Goal: Task Accomplishment & Management: Complete application form

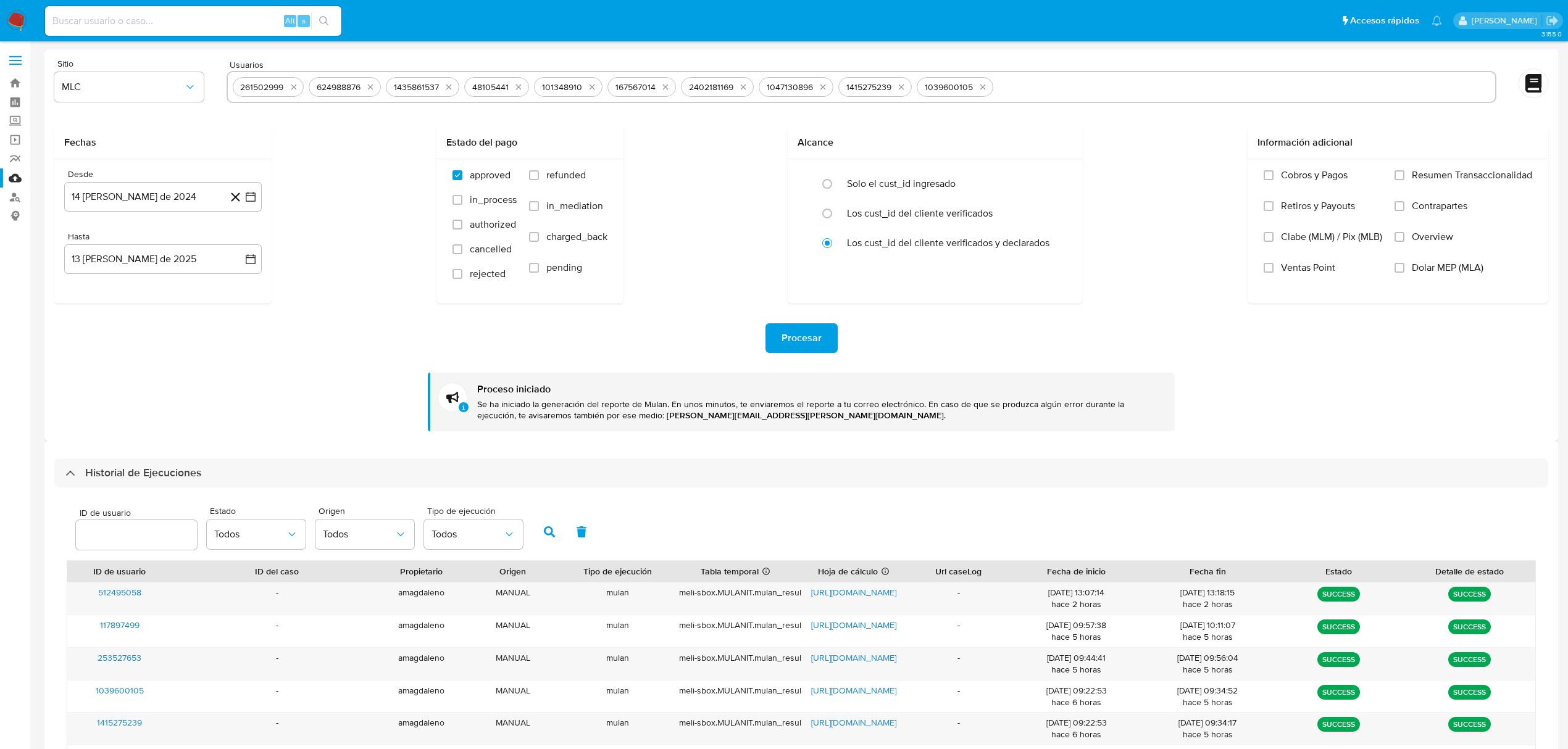
select select "50"
click at [186, 16] on input at bounding box center [193, 20] width 296 height 16
paste input "781241334"
type input "781241334"
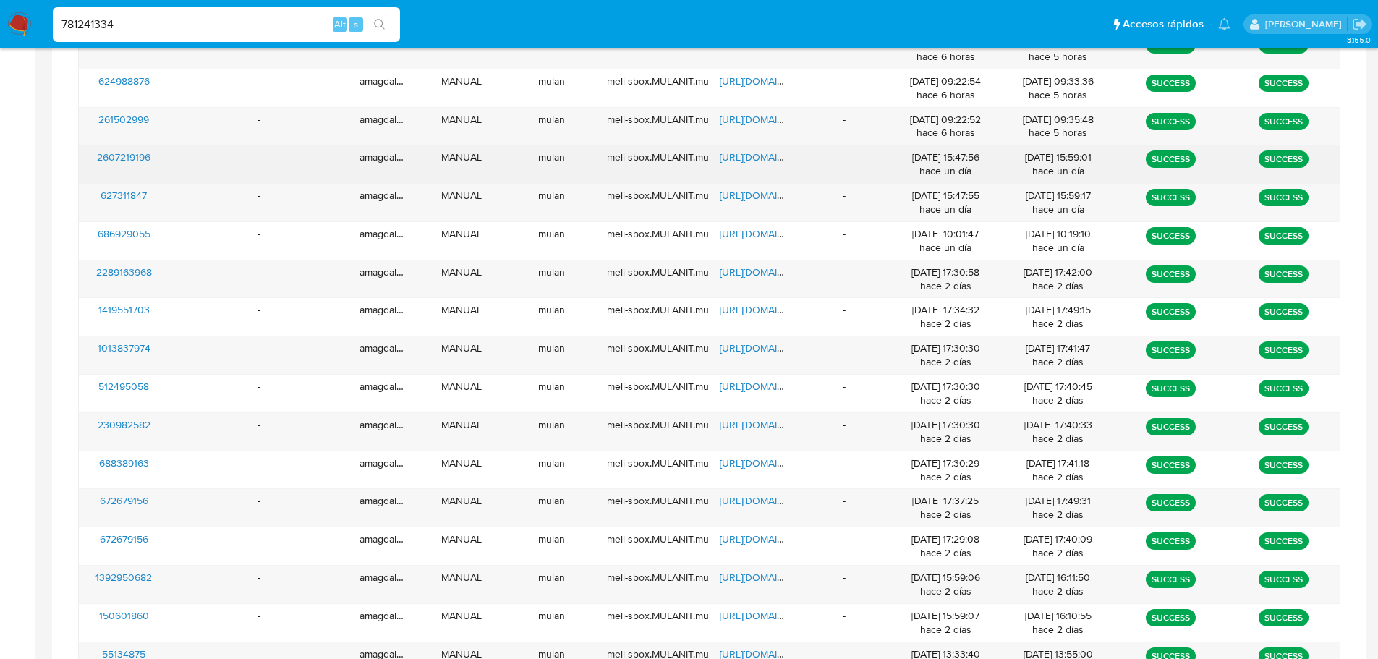
scroll to position [1085, 0]
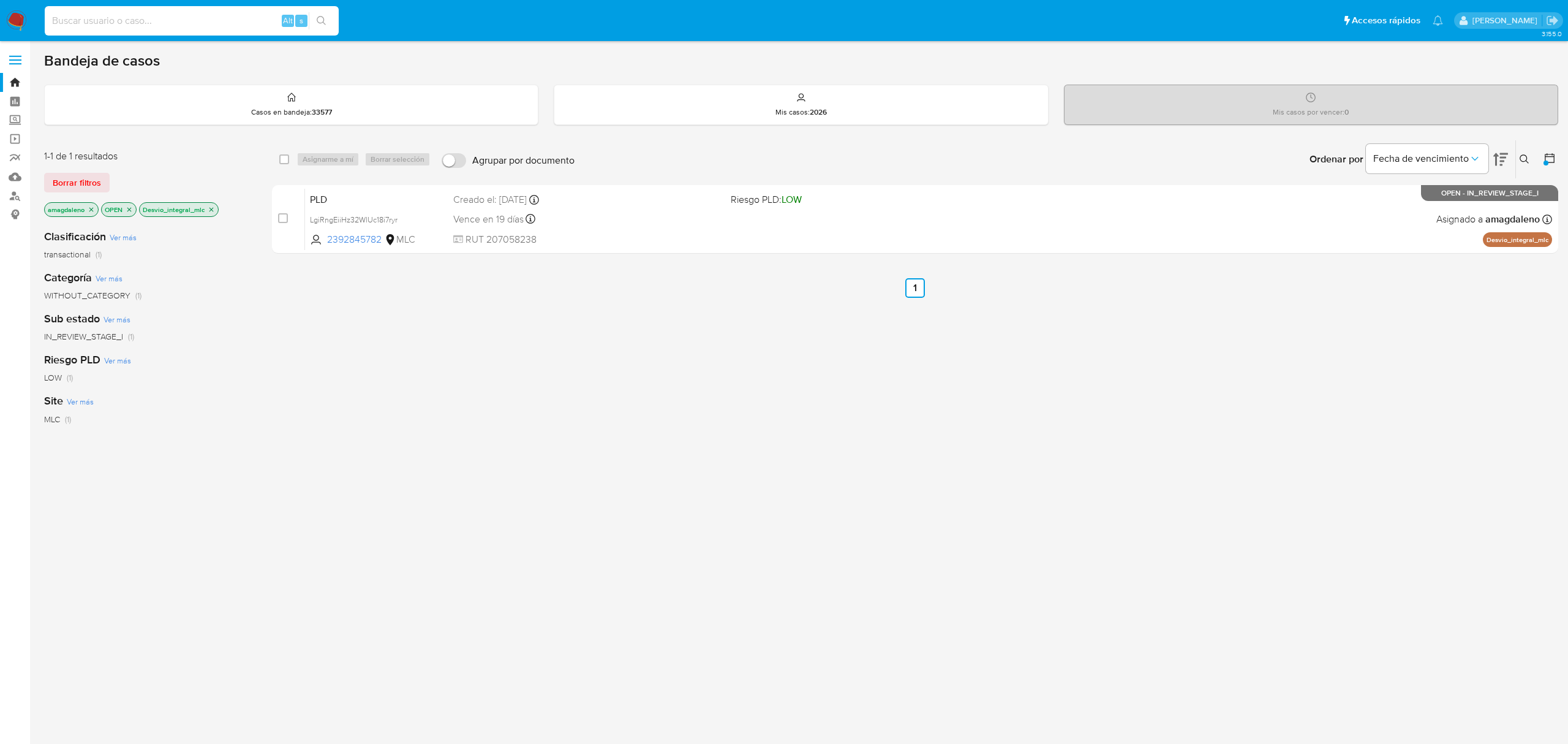
click at [213, 207] on icon "close-filter" at bounding box center [211, 209] width 8 height 8
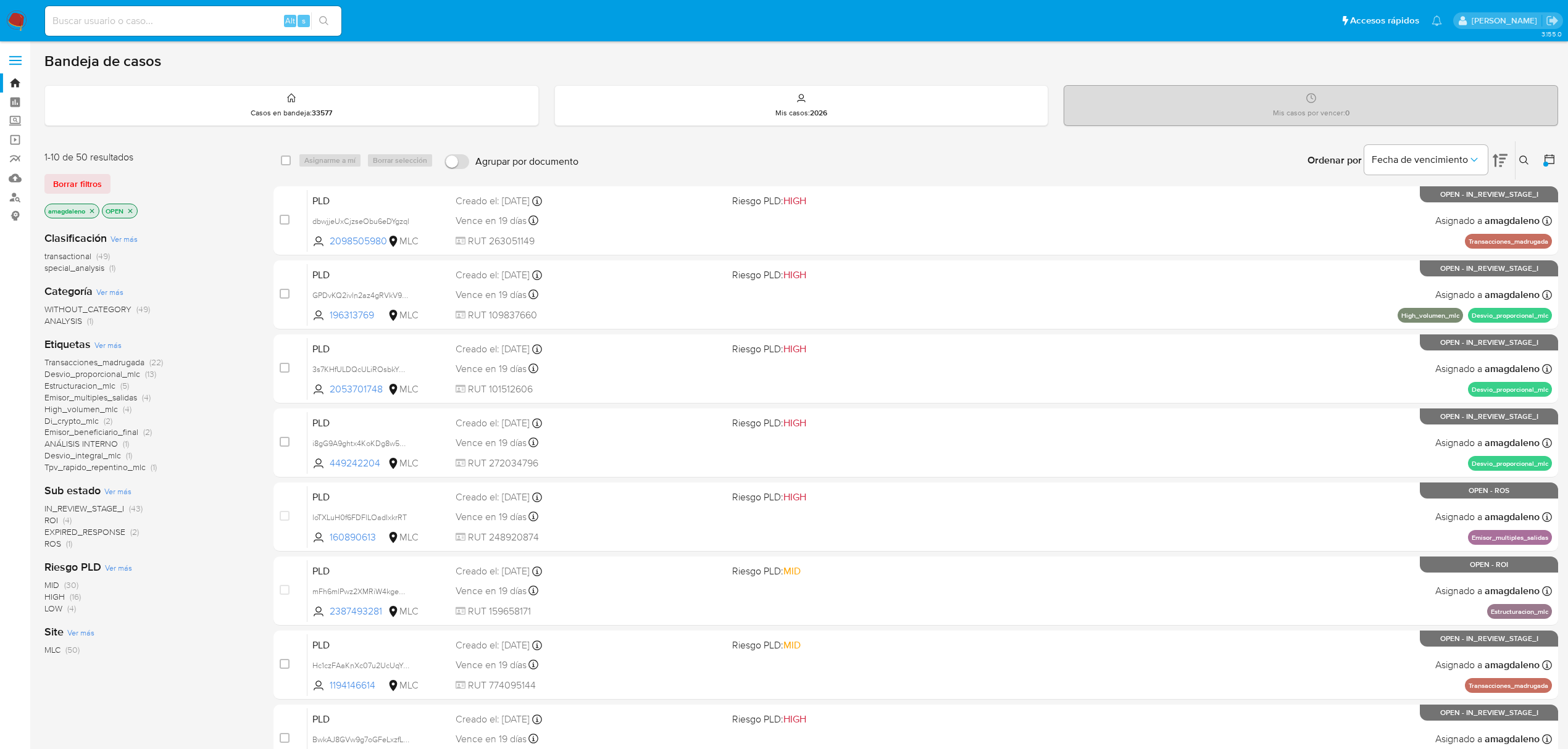
click at [104, 373] on span "Desvio_proporcional_mlc" at bounding box center [92, 374] width 96 height 12
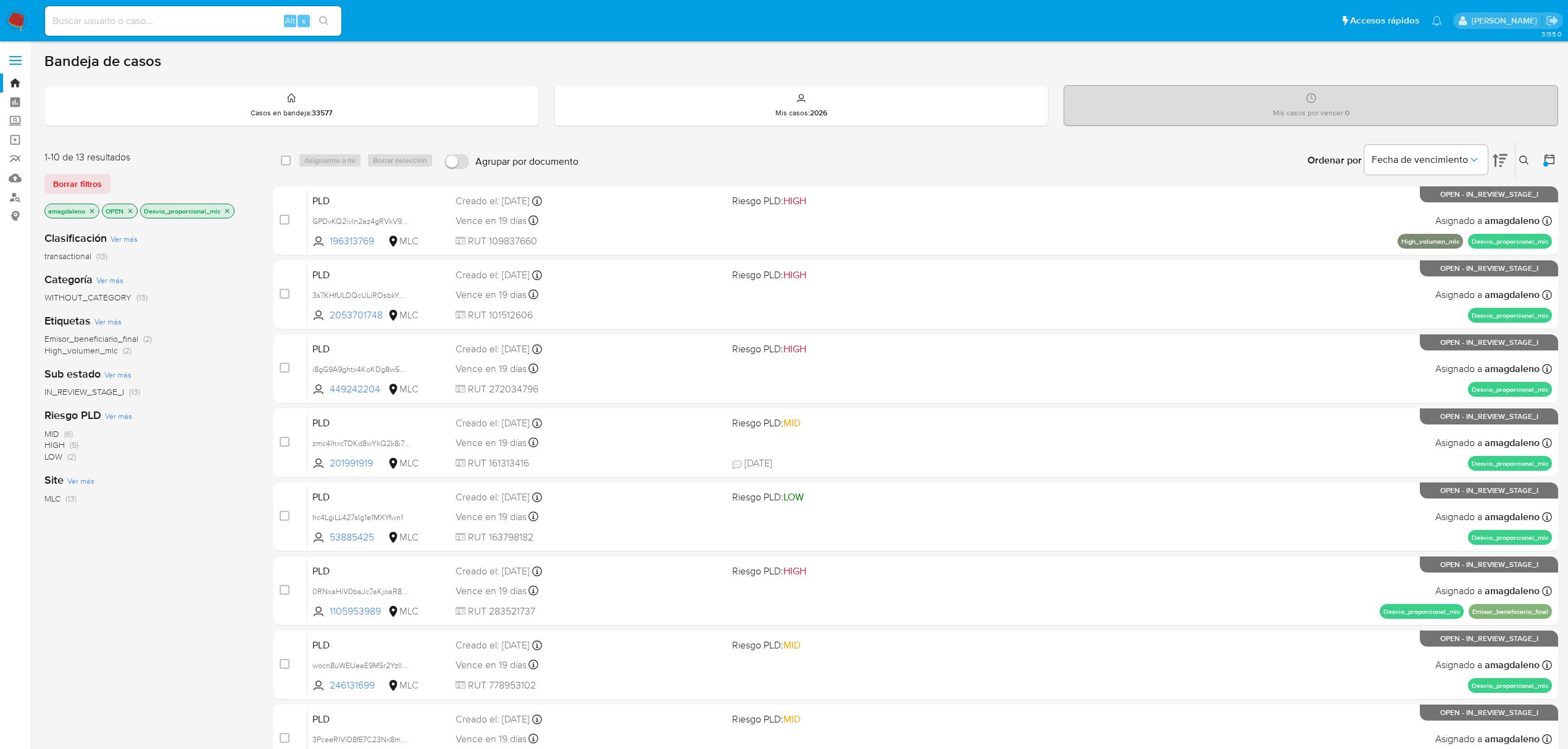
click at [106, 589] on div "Clasificación Ver más transactional (13) Categoría Ver más WITHOUT_CATEGORY (13…" at bounding box center [149, 431] width 209 height 420
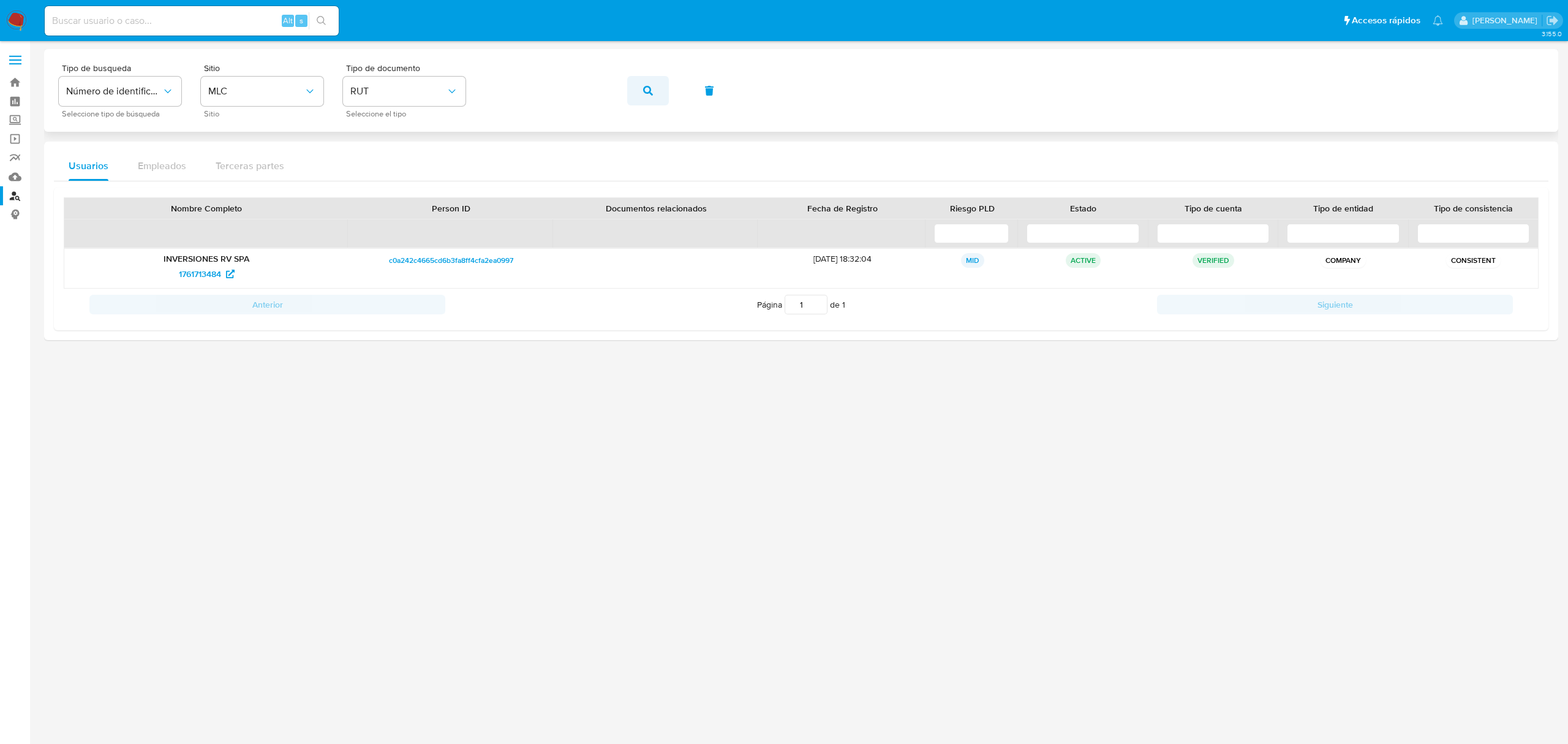
click at [650, 90] on icon "button" at bounding box center [648, 91] width 10 height 10
click at [200, 272] on span "2481909148" at bounding box center [200, 274] width 46 height 19
click at [653, 87] on button "button" at bounding box center [648, 91] width 42 height 30
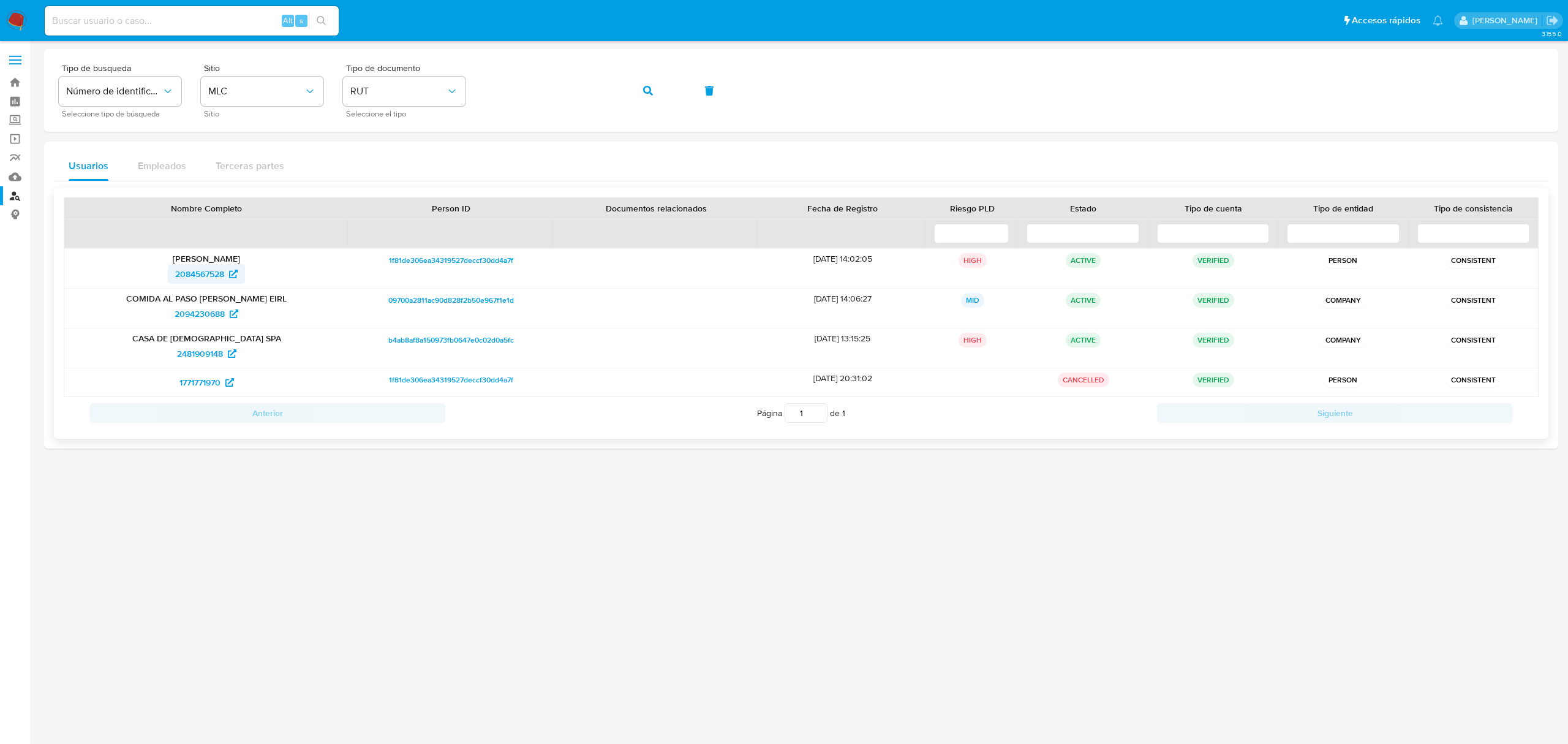
click at [199, 275] on span "2084567528" at bounding box center [200, 274] width 49 height 19
click at [199, 380] on span "1771771970" at bounding box center [200, 382] width 41 height 19
drag, startPoint x: 163, startPoint y: 341, endPoint x: 271, endPoint y: 341, distance: 108.0
click at [271, 341] on p "CASA DE [DEMOGRAPHIC_DATA] SPA" at bounding box center [206, 338] width 267 height 11
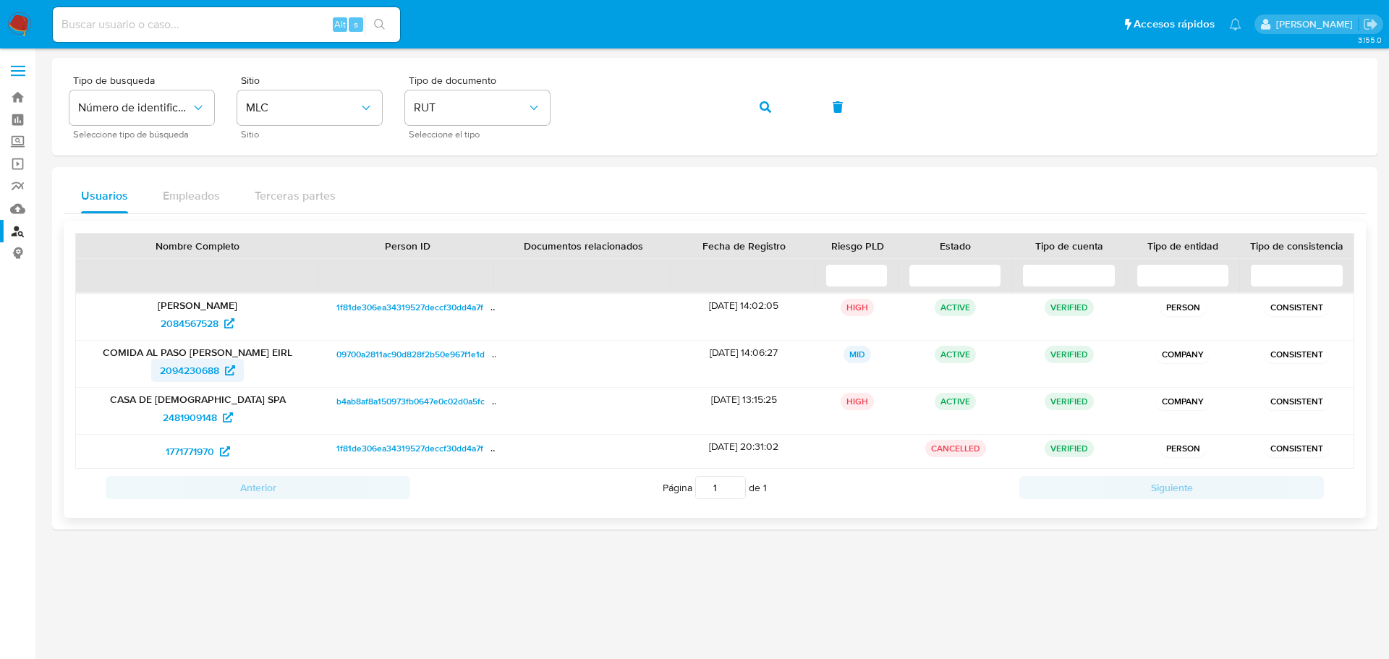
click at [194, 373] on span "2094230688" at bounding box center [189, 370] width 59 height 23
click at [200, 325] on span "2084567528" at bounding box center [190, 323] width 58 height 23
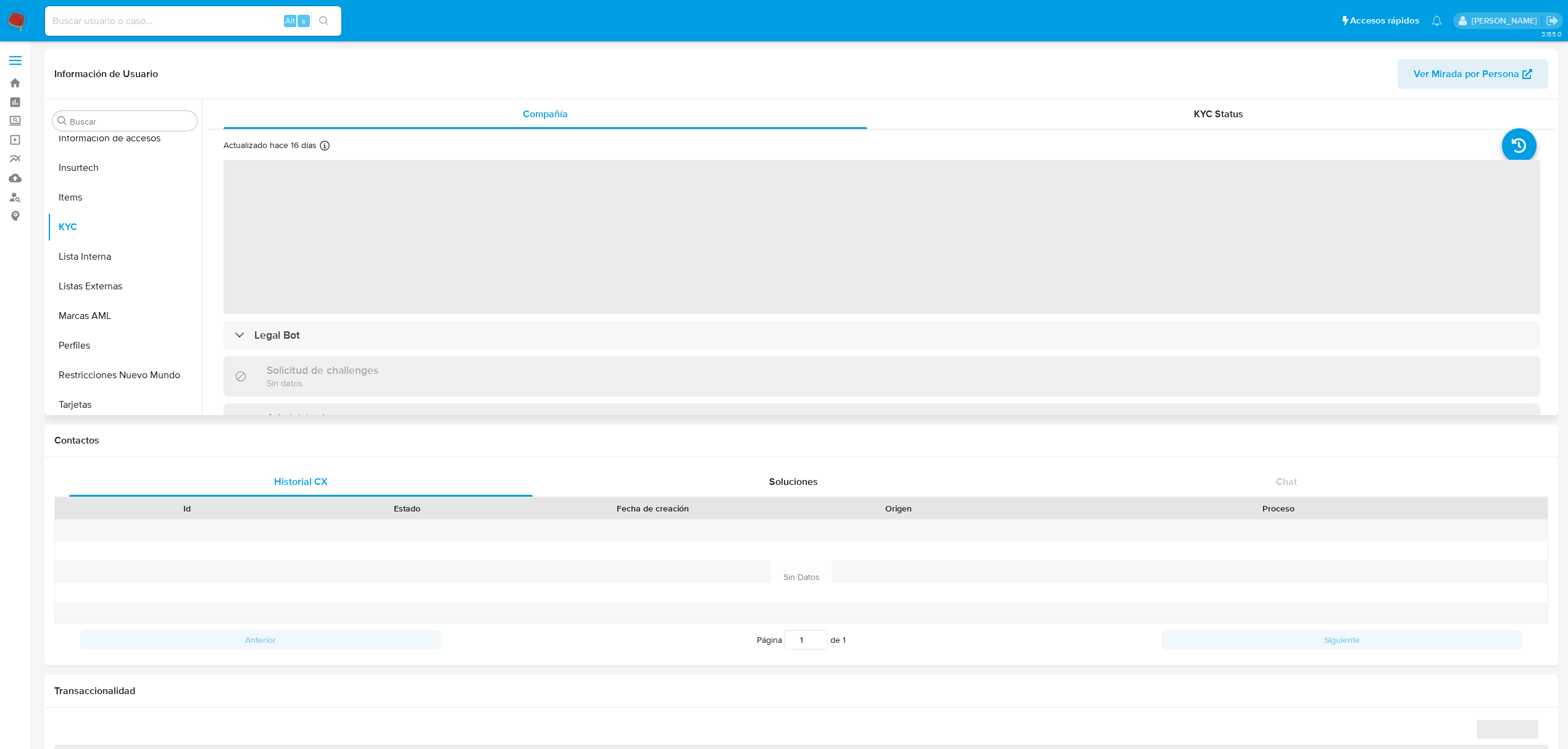
scroll to position [520, 0]
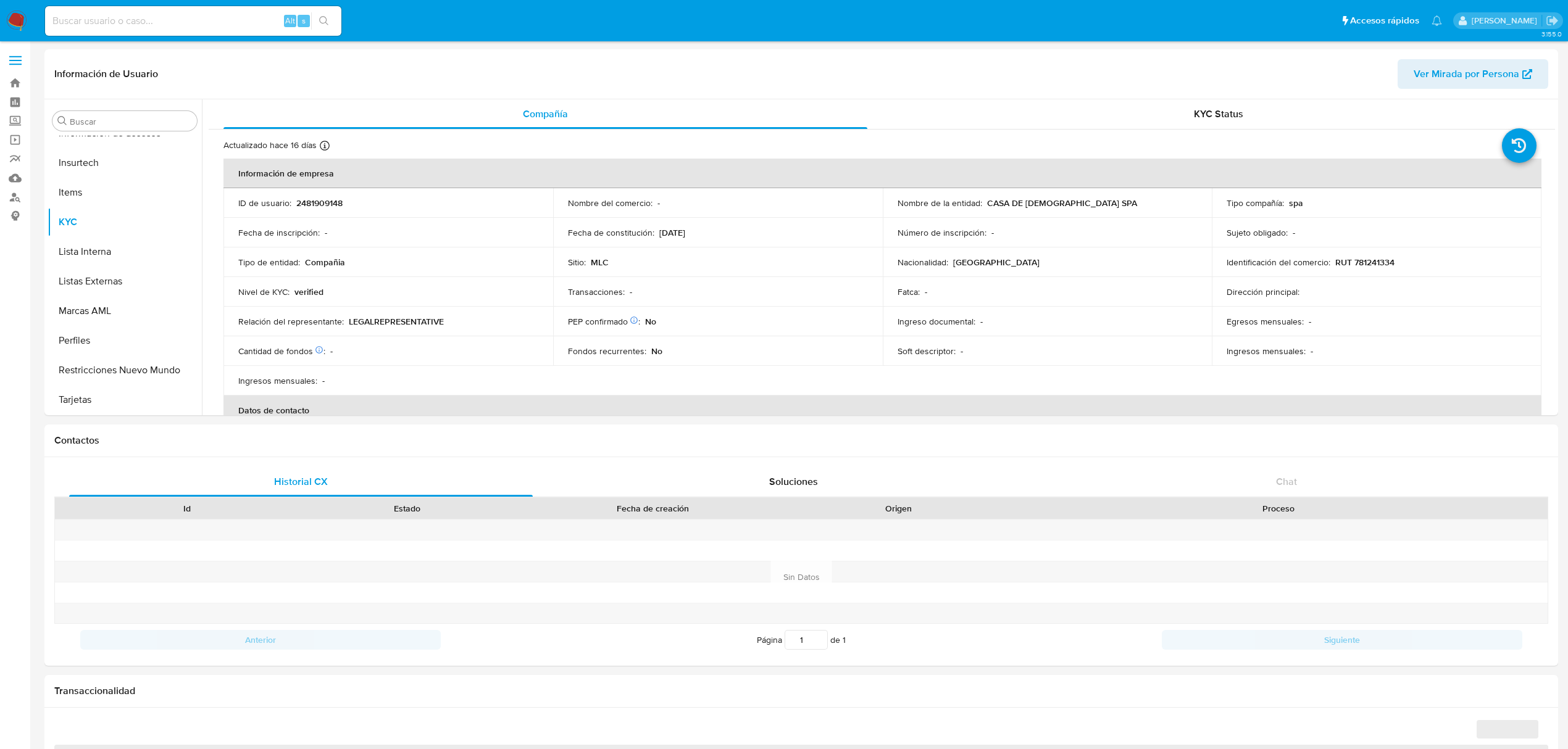
select select "10"
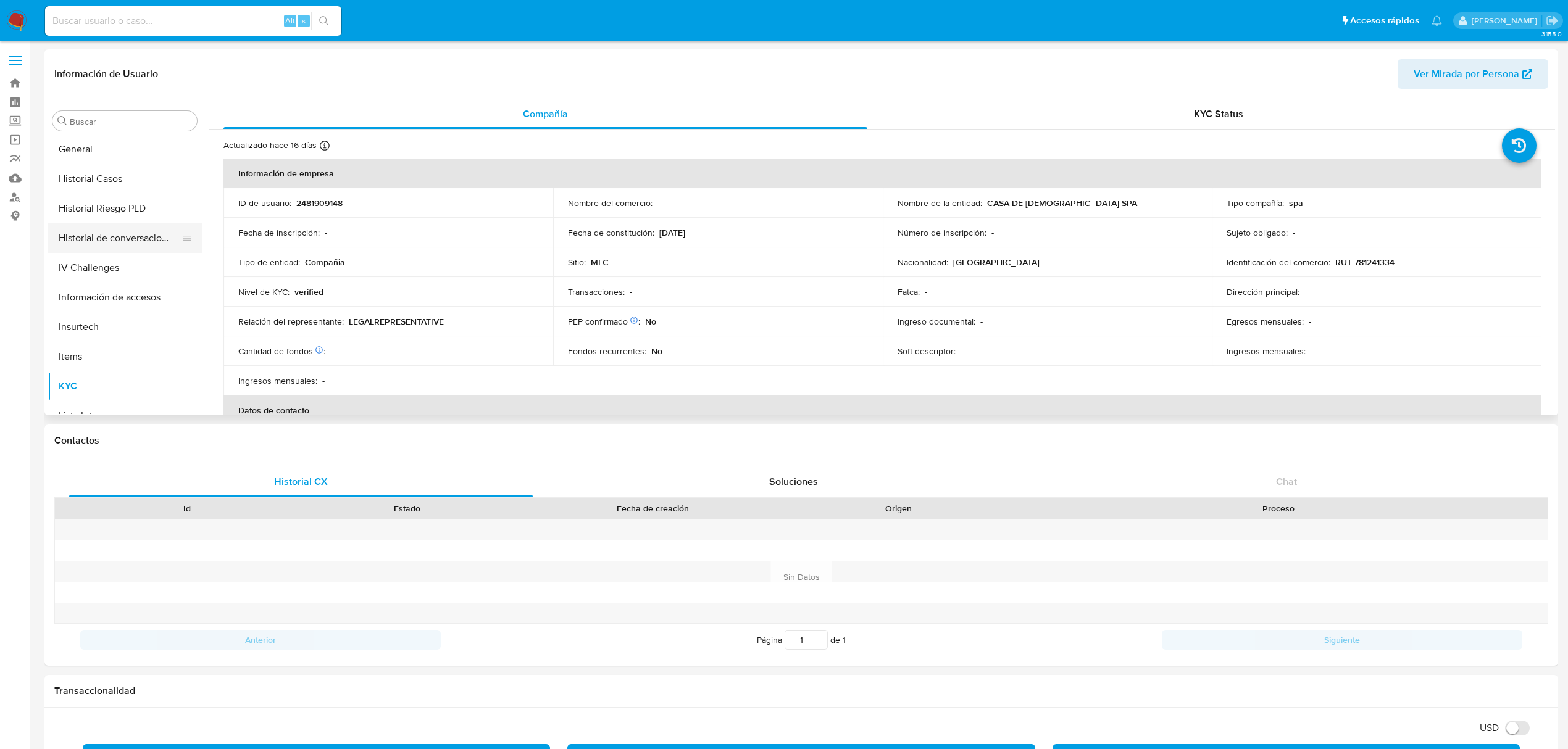
scroll to position [356, 0]
click at [132, 188] on button "Historial Casos" at bounding box center [119, 179] width 144 height 30
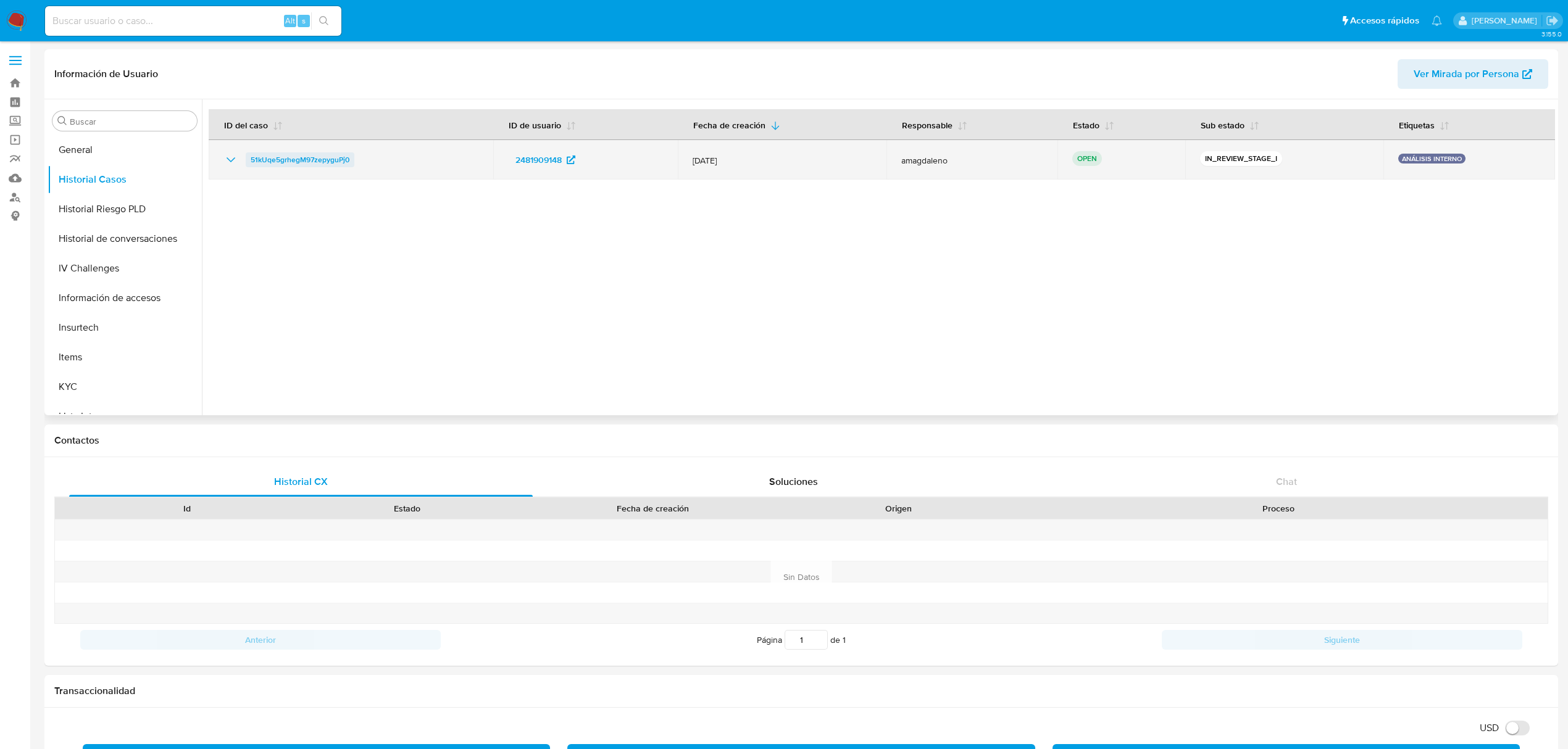
click at [300, 160] on span "51kUqe5grhegM97zepyguPj0" at bounding box center [300, 160] width 99 height 15
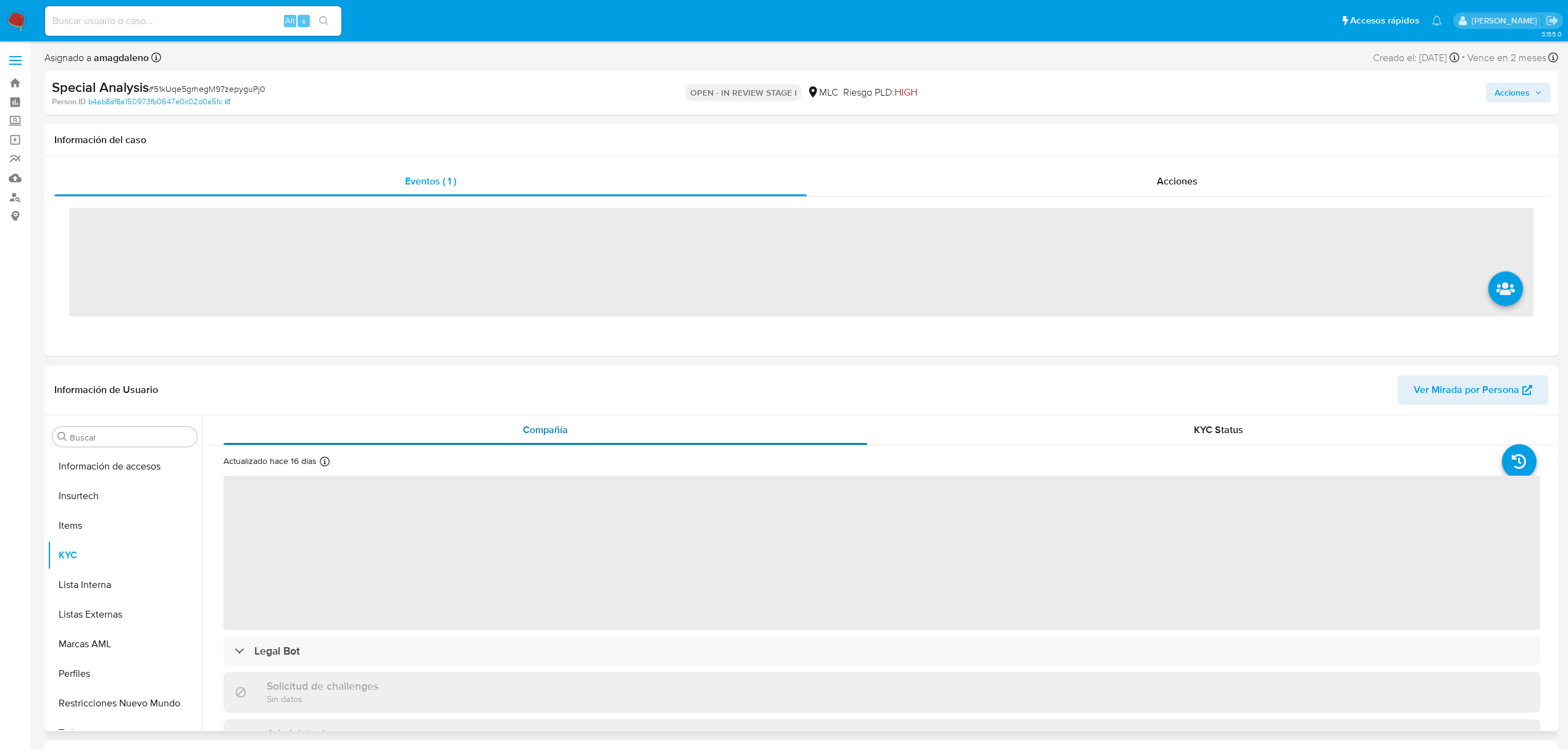
scroll to position [521, 0]
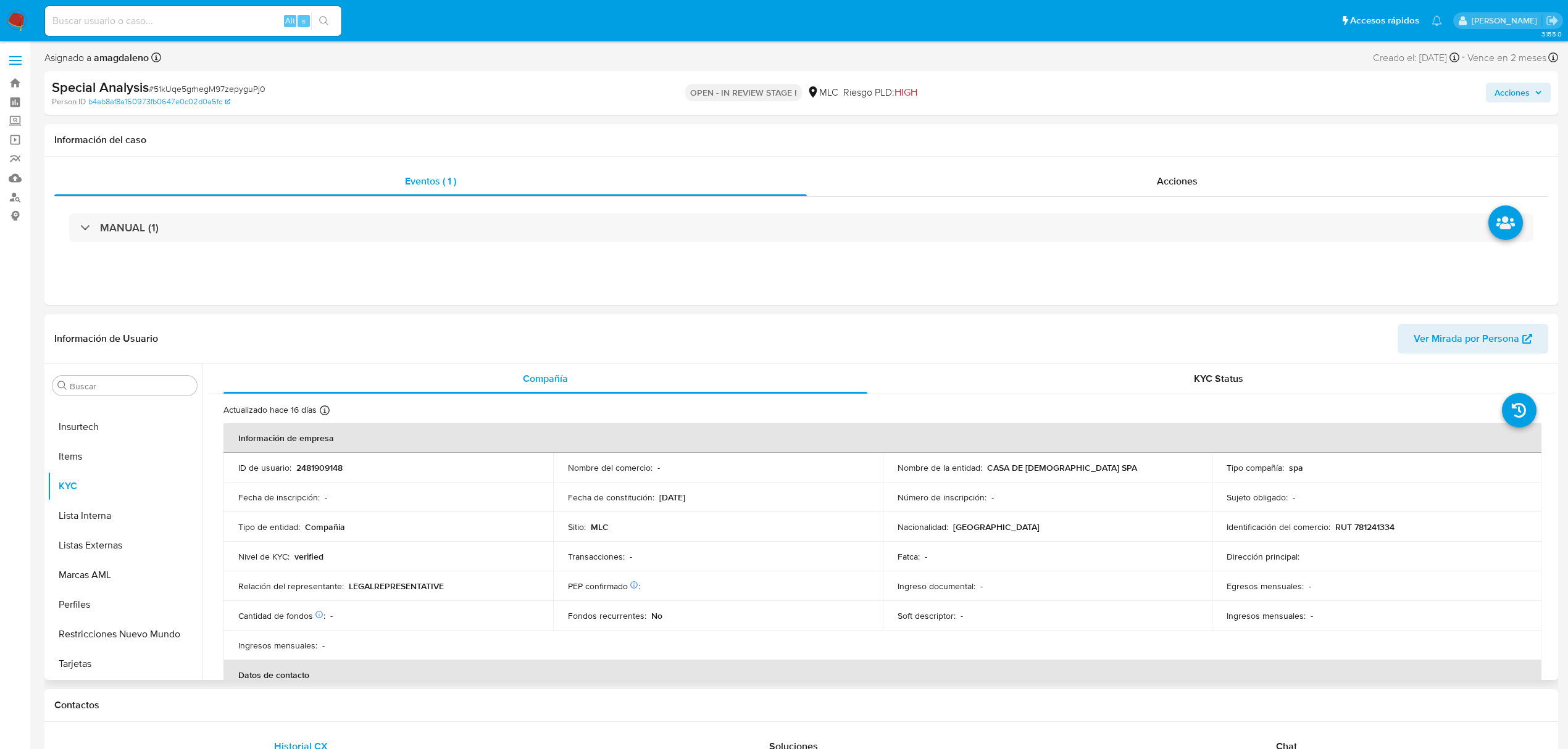
select select "10"
click at [329, 465] on p "2481909148" at bounding box center [319, 467] width 46 height 11
copy p "2481909148"
drag, startPoint x: 984, startPoint y: 467, endPoint x: 1093, endPoint y: 464, distance: 109.0
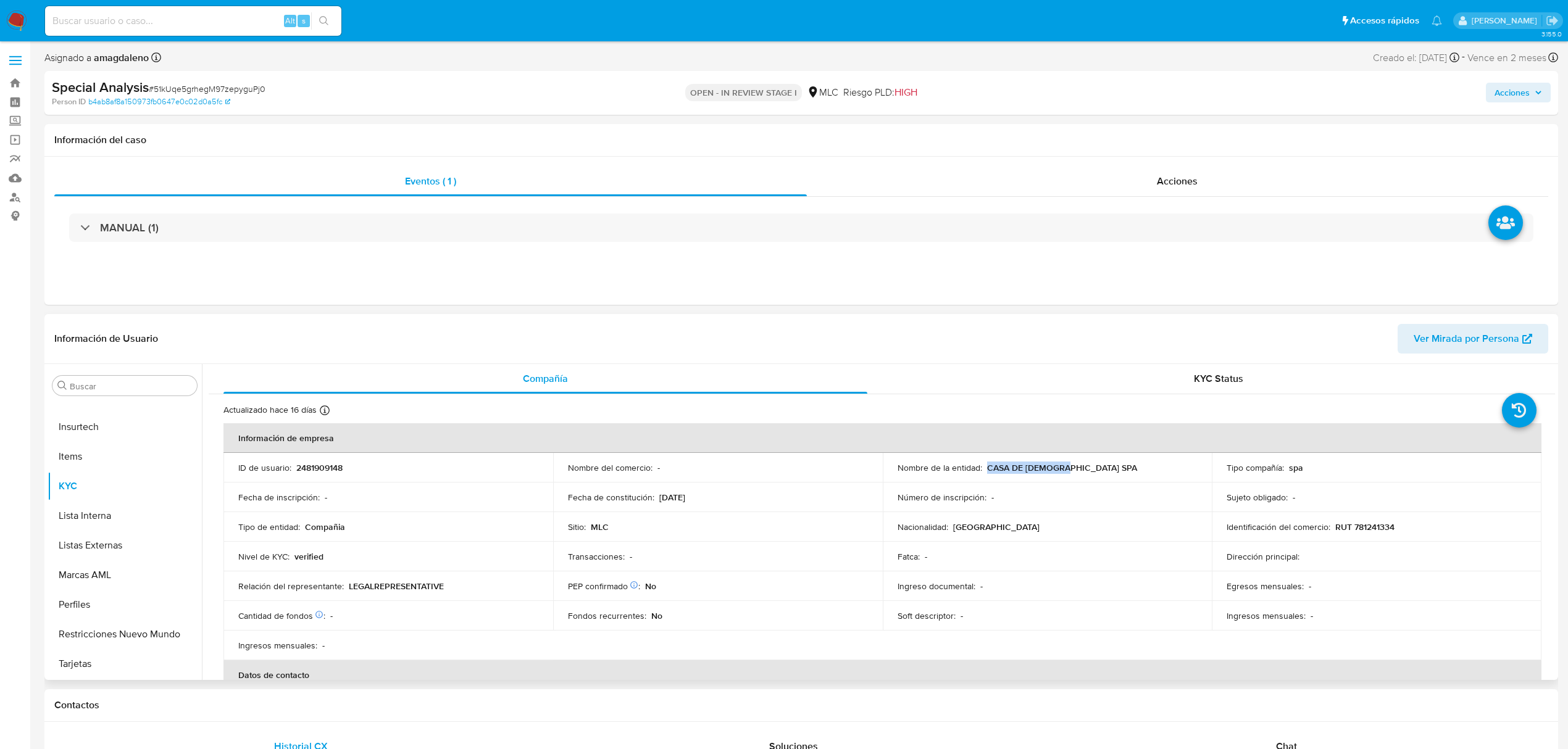
click at [1093, 464] on div "Nombre de la entidad : CASA DE DIOS SPA" at bounding box center [1047, 467] width 300 height 11
copy p "CASA DE DIOS SPA"
click at [1027, 462] on p "CASA DE DIOS SPA" at bounding box center [1062, 467] width 150 height 11
click at [1355, 522] on p "RUT 781241334" at bounding box center [1364, 526] width 59 height 11
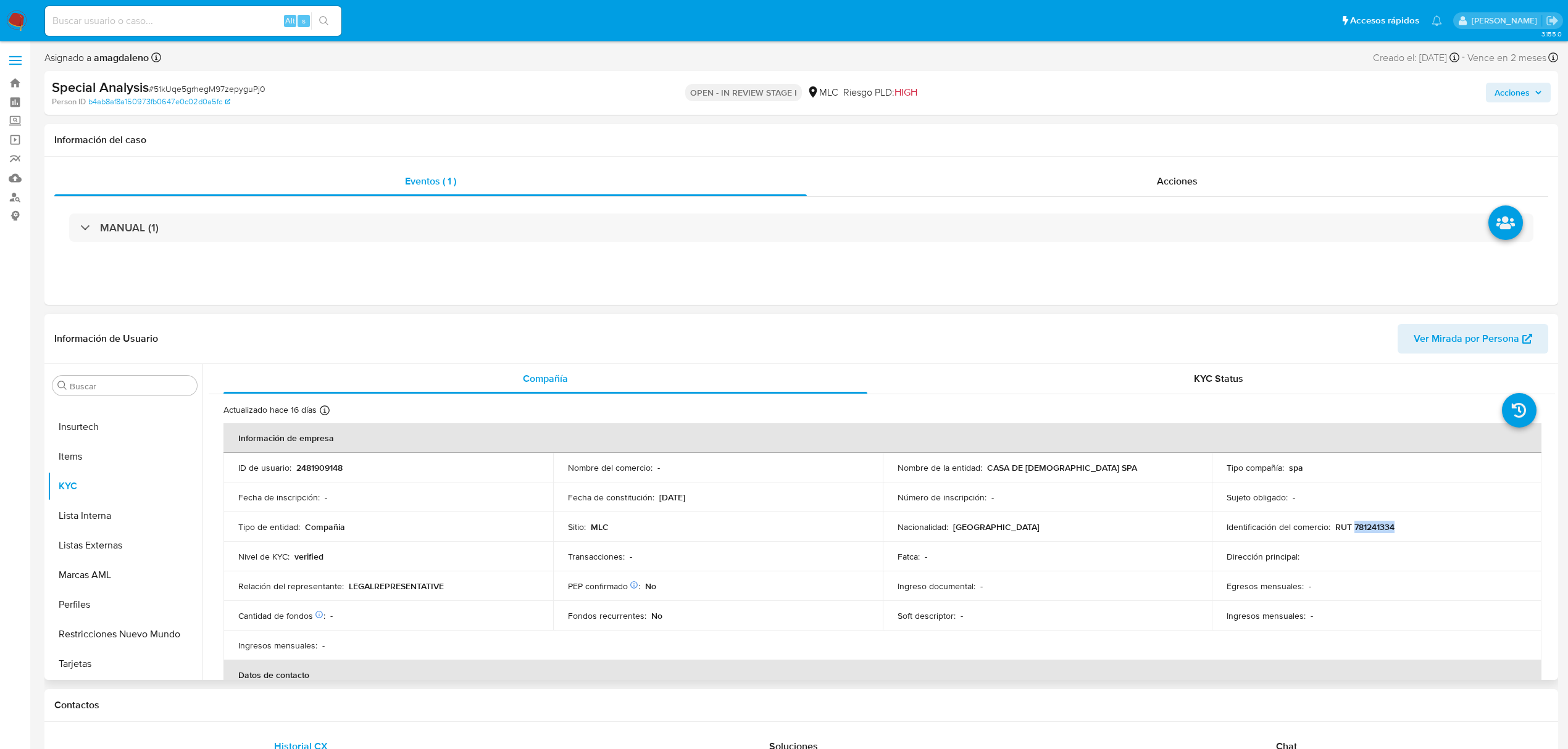
copy p "781241334"
click at [1373, 526] on p "RUT 781241334" at bounding box center [1364, 526] width 59 height 11
click at [1361, 525] on p "RUT 781241334" at bounding box center [1364, 526] width 59 height 11
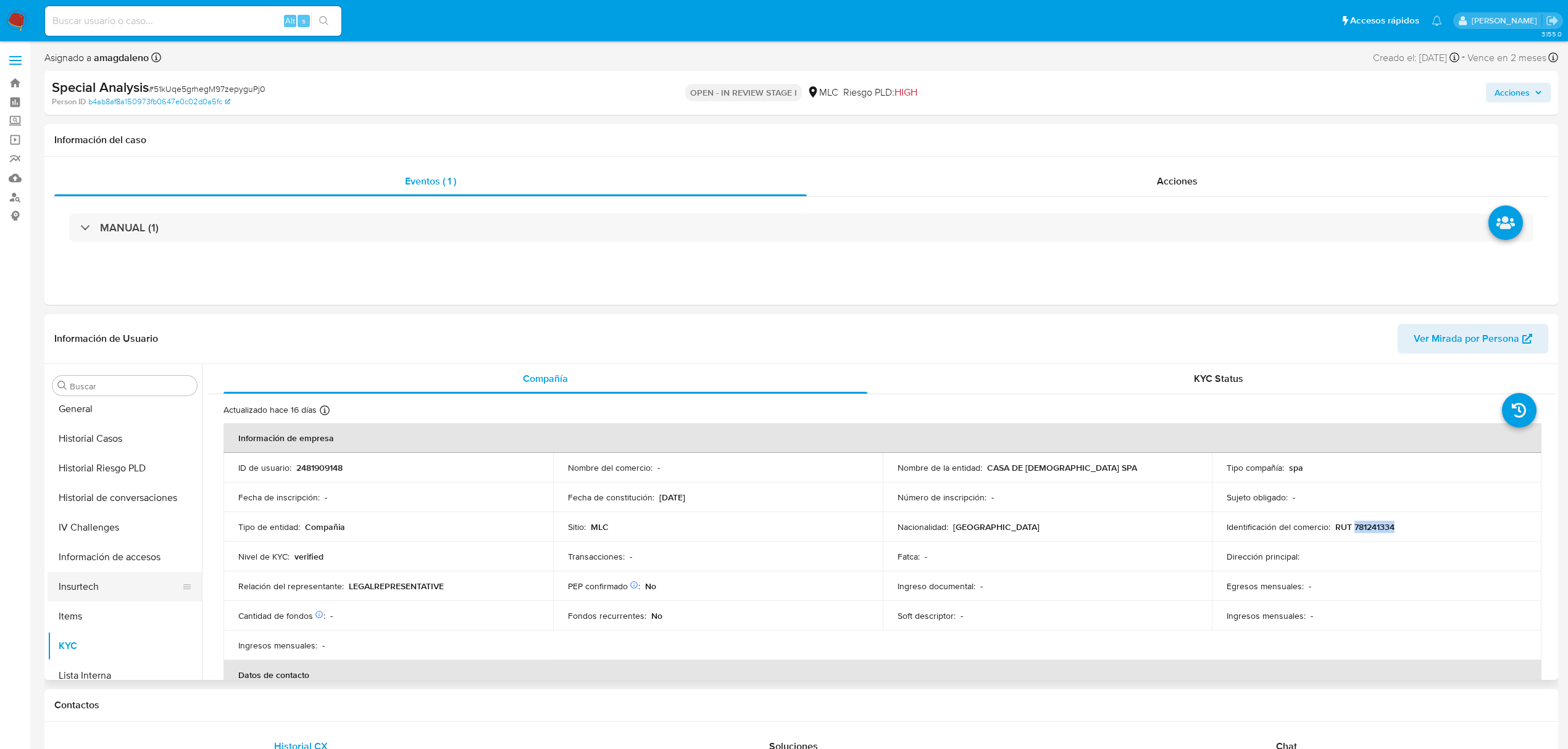
scroll to position [0, 0]
click at [119, 500] on button "Cruces y Relaciones" at bounding box center [119, 503] width 144 height 30
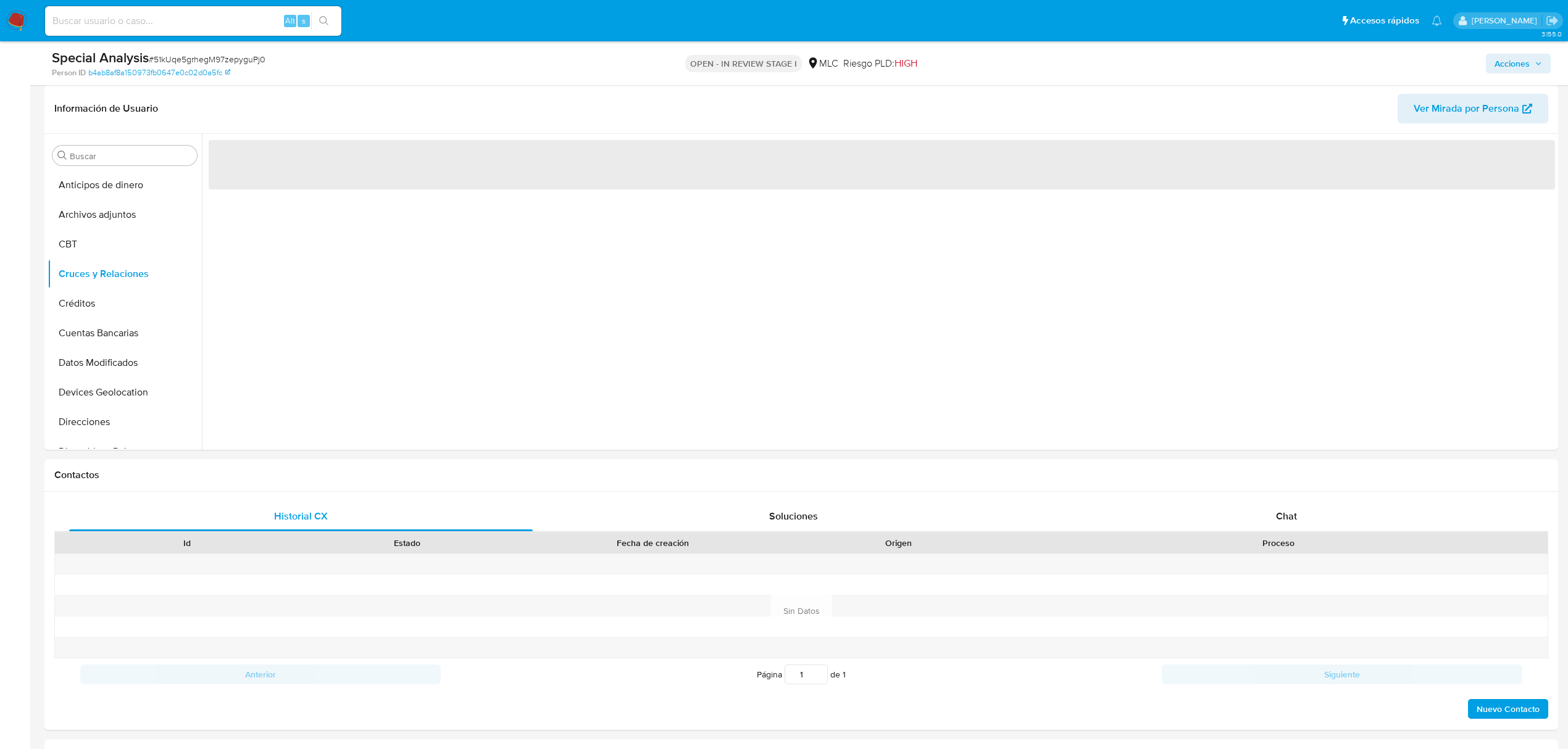
scroll to position [168, 0]
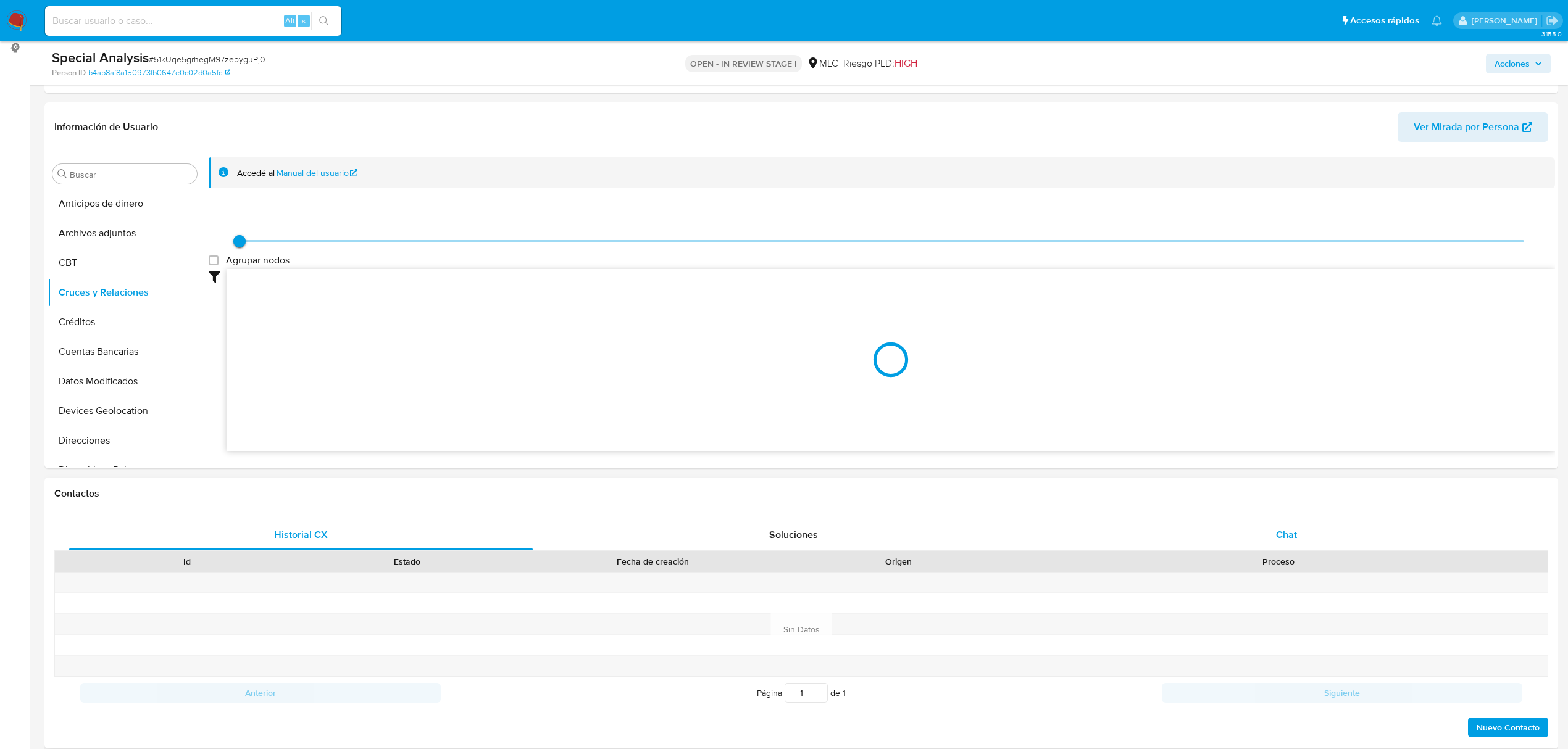
click at [1274, 536] on div "Chat" at bounding box center [1286, 535] width 463 height 30
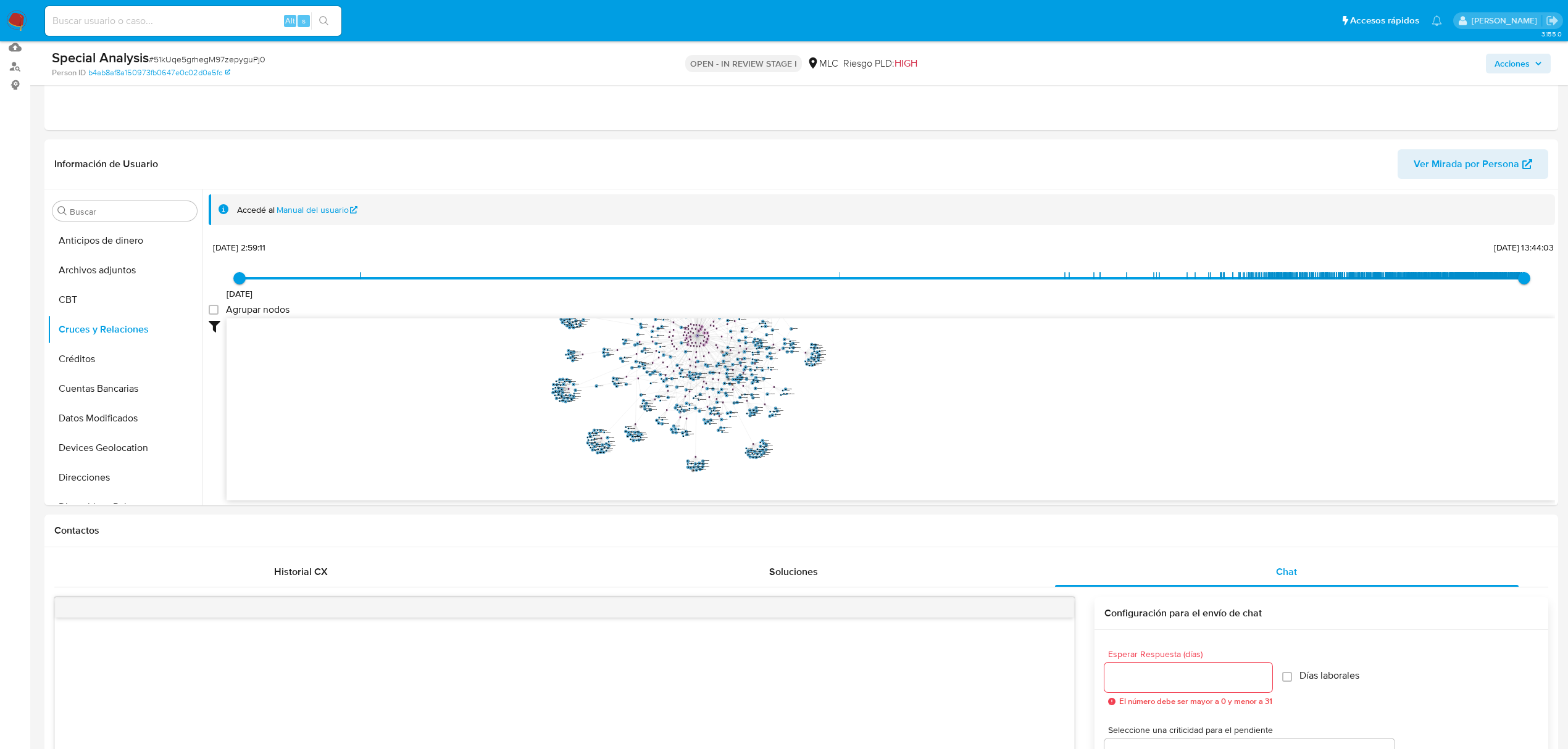
scroll to position [154, 0]
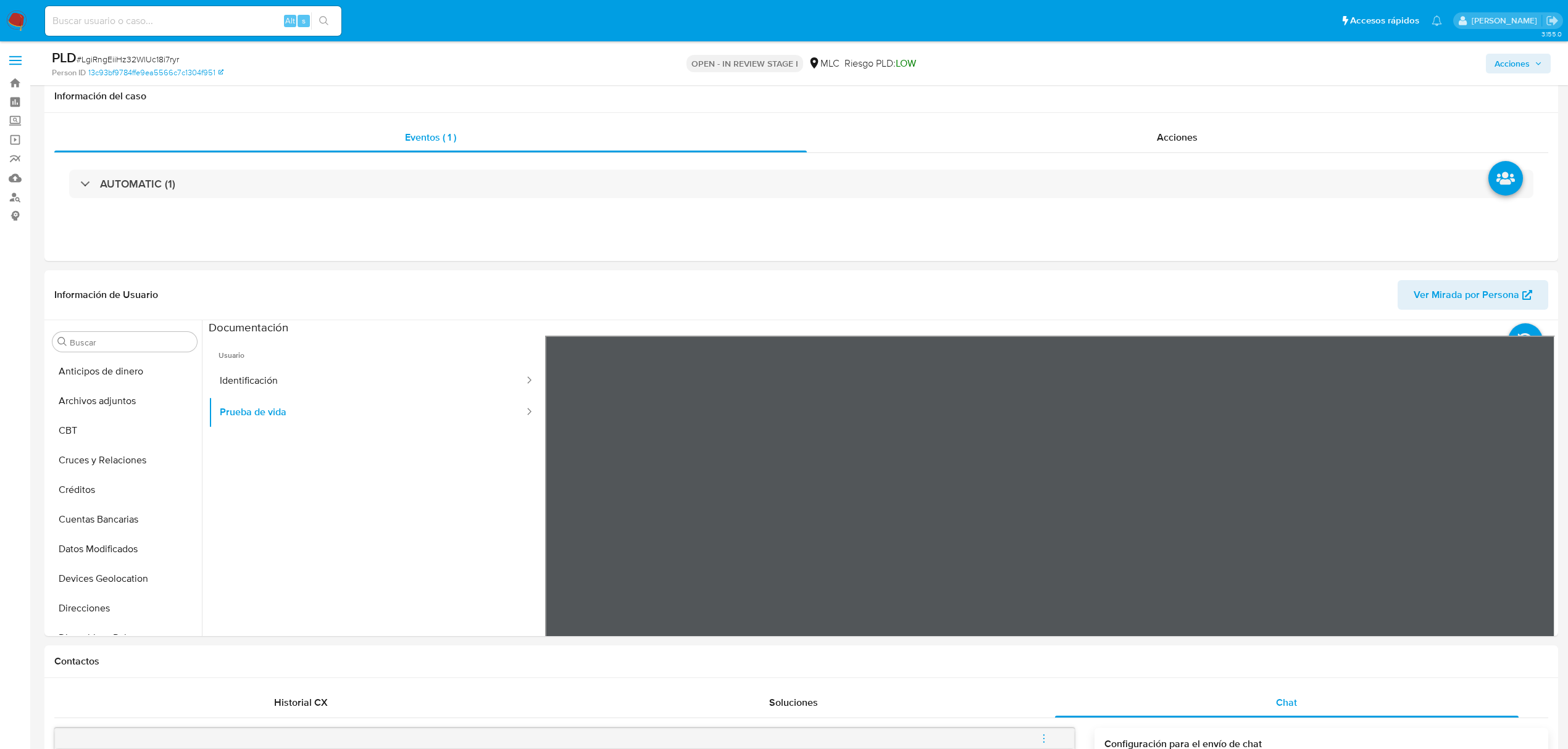
select select "10"
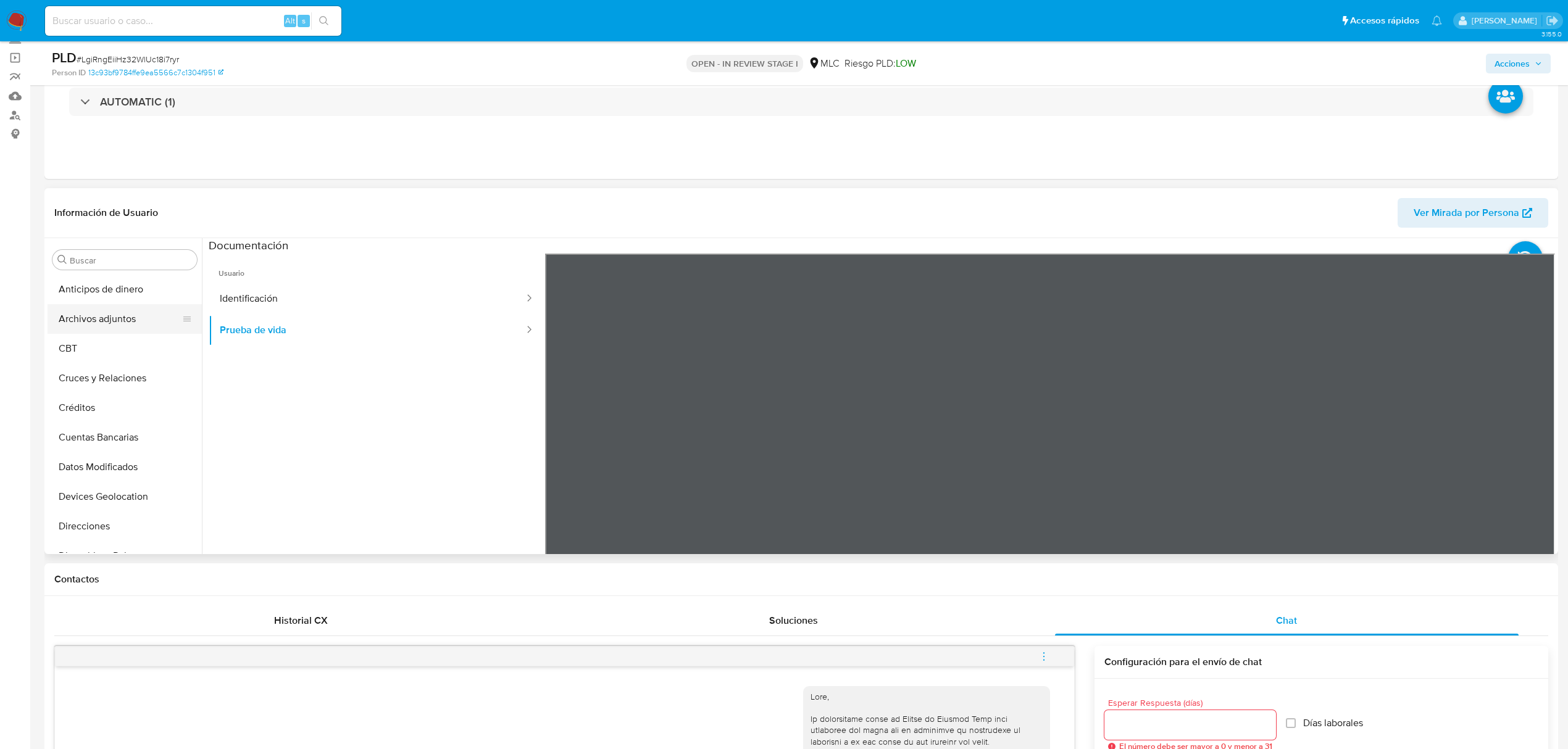
click at [122, 317] on button "Archivos adjuntos" at bounding box center [119, 319] width 144 height 30
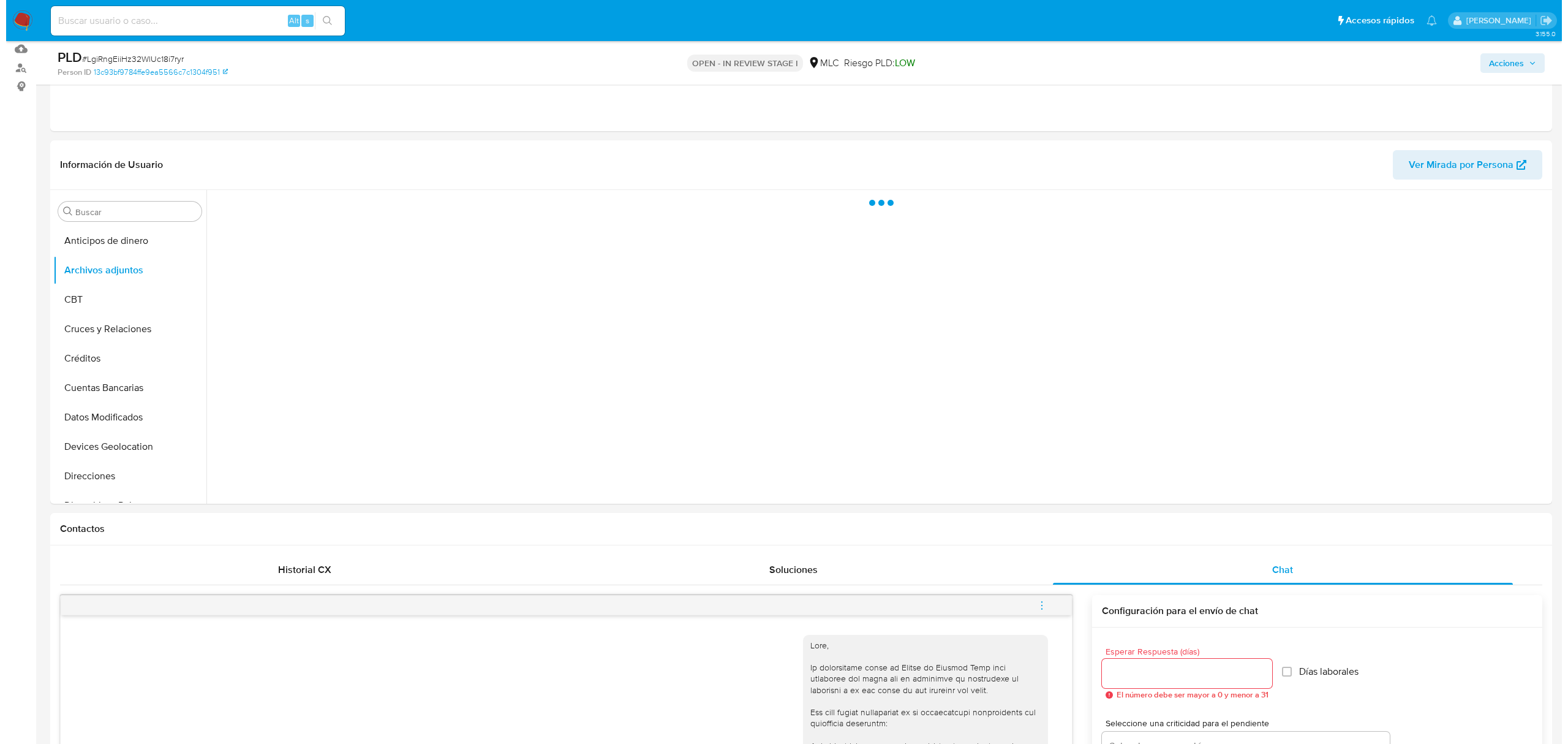
scroll to position [121, 0]
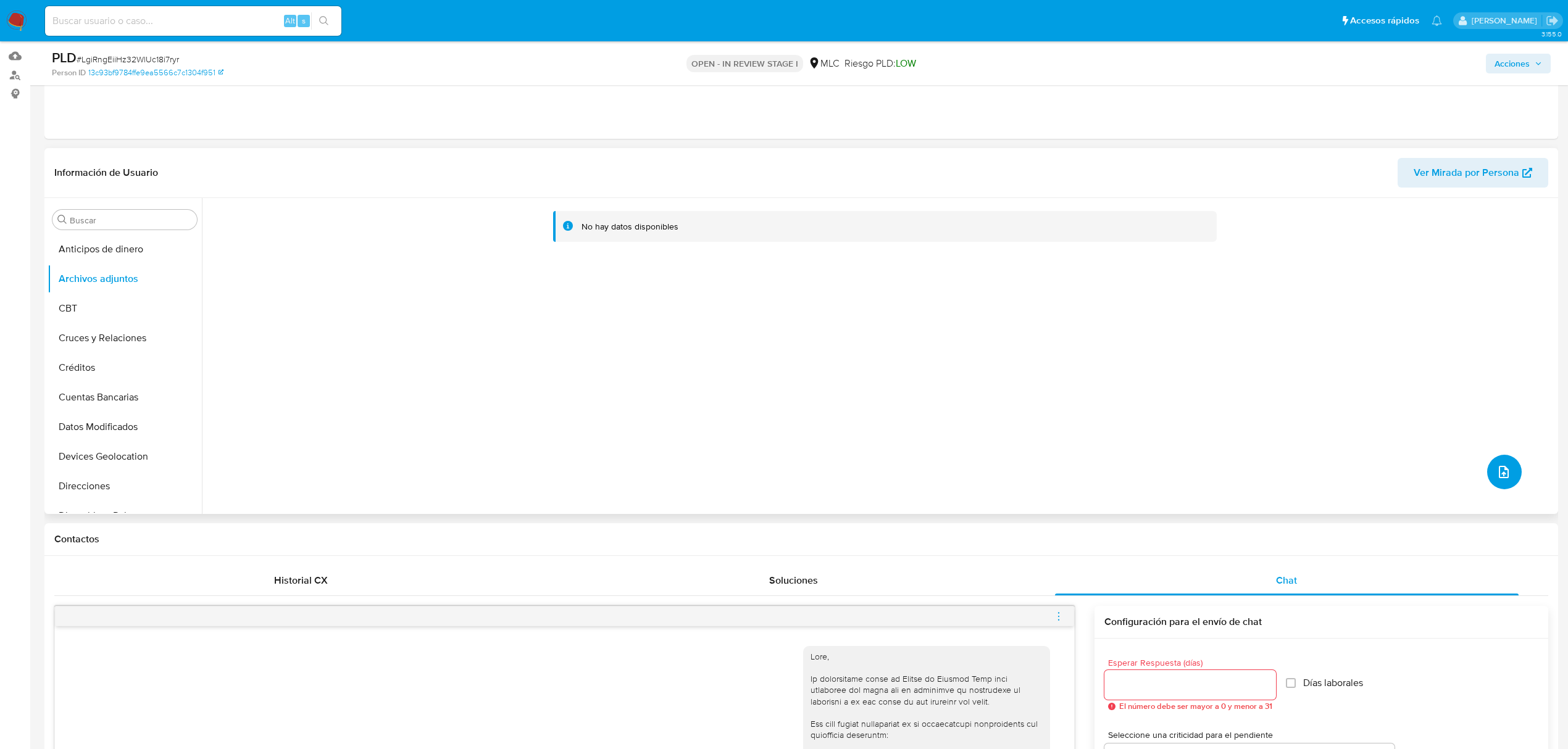
click at [1497, 469] on icon "upload-file" at bounding box center [1503, 472] width 15 height 15
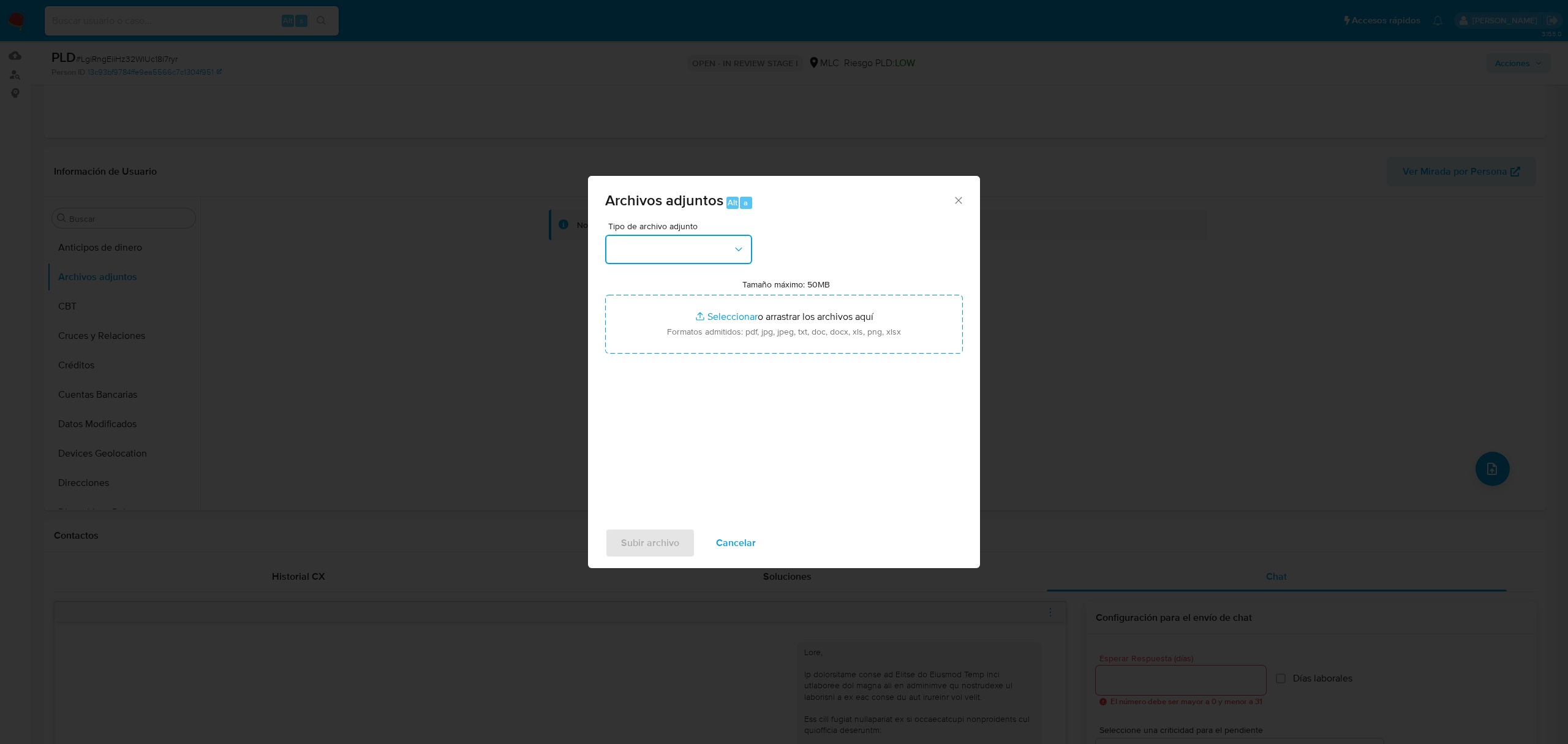
click at [706, 263] on button "button" at bounding box center [679, 249] width 147 height 30
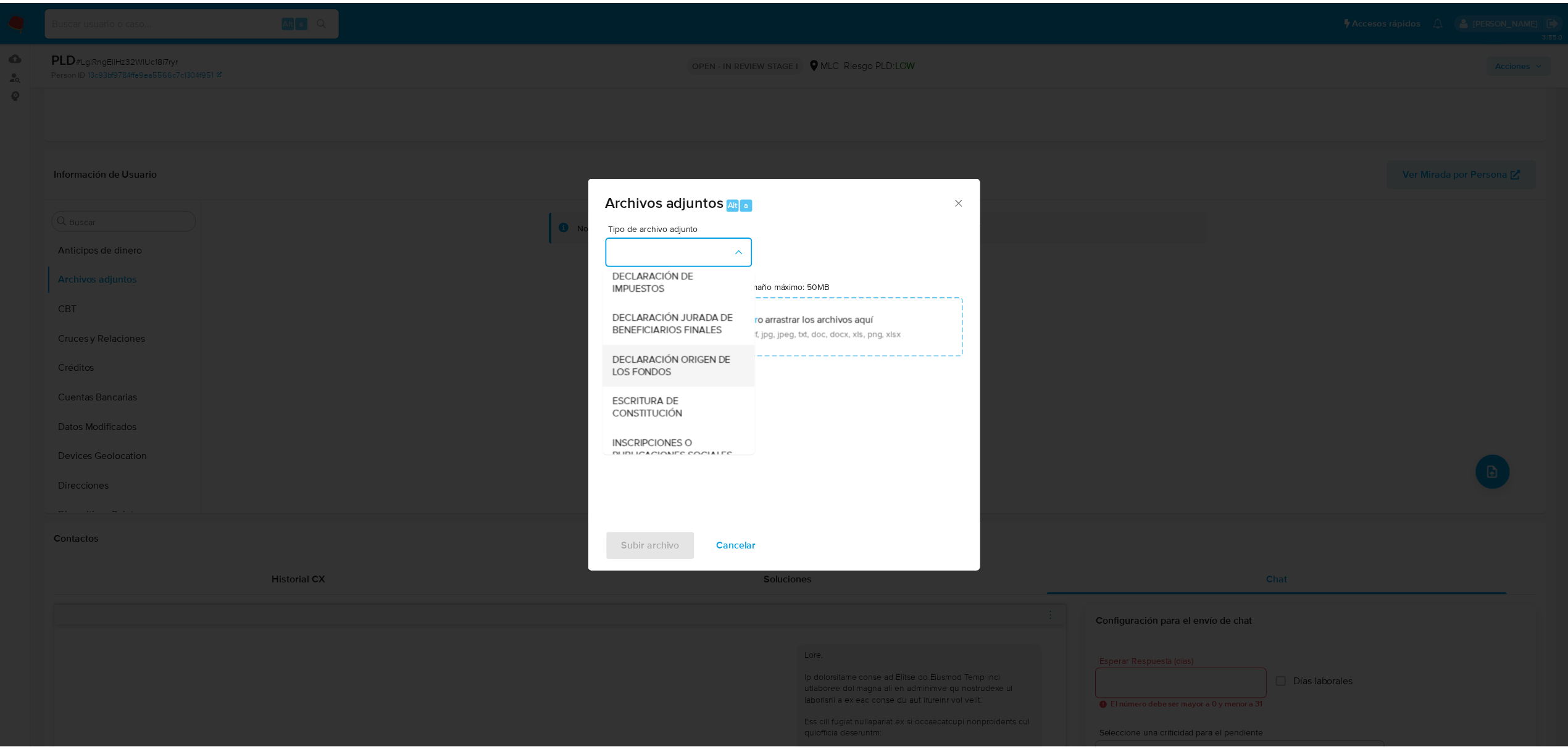
scroll to position [184, 0]
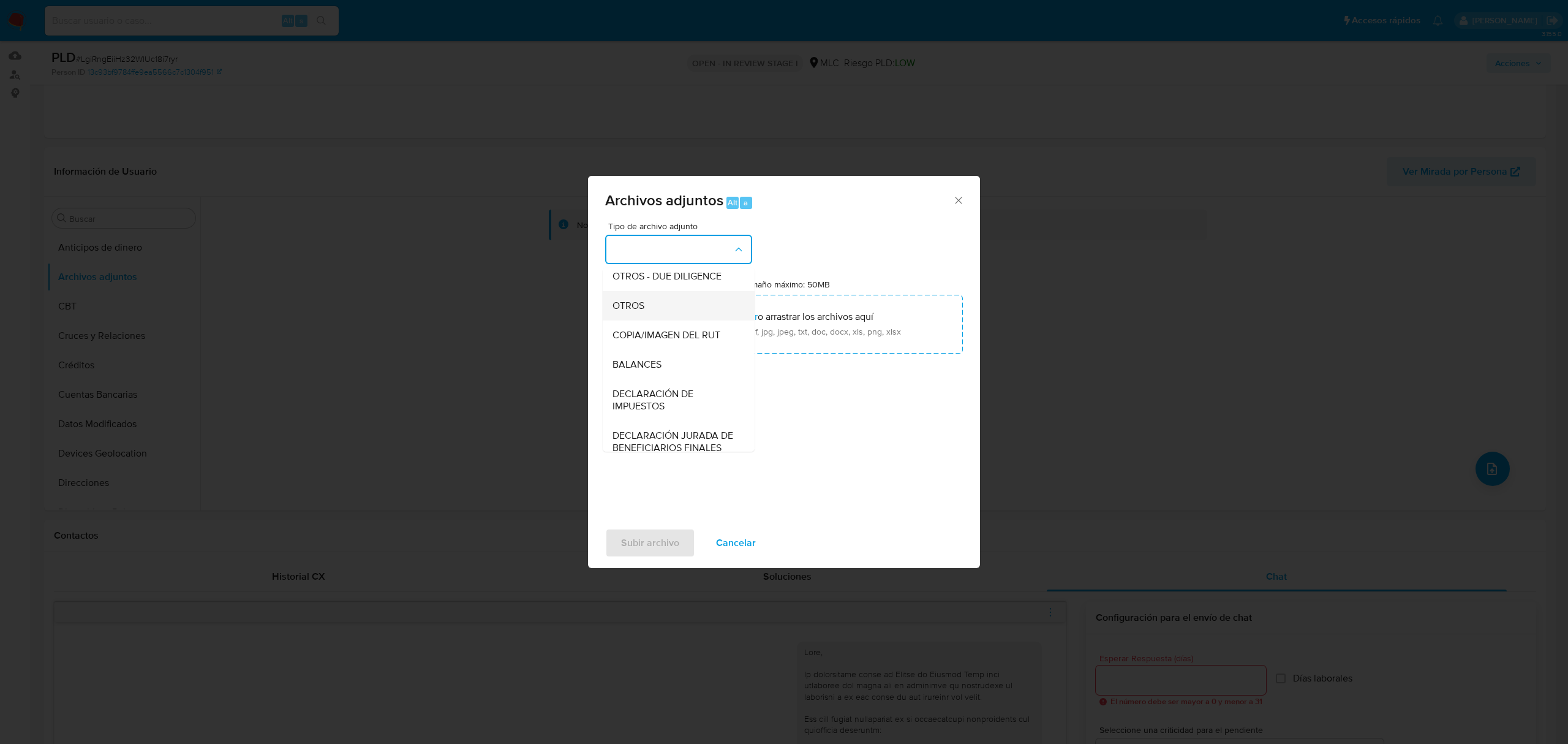
click at [634, 312] on span "OTROS" at bounding box center [629, 306] width 32 height 12
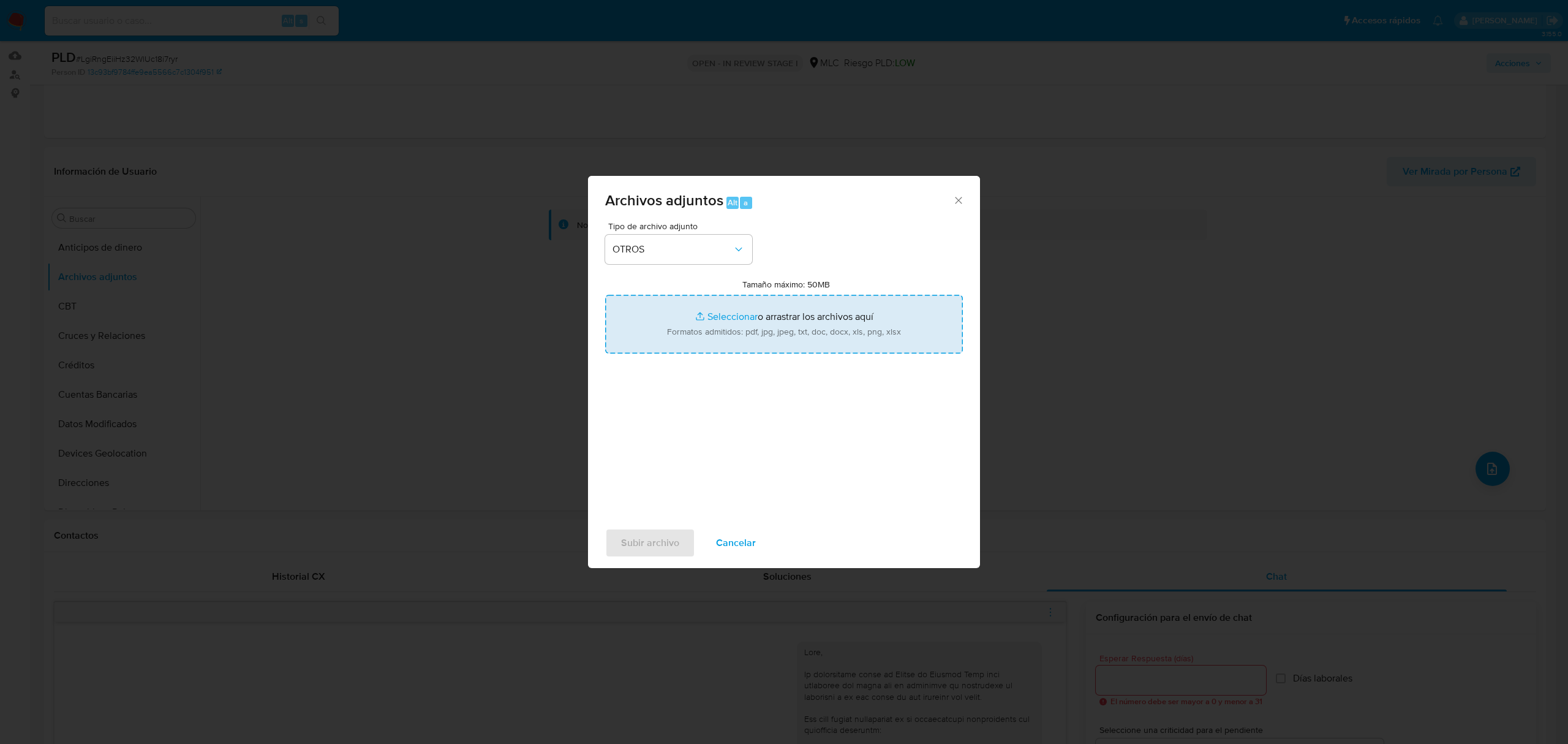
click at [734, 313] on input "Tamaño máximo: 50MB Seleccionar archivos" at bounding box center [784, 324] width 357 height 58
type input "C:\fakepath\2392845782 - 22_08_2025.xlsx"
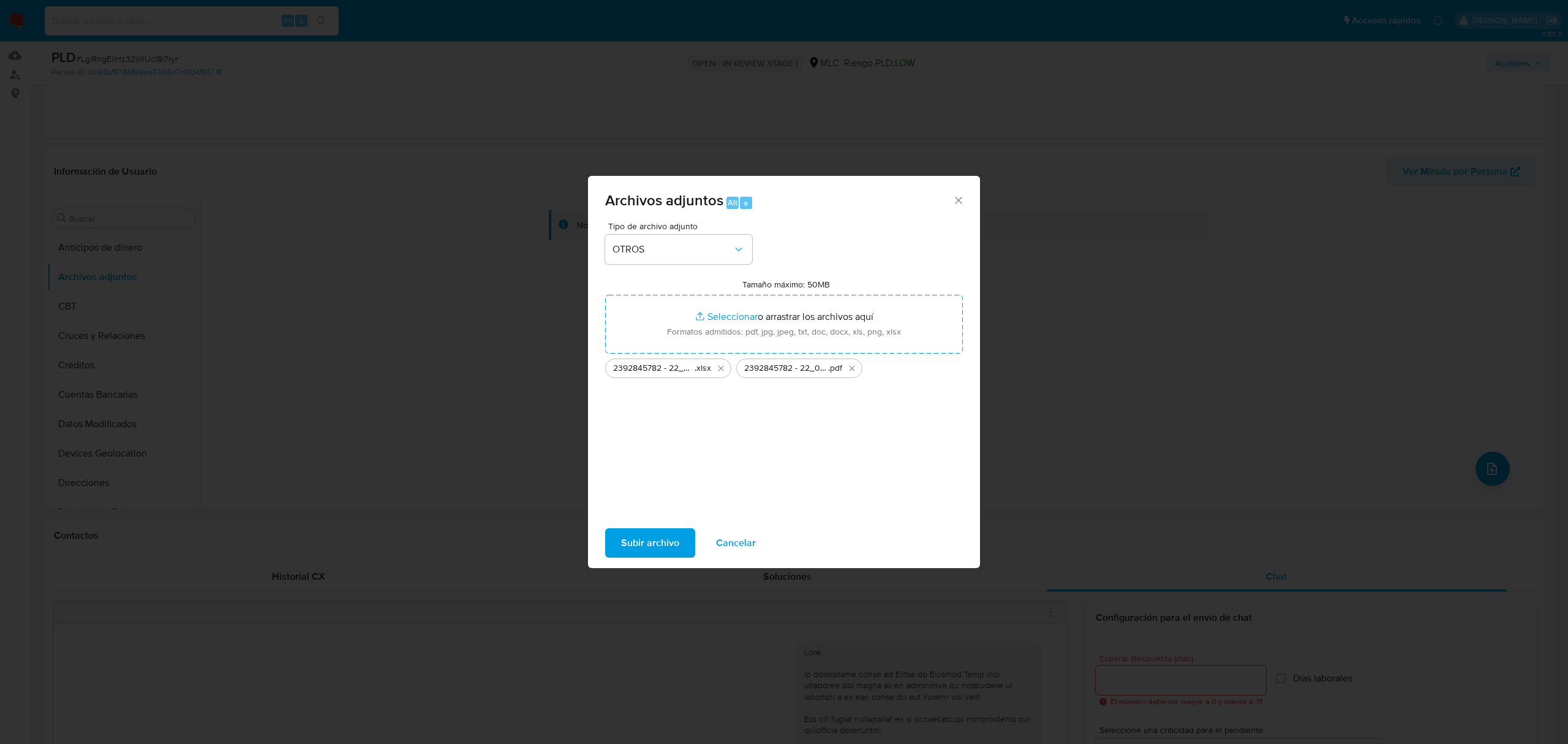
click at [713, 451] on div "Tipo de archivo adjunto OTROS Tamaño máximo: 50MB Seleccionar archivos Seleccio…" at bounding box center [784, 366] width 357 height 289
click at [650, 542] on span "Subir archivo" at bounding box center [650, 543] width 58 height 27
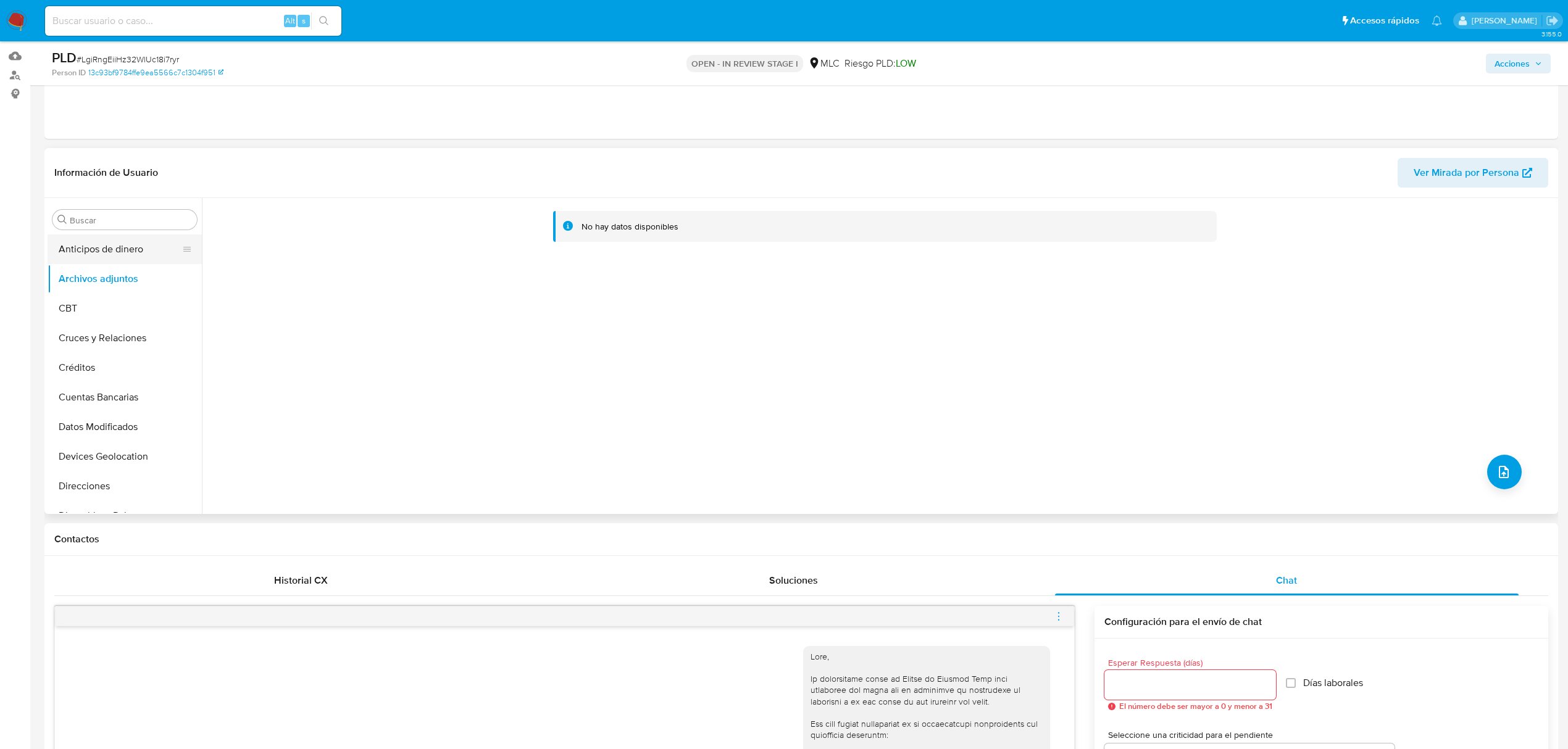
click at [119, 248] on button "Anticipos de dinero" at bounding box center [119, 249] width 144 height 30
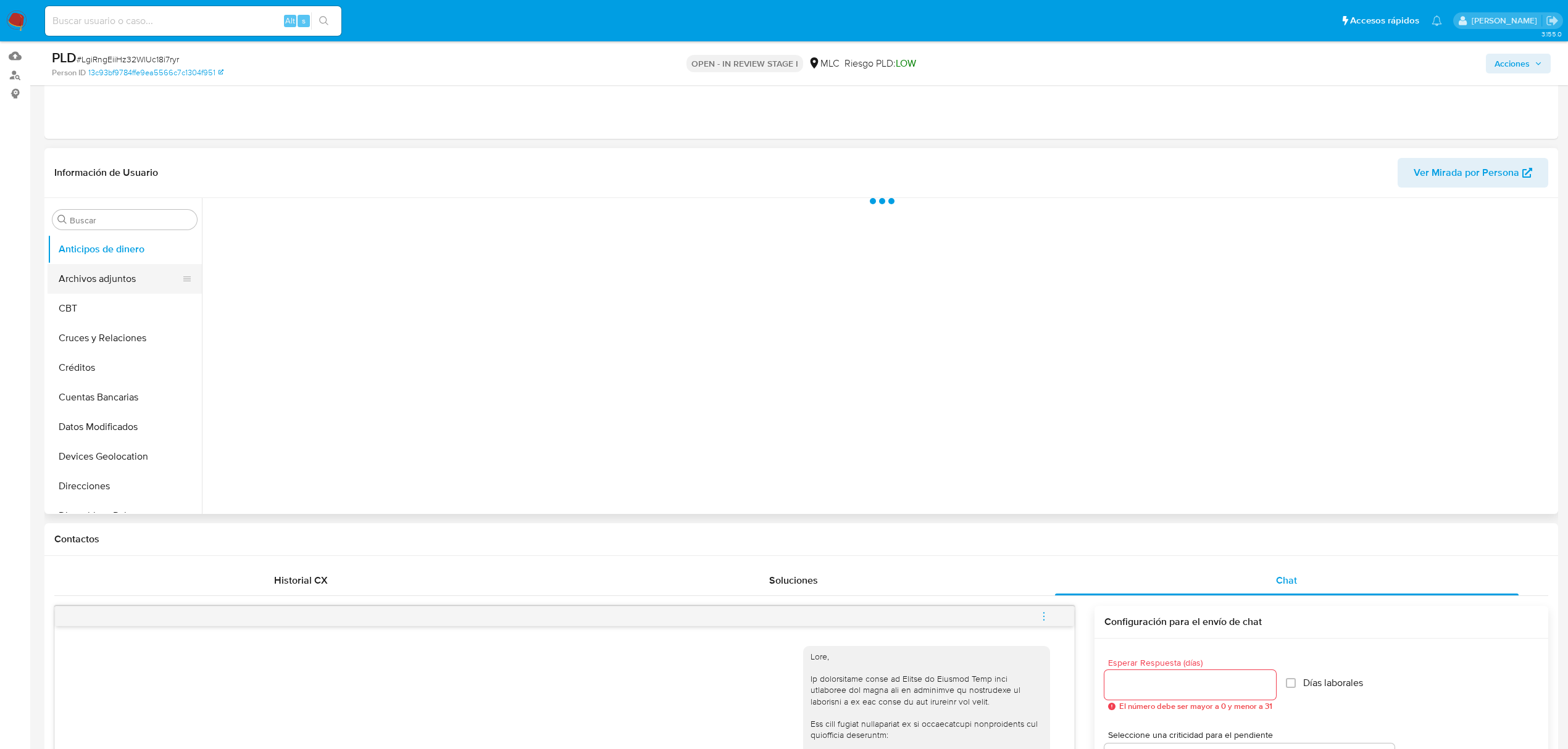
click at [114, 277] on button "Archivos adjuntos" at bounding box center [119, 279] width 144 height 30
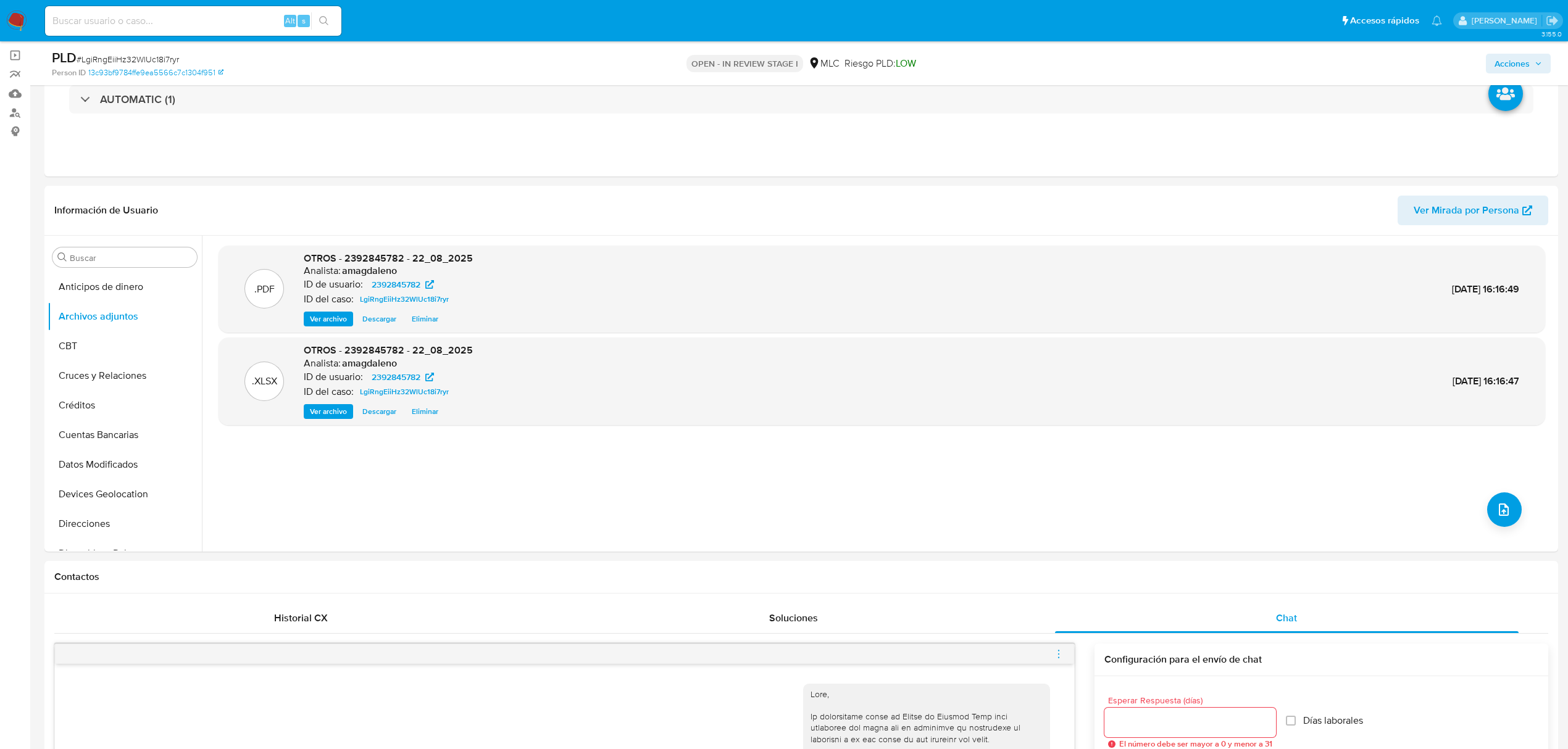
scroll to position [0, 0]
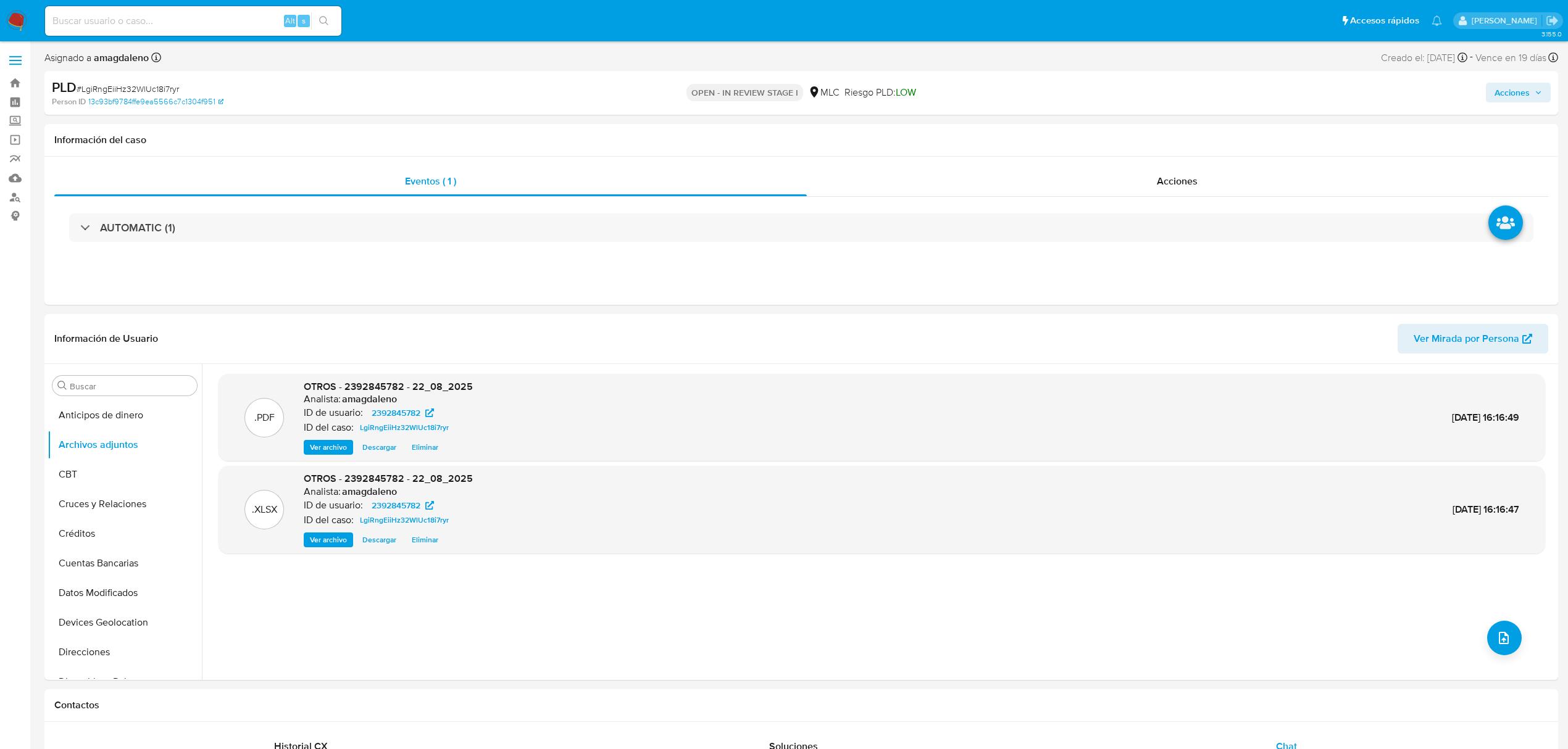
click at [1512, 97] on span "Acciones" at bounding box center [1512, 92] width 35 height 20
click at [1132, 134] on span "Resolución del caso" at bounding box center [1167, 131] width 88 height 15
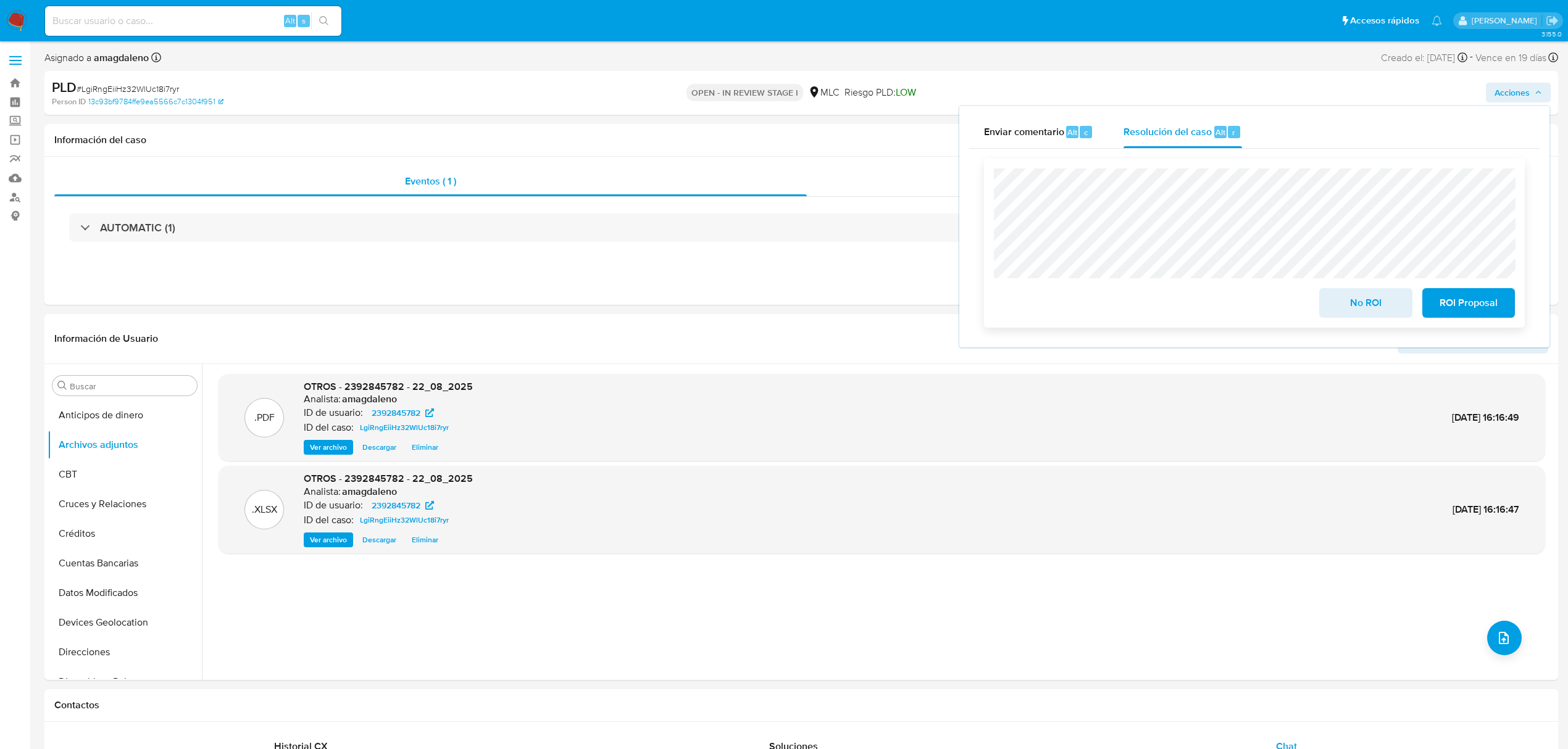
click at [1457, 299] on span "ROI Proposal" at bounding box center [1468, 303] width 61 height 27
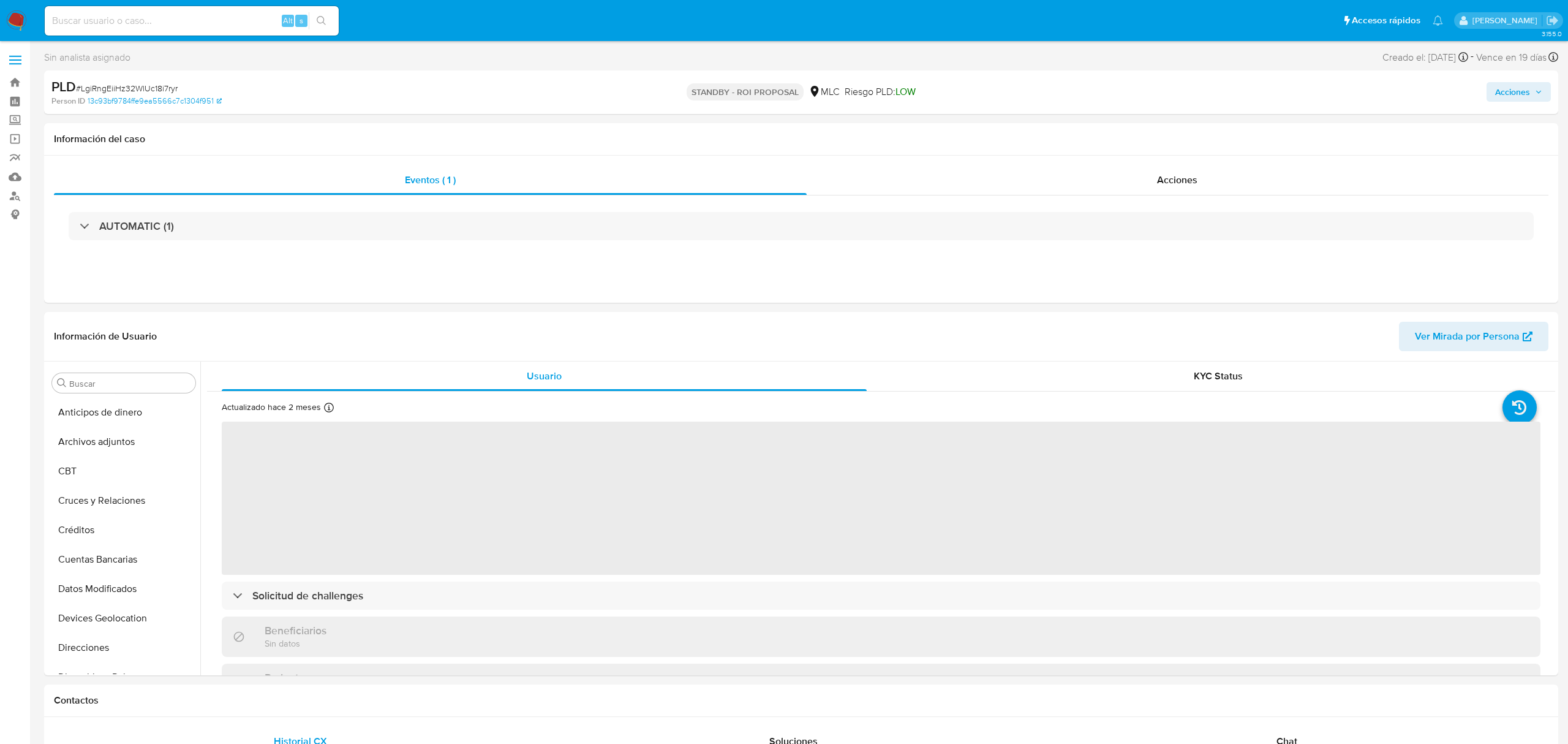
select select "10"
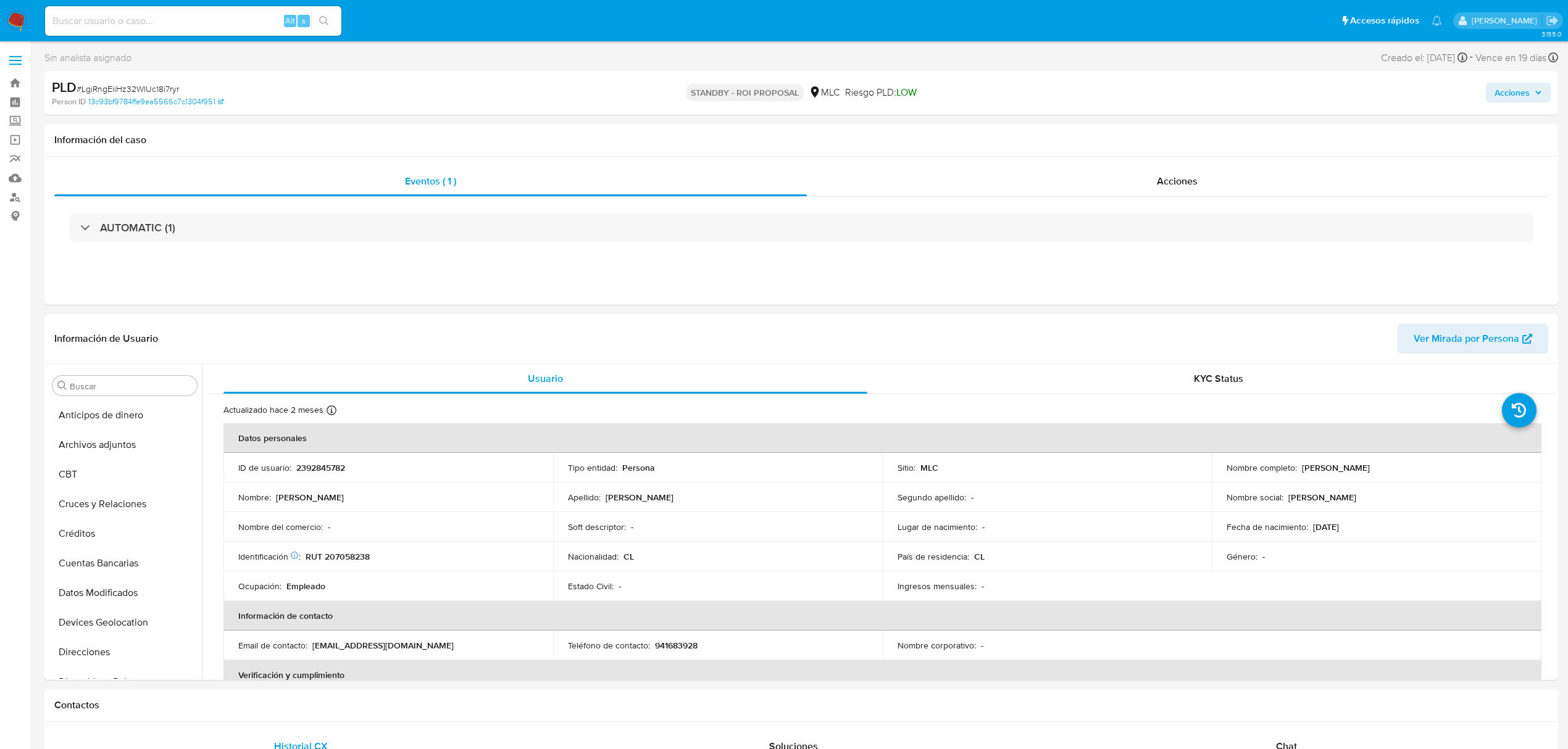
scroll to position [521, 0]
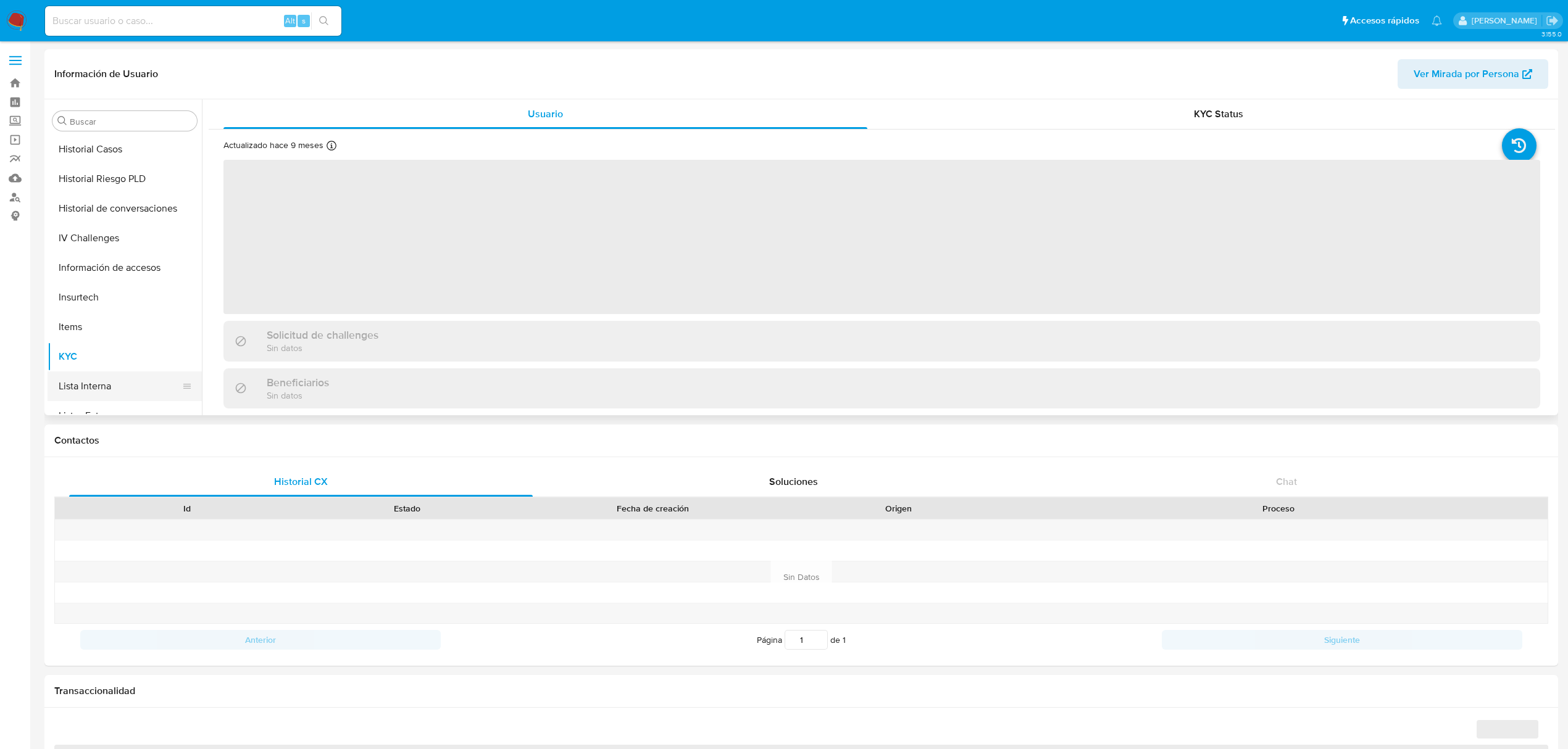
scroll to position [274, 0]
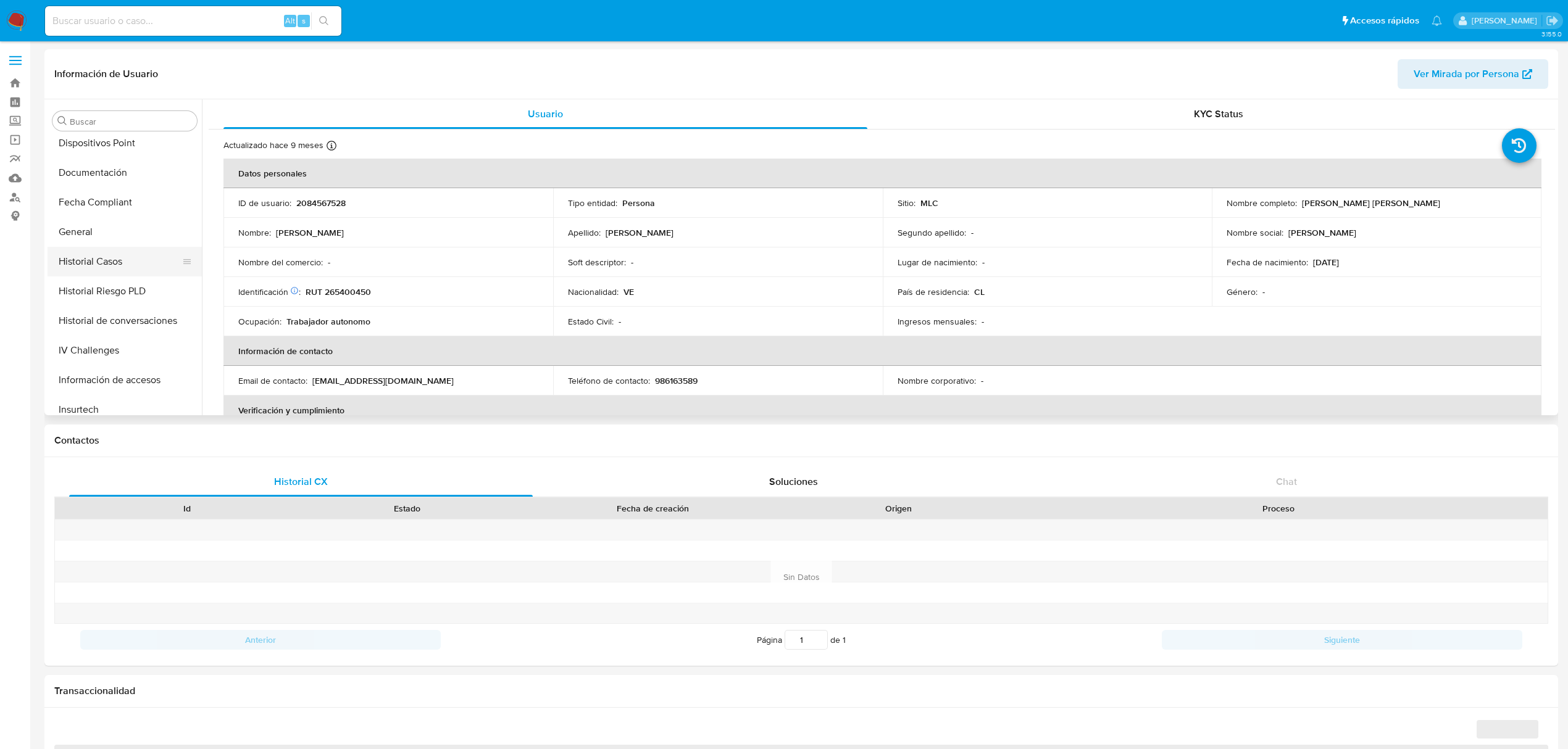
click at [131, 262] on button "Historial Casos" at bounding box center [119, 261] width 144 height 30
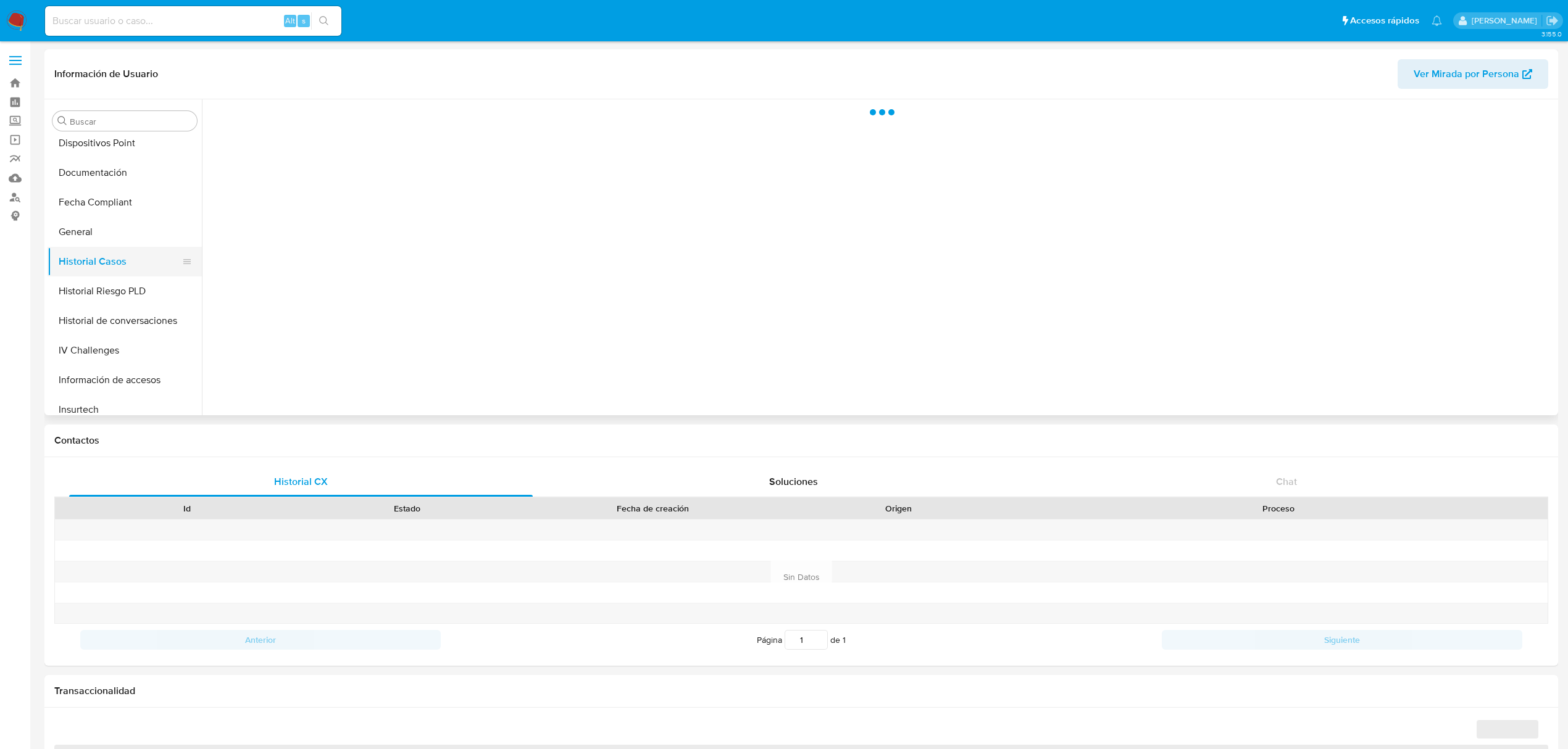
select select "10"
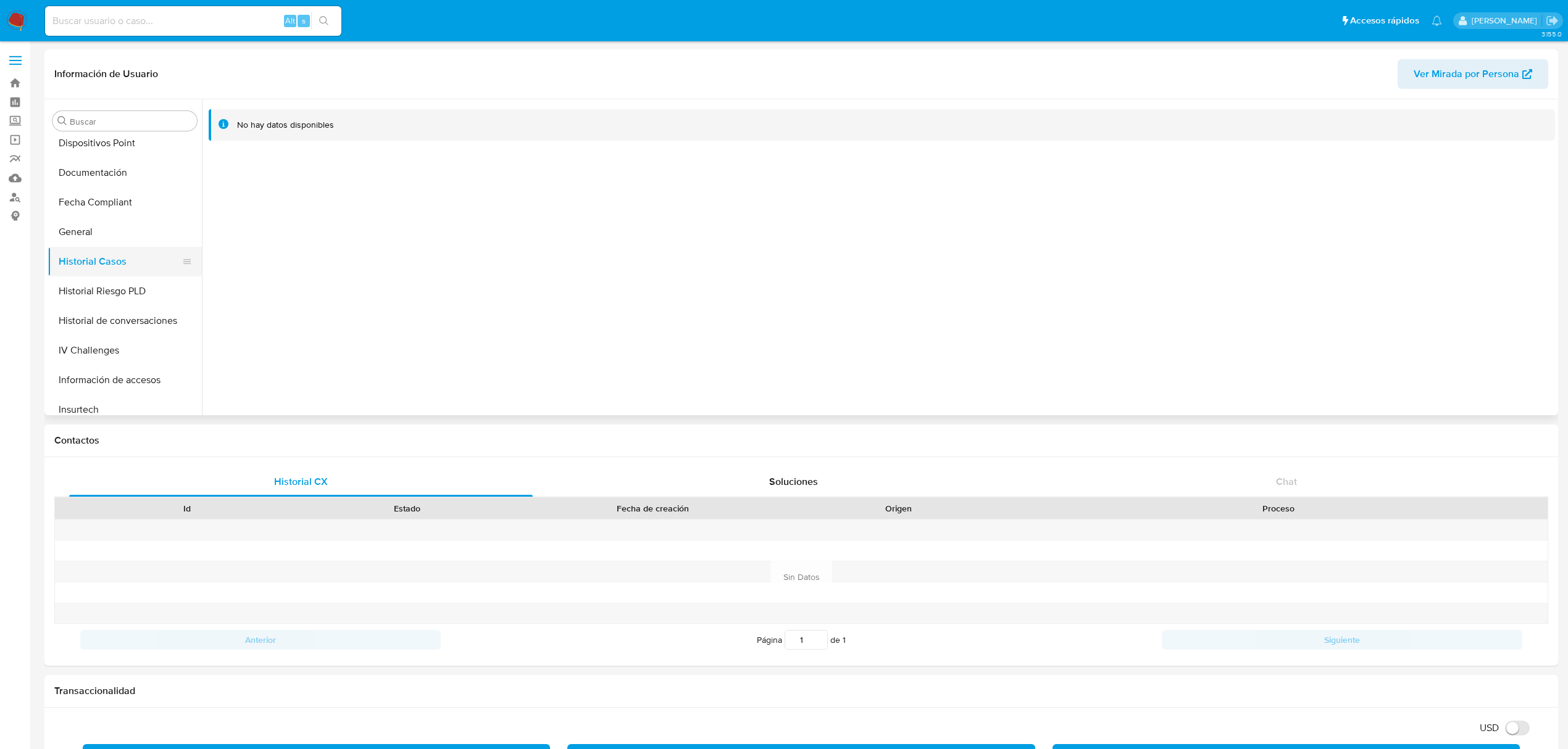
scroll to position [520, 0]
click at [78, 222] on button "KYC" at bounding box center [119, 222] width 144 height 30
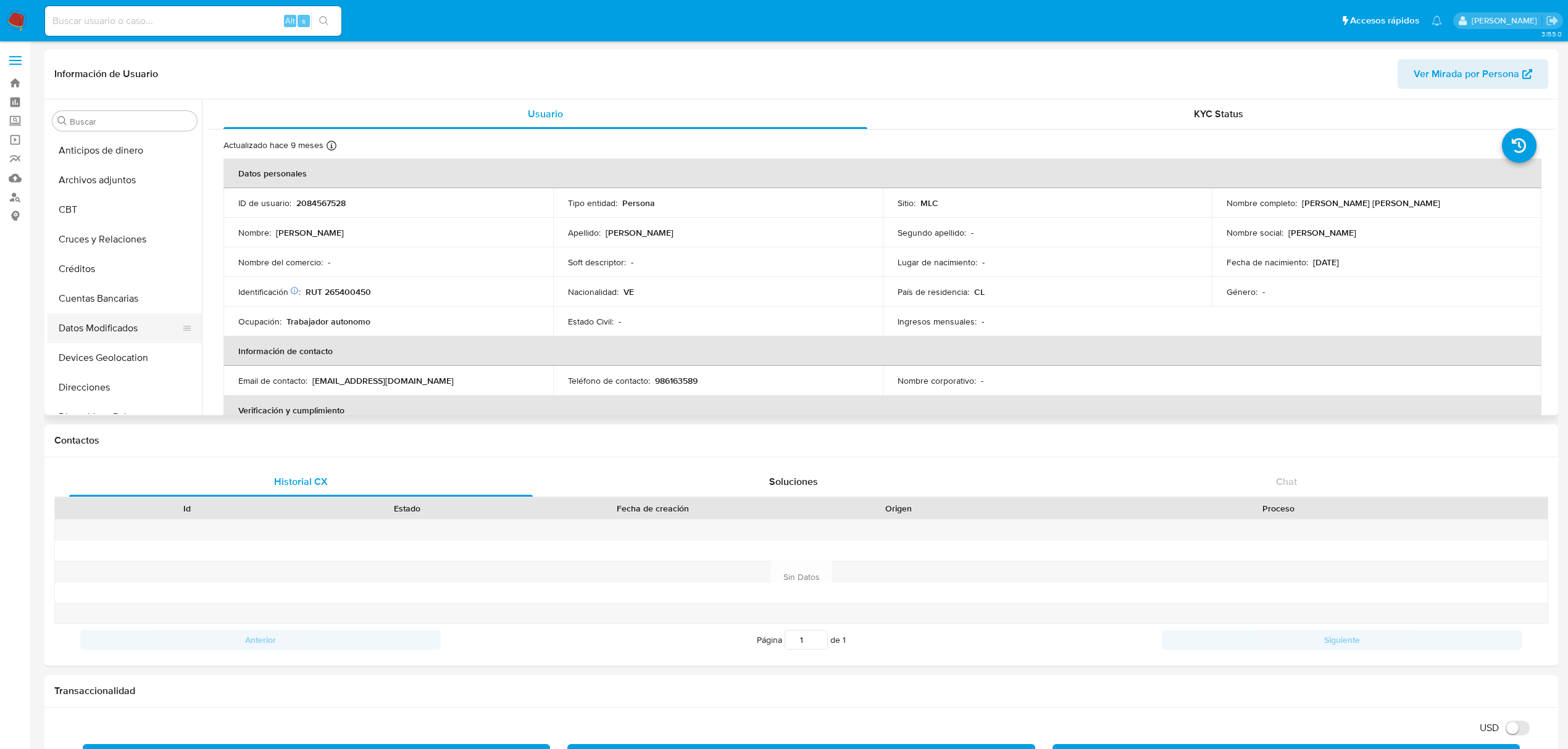
scroll to position [82, 0]
click at [95, 353] on button "Documentación" at bounding box center [119, 364] width 144 height 30
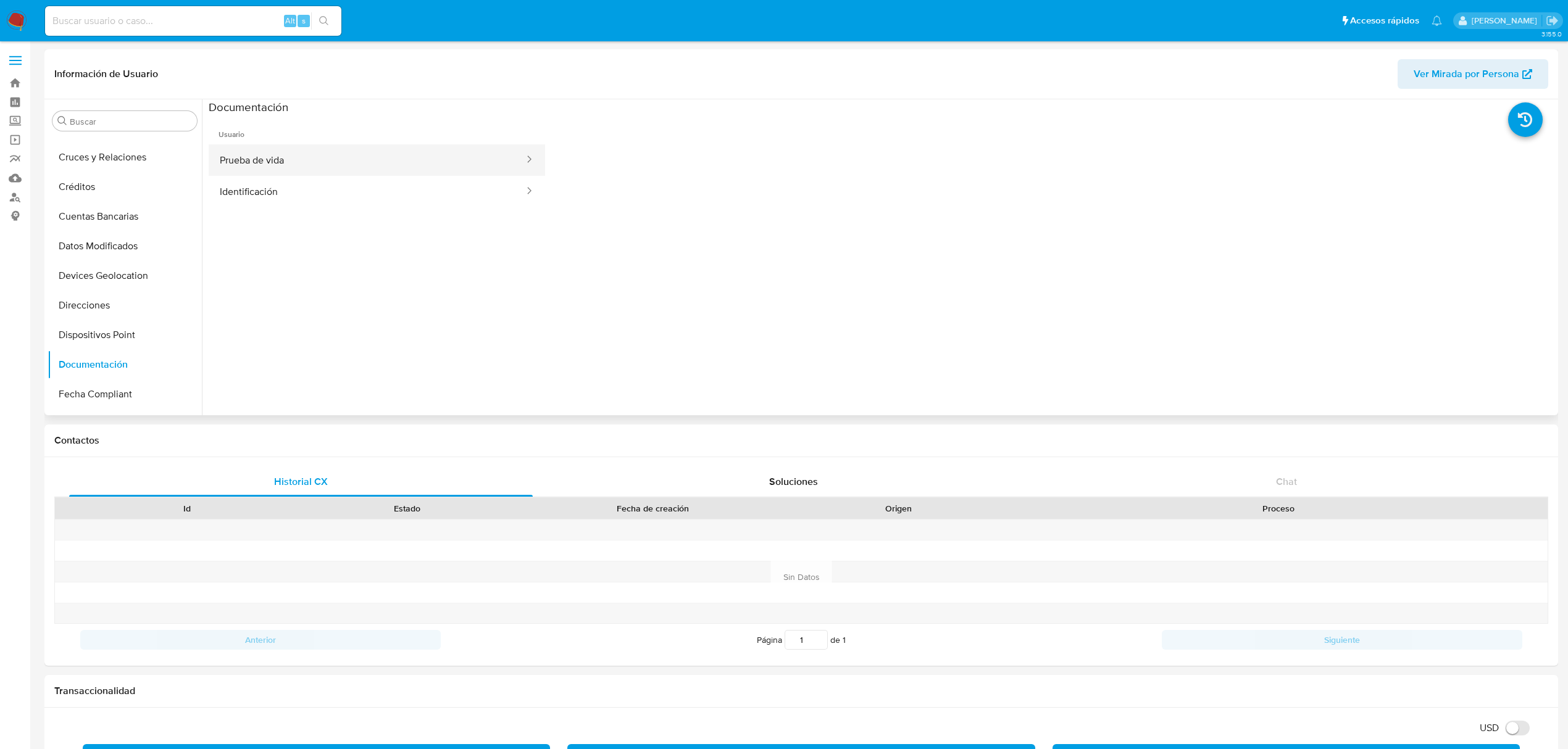
click at [289, 161] on button "Prueba de vida" at bounding box center [366, 160] width 317 height 32
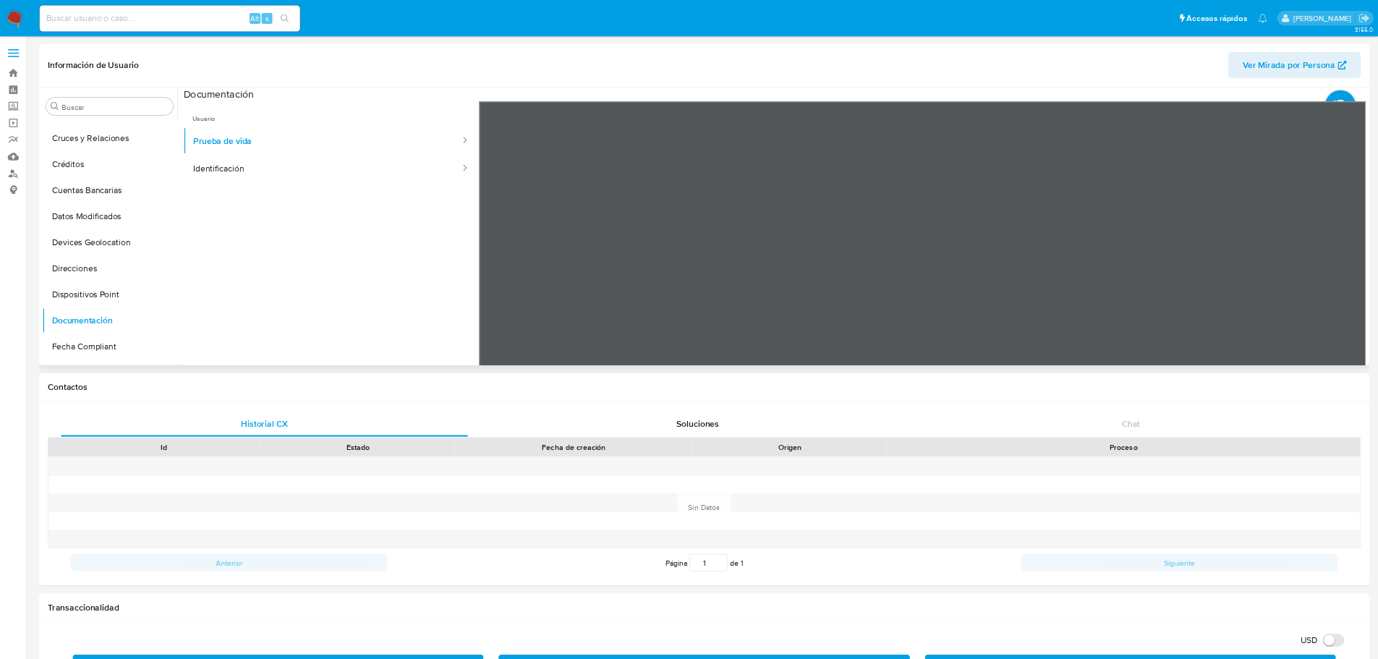
scroll to position [192, 0]
click at [304, 215] on button "Identificación" at bounding box center [429, 224] width 371 height 37
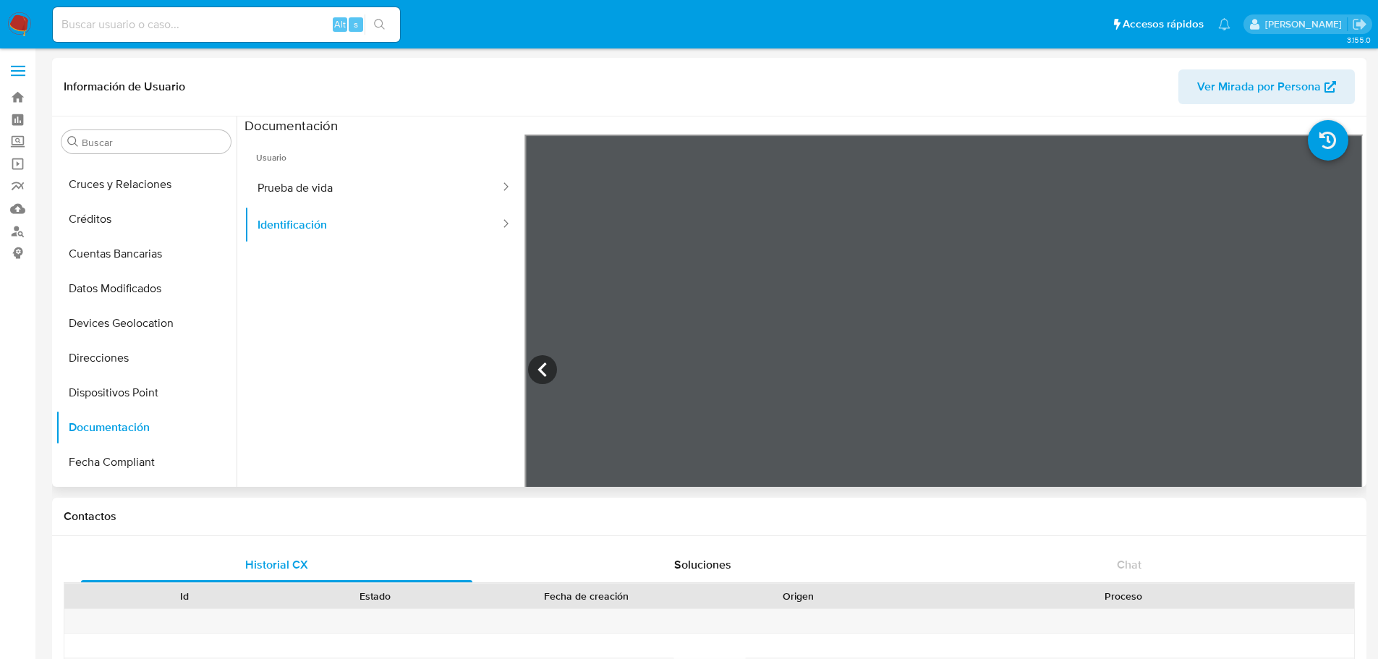
scroll to position [96, 0]
click at [547, 375] on icon at bounding box center [542, 369] width 29 height 29
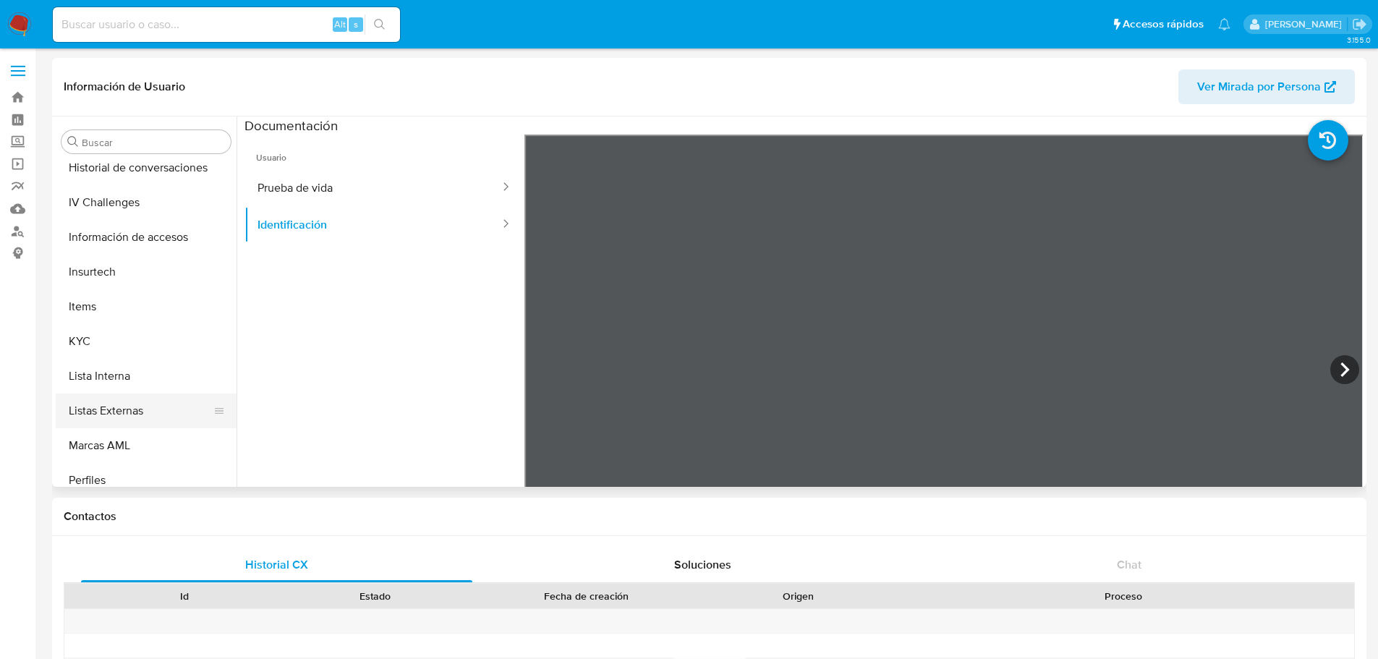
scroll to position [530, 0]
click at [122, 344] on button "KYC" at bounding box center [140, 340] width 169 height 35
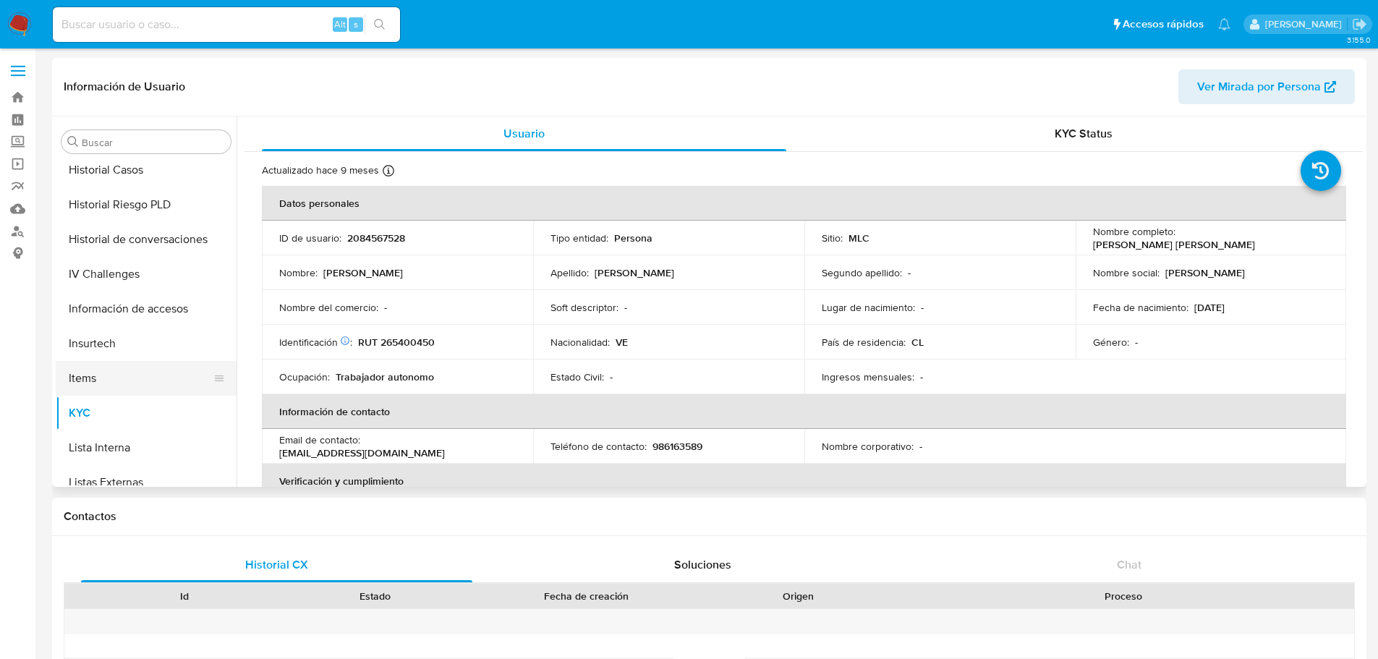
scroll to position [385, 0]
click at [152, 376] on button "Información de accesos" at bounding box center [140, 381] width 169 height 35
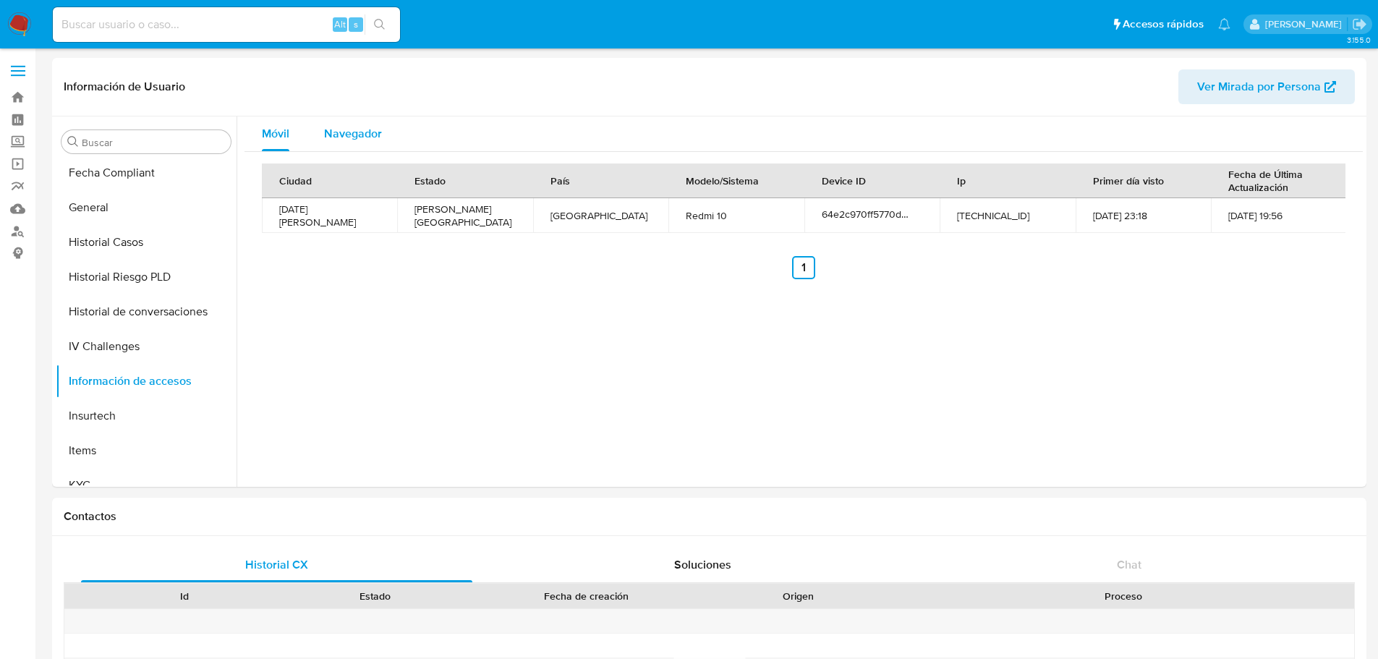
click at [345, 131] on span "Navegador" at bounding box center [353, 133] width 58 height 17
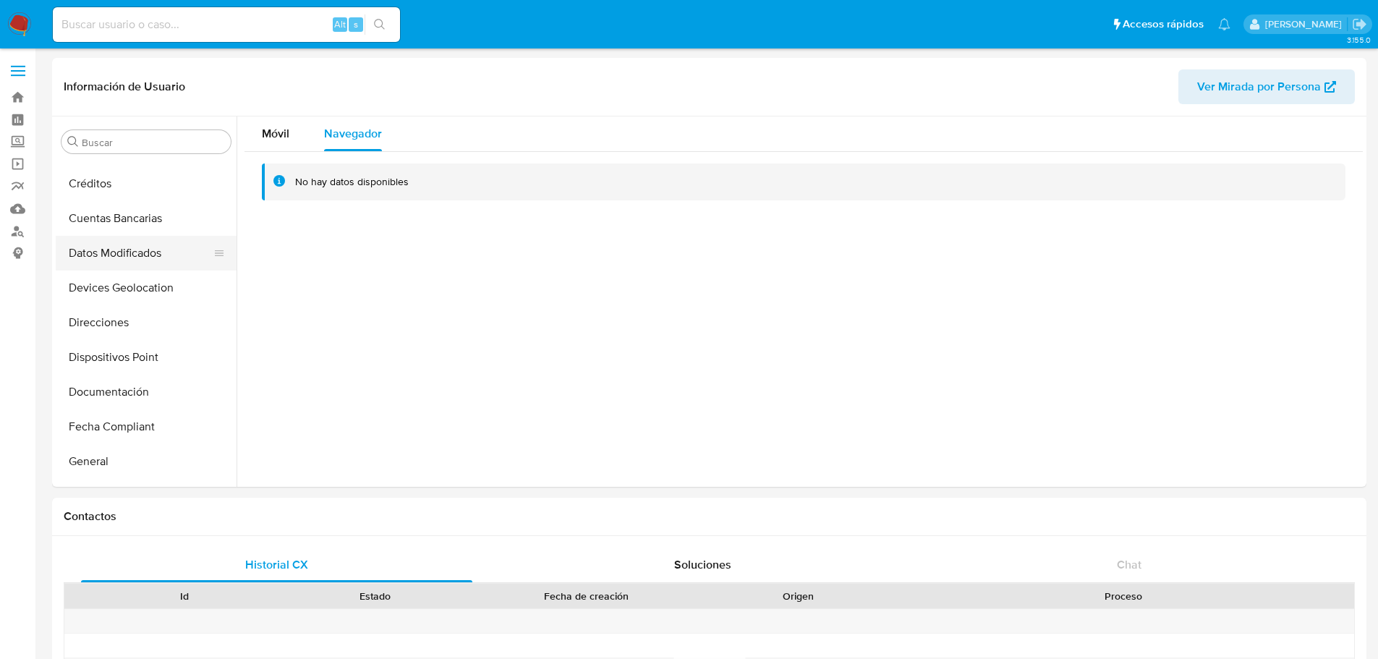
scroll to position [96, 0]
click at [114, 311] on button "Devices Geolocation" at bounding box center [140, 323] width 169 height 35
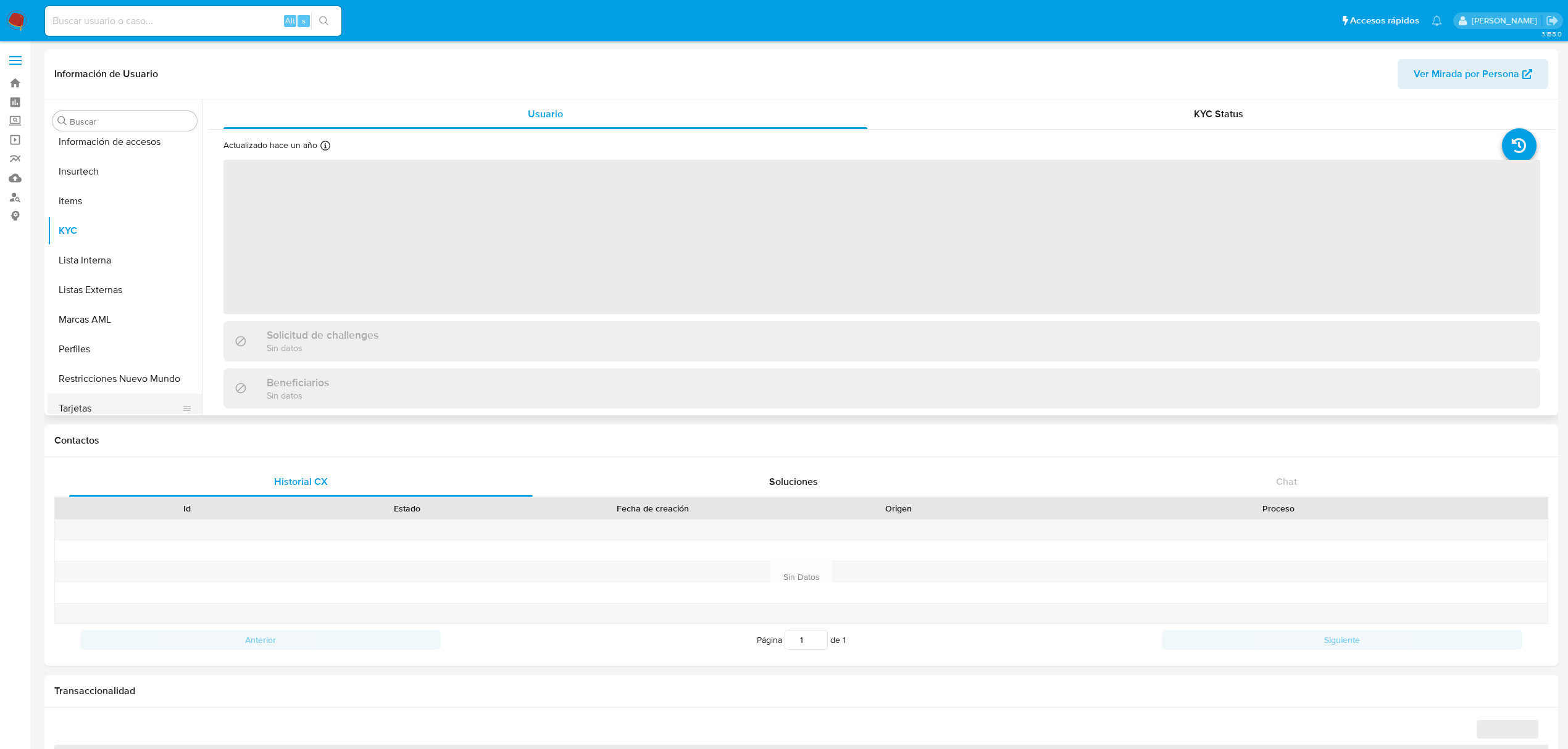
scroll to position [520, 0]
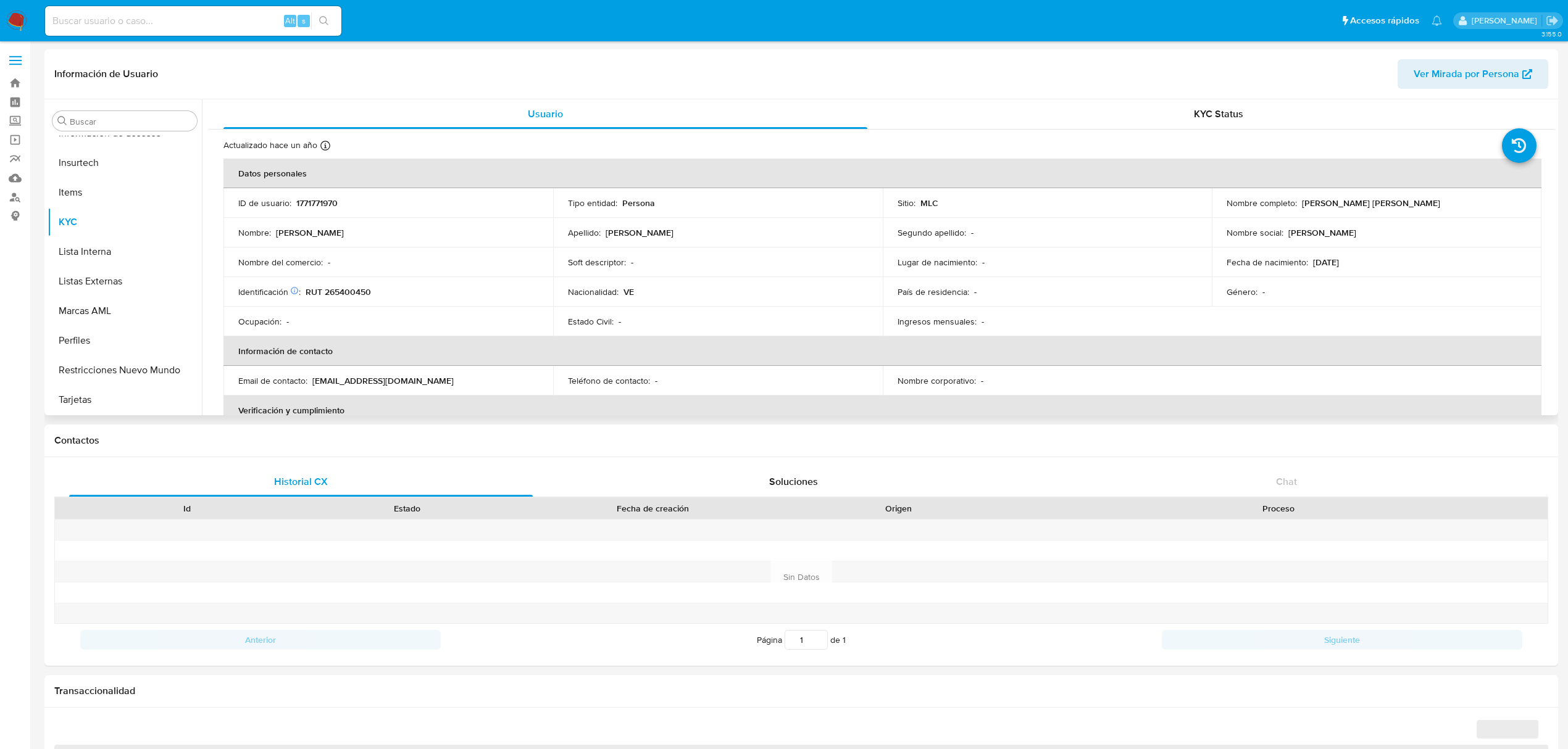
select select "10"
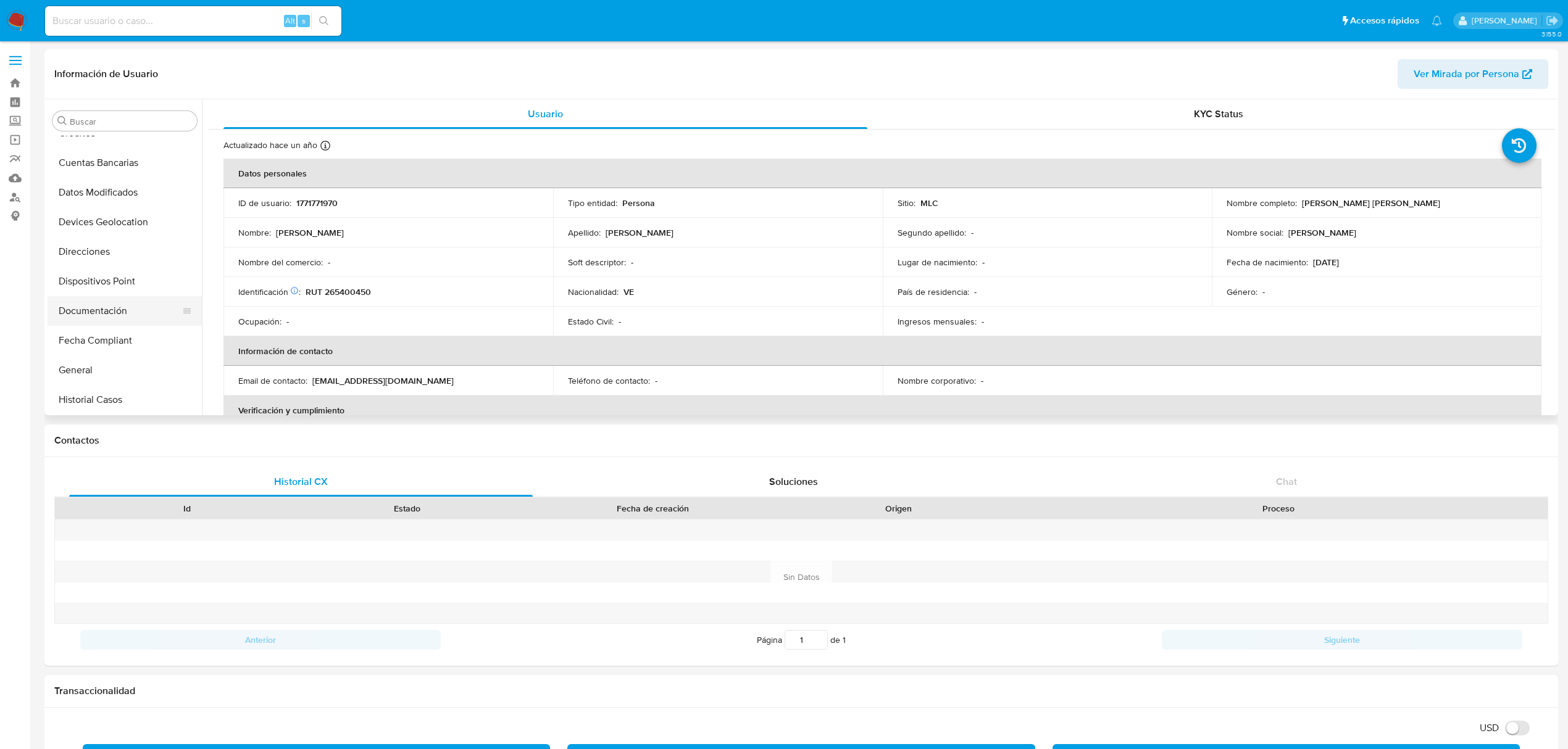
scroll to position [164, 0]
click at [121, 279] on button "Documentación" at bounding box center [119, 282] width 144 height 30
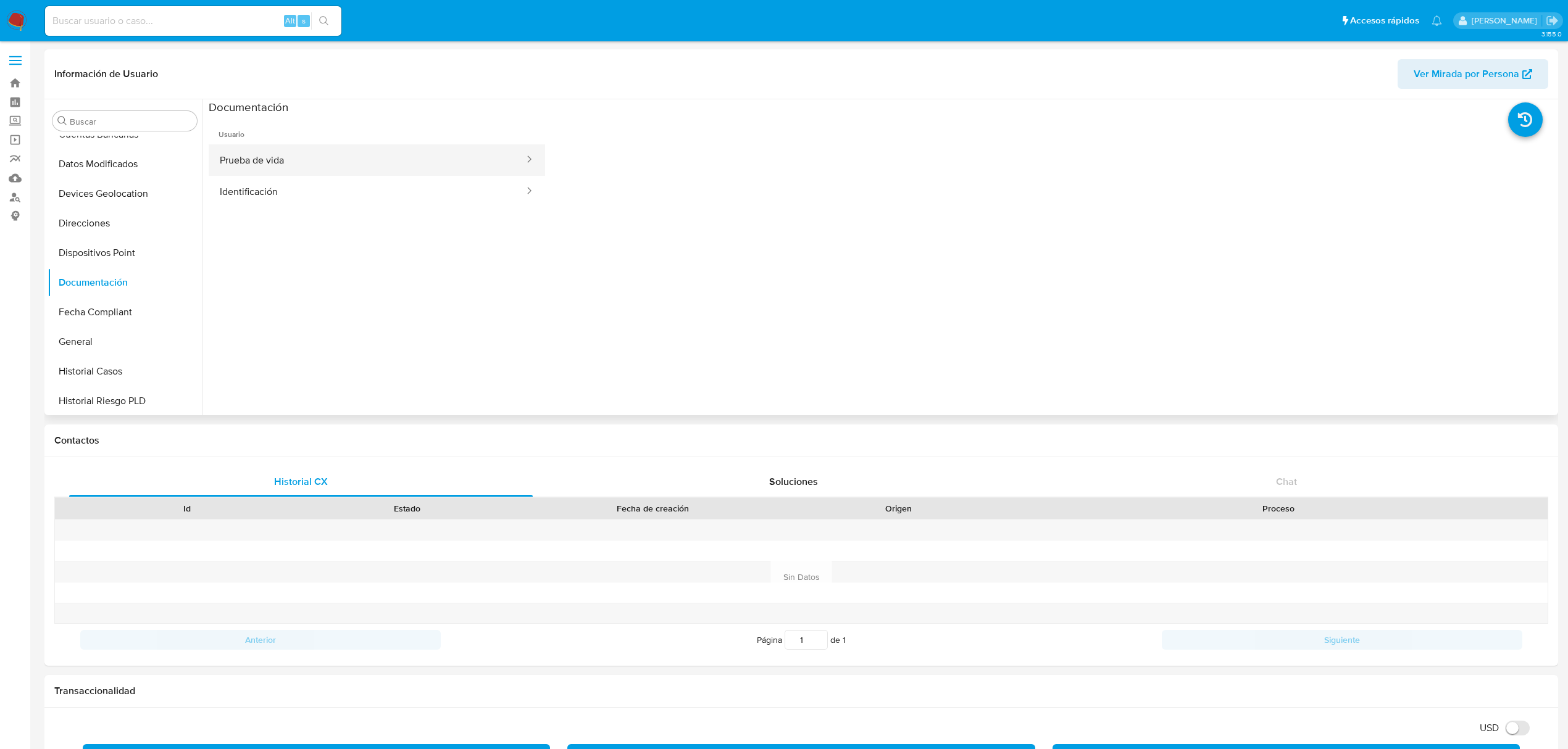
click at [268, 155] on button "Prueba de vida" at bounding box center [366, 160] width 317 height 32
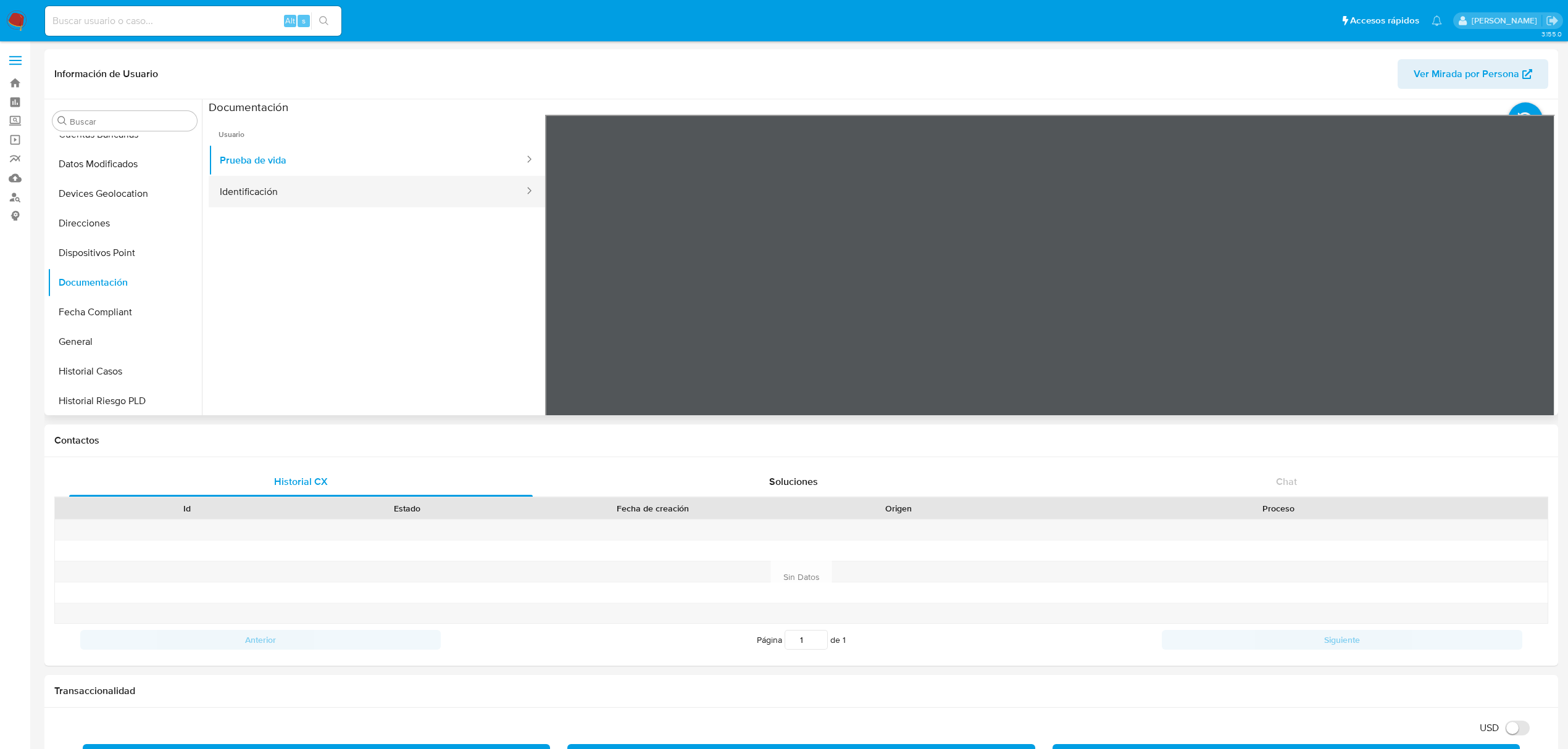
click at [285, 190] on button "Identificación" at bounding box center [366, 191] width 317 height 32
click at [1521, 306] on div at bounding box center [1050, 317] width 1010 height 404
click at [1532, 306] on icon at bounding box center [1539, 315] width 25 height 25
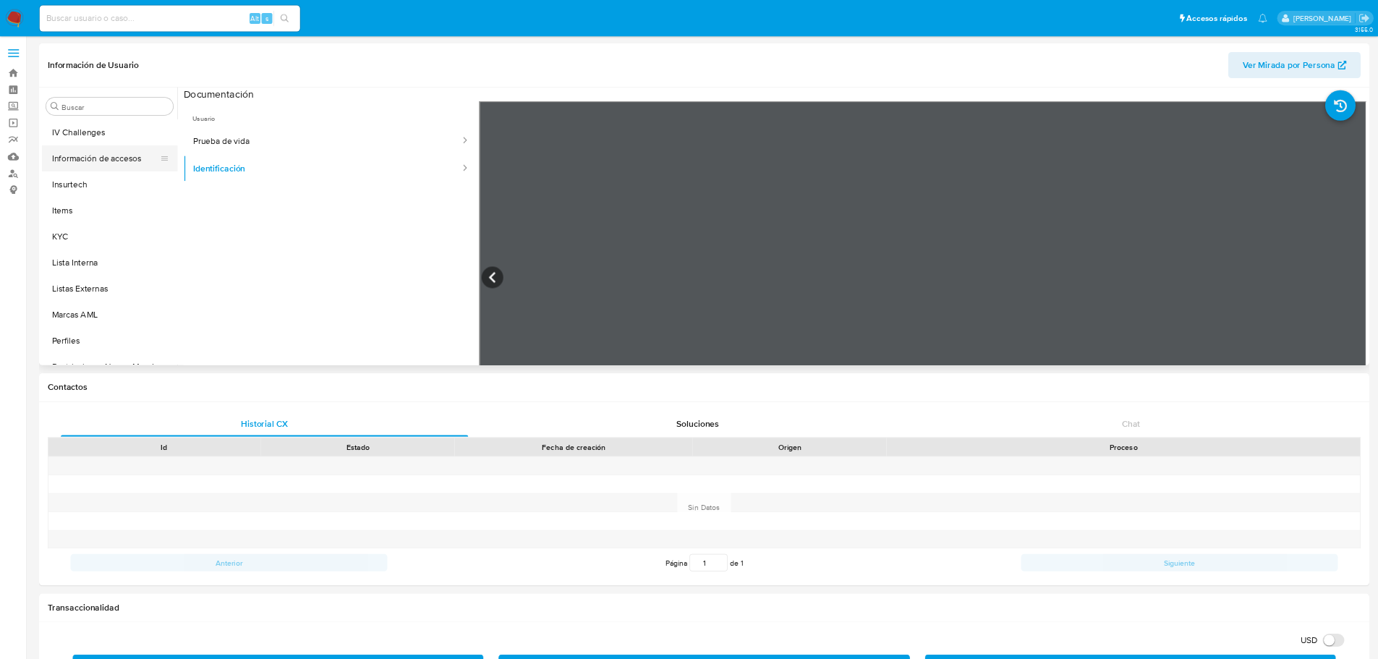
scroll to position [610, 0]
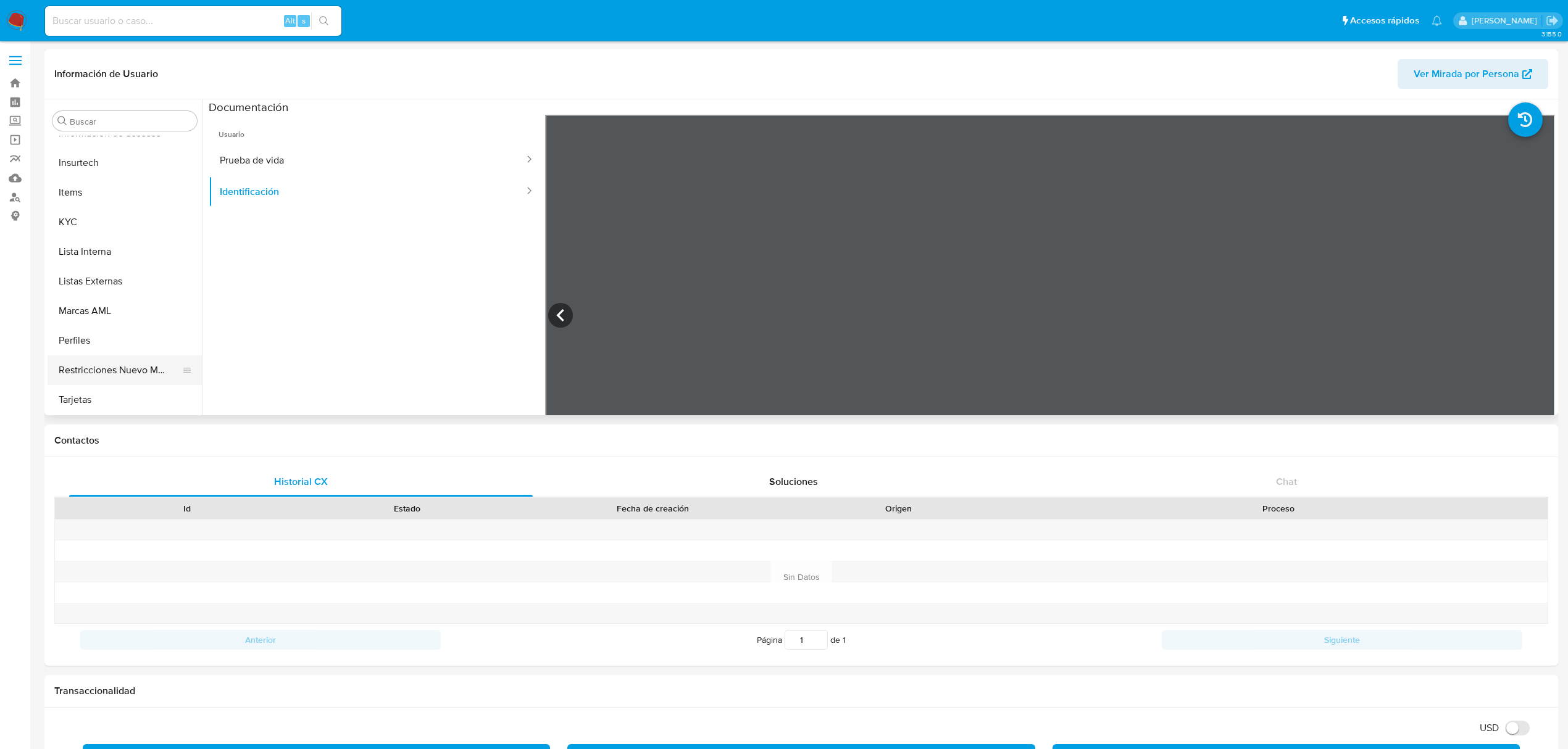
click at [111, 374] on button "Restricciones Nuevo Mundo" at bounding box center [119, 370] width 144 height 30
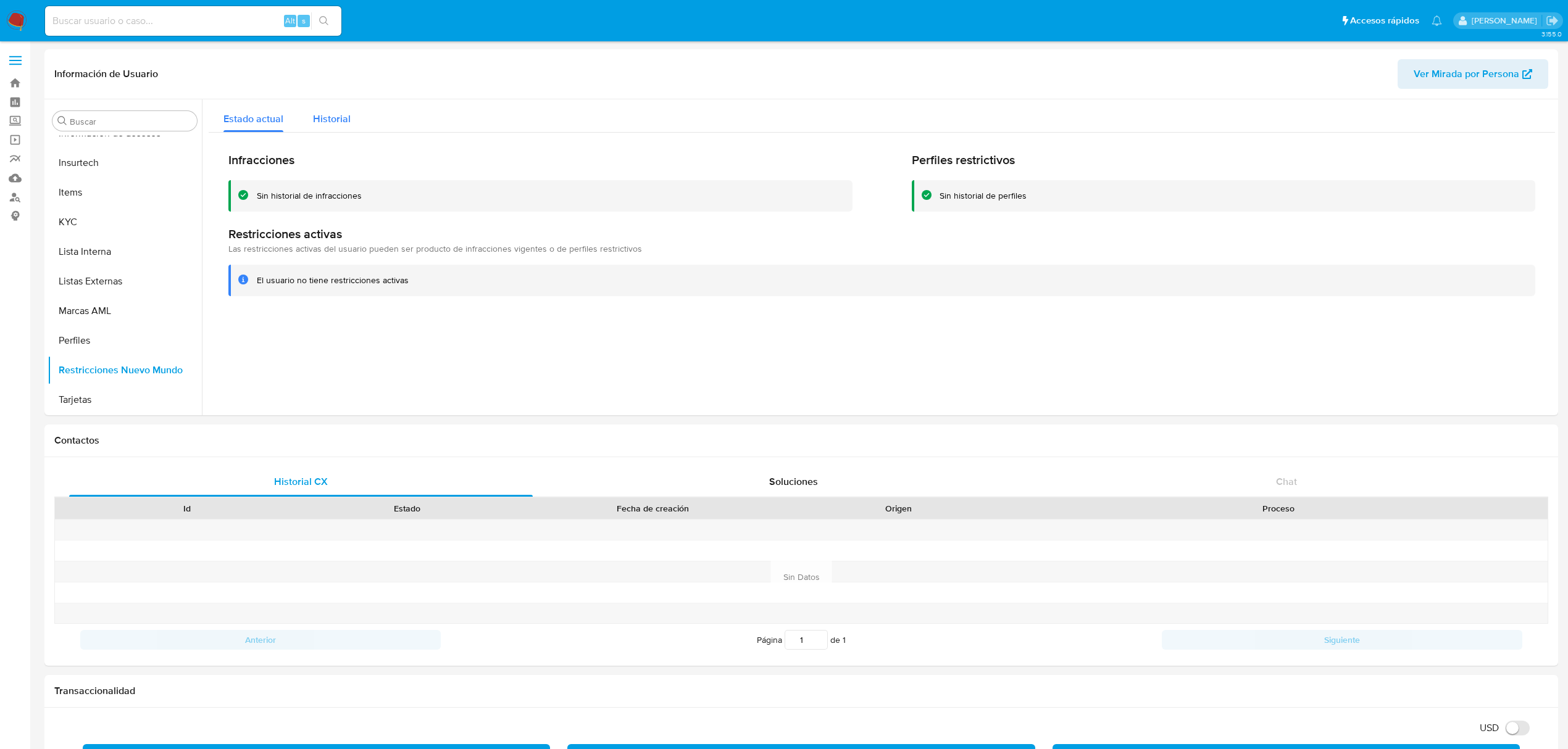
click at [332, 121] on span "Historial" at bounding box center [332, 119] width 38 height 15
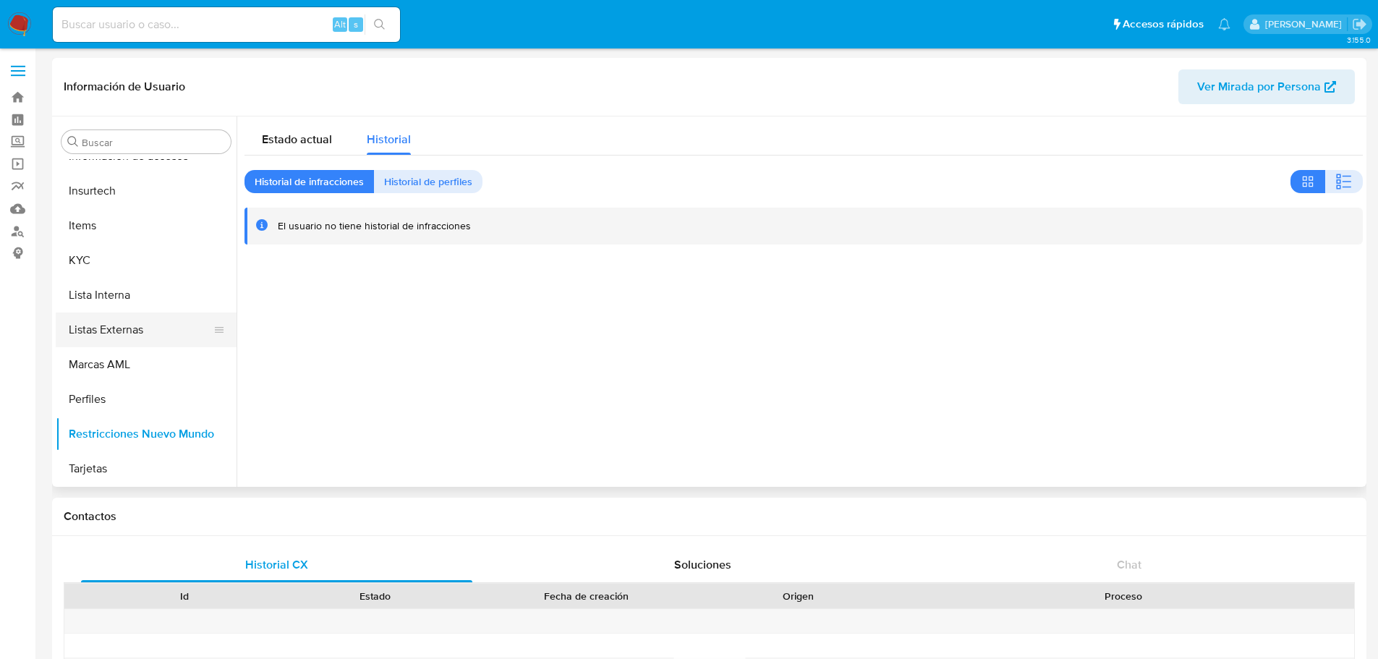
scroll to position [611, 0]
click at [139, 267] on button "KYC" at bounding box center [140, 259] width 169 height 35
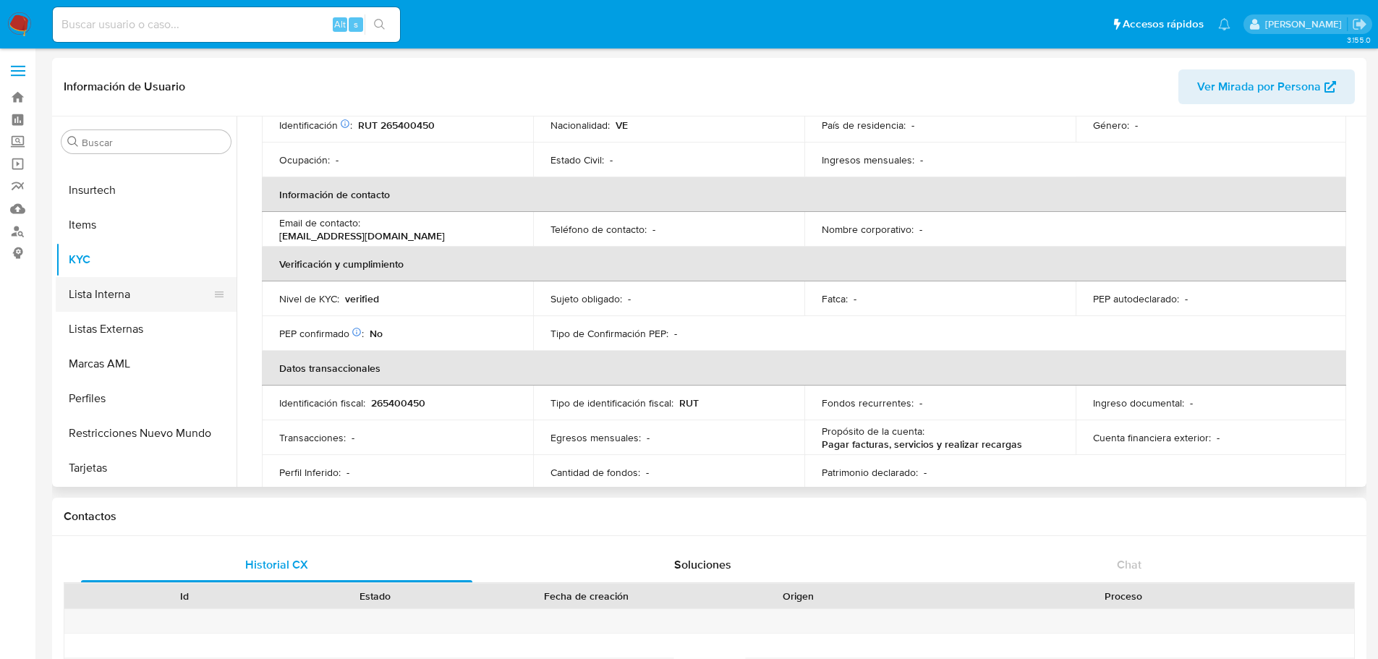
scroll to position [539, 0]
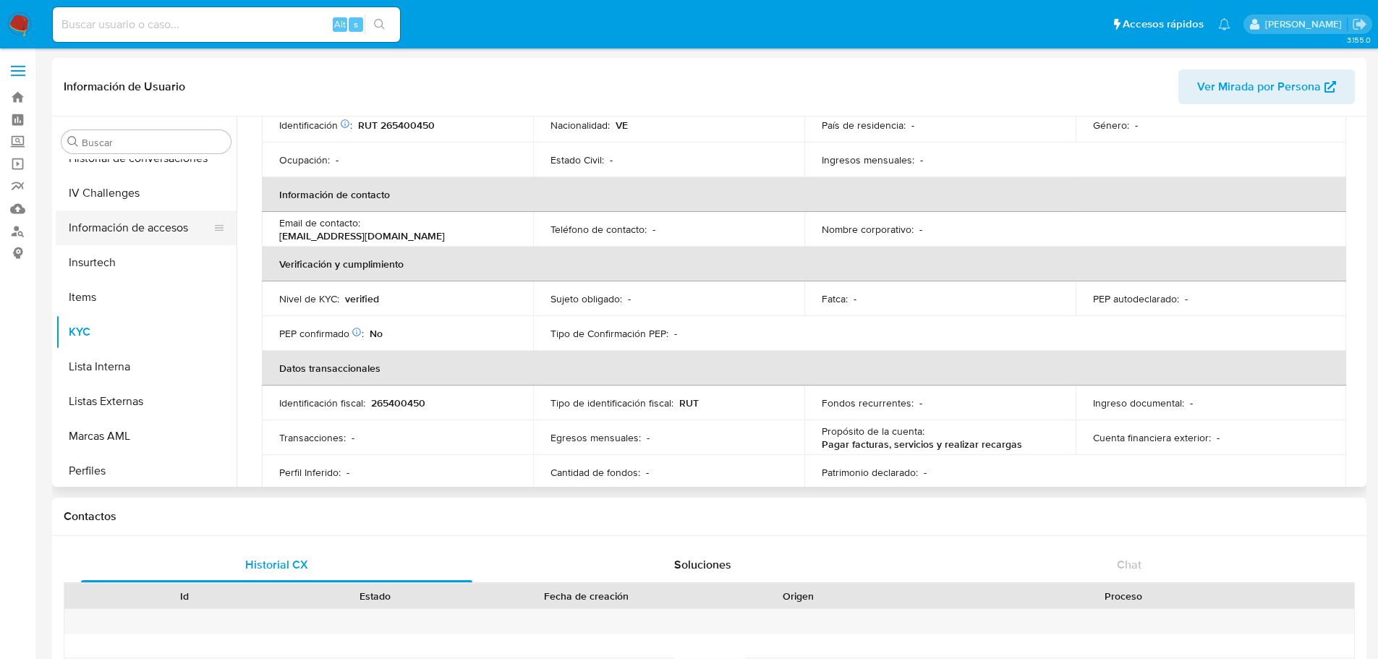
click at [146, 223] on button "Información de accesos" at bounding box center [140, 227] width 169 height 35
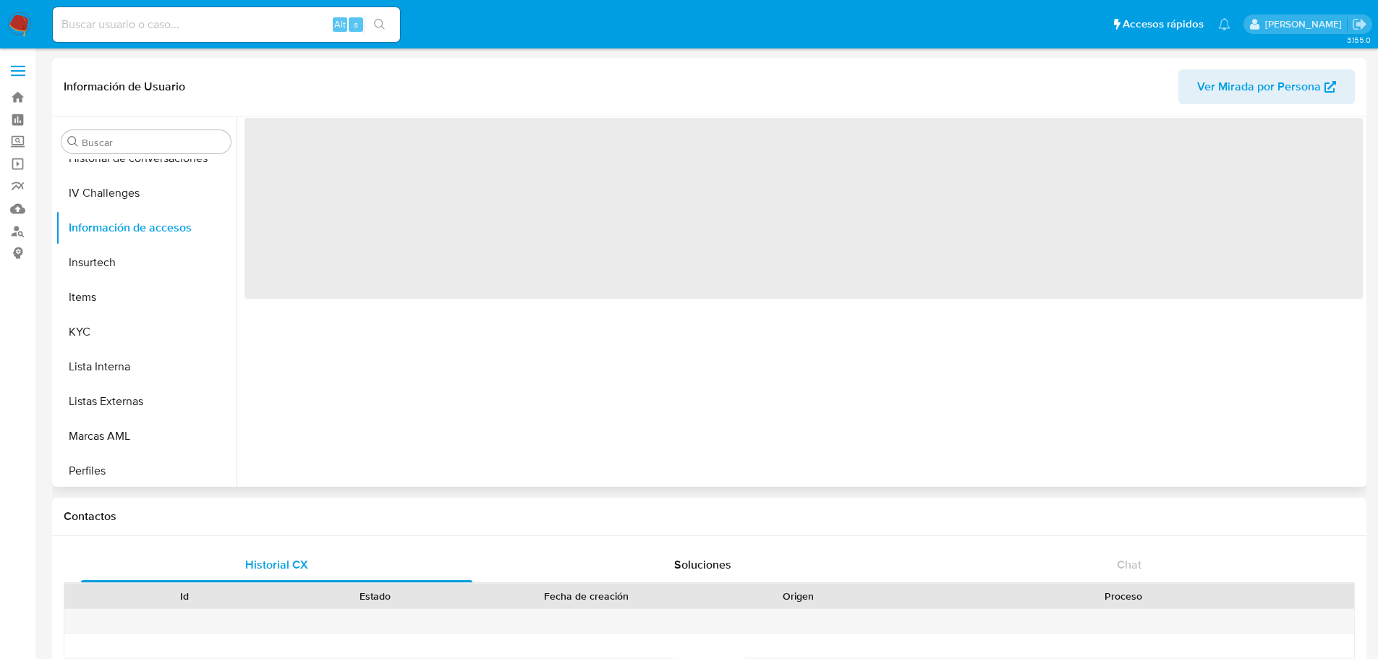
scroll to position [0, 0]
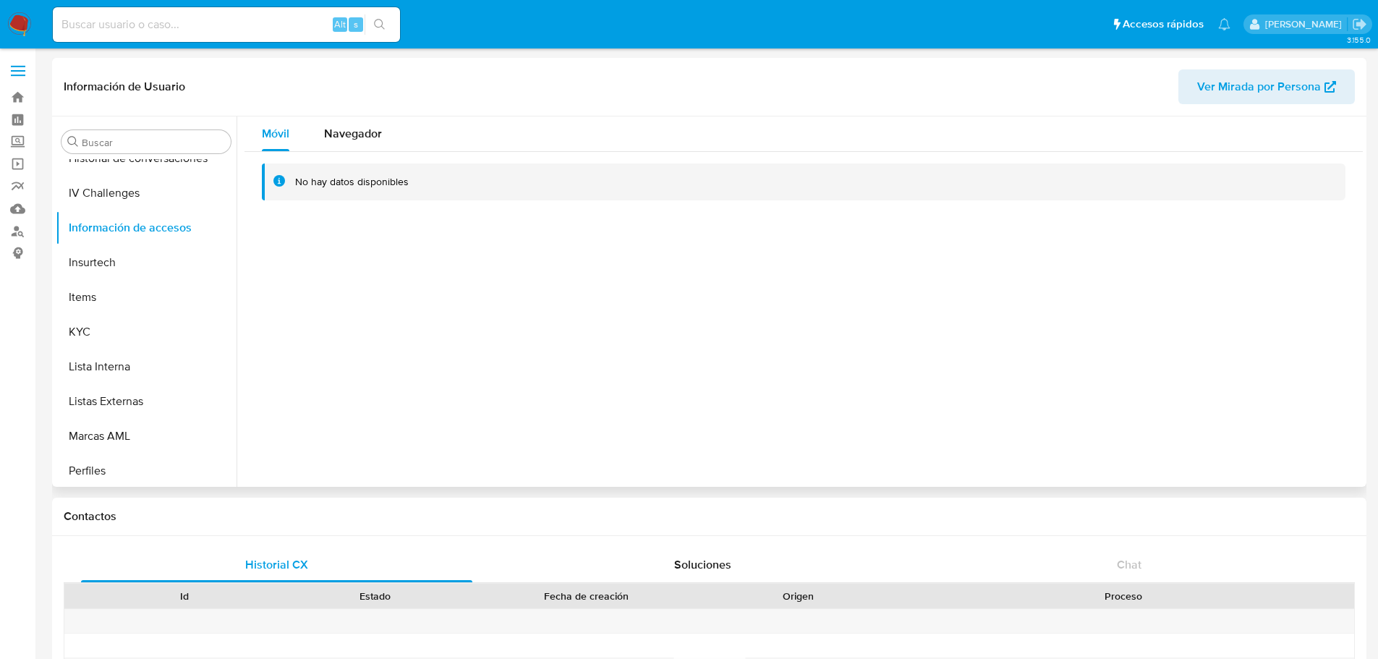
click at [347, 114] on div "Información de Usuario Ver Mirada por Persona" at bounding box center [709, 87] width 1314 height 59
click at [351, 134] on span "Navegador" at bounding box center [353, 133] width 58 height 17
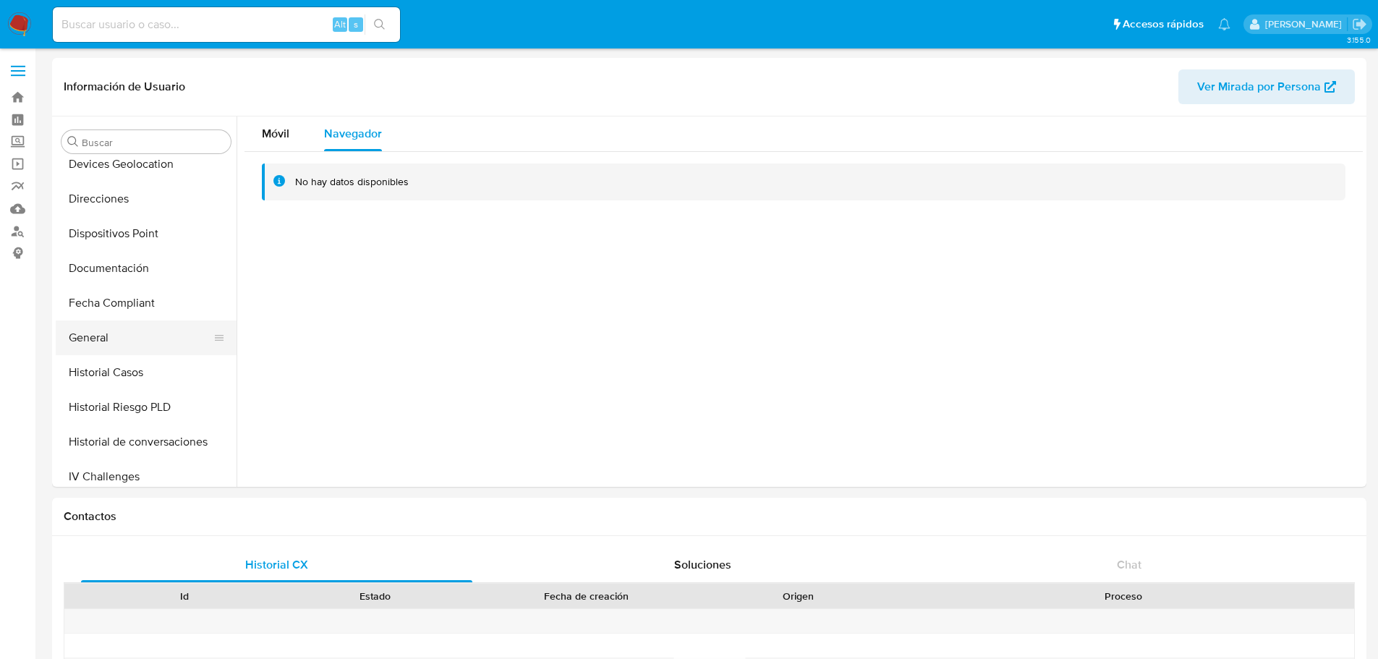
scroll to position [177, 0]
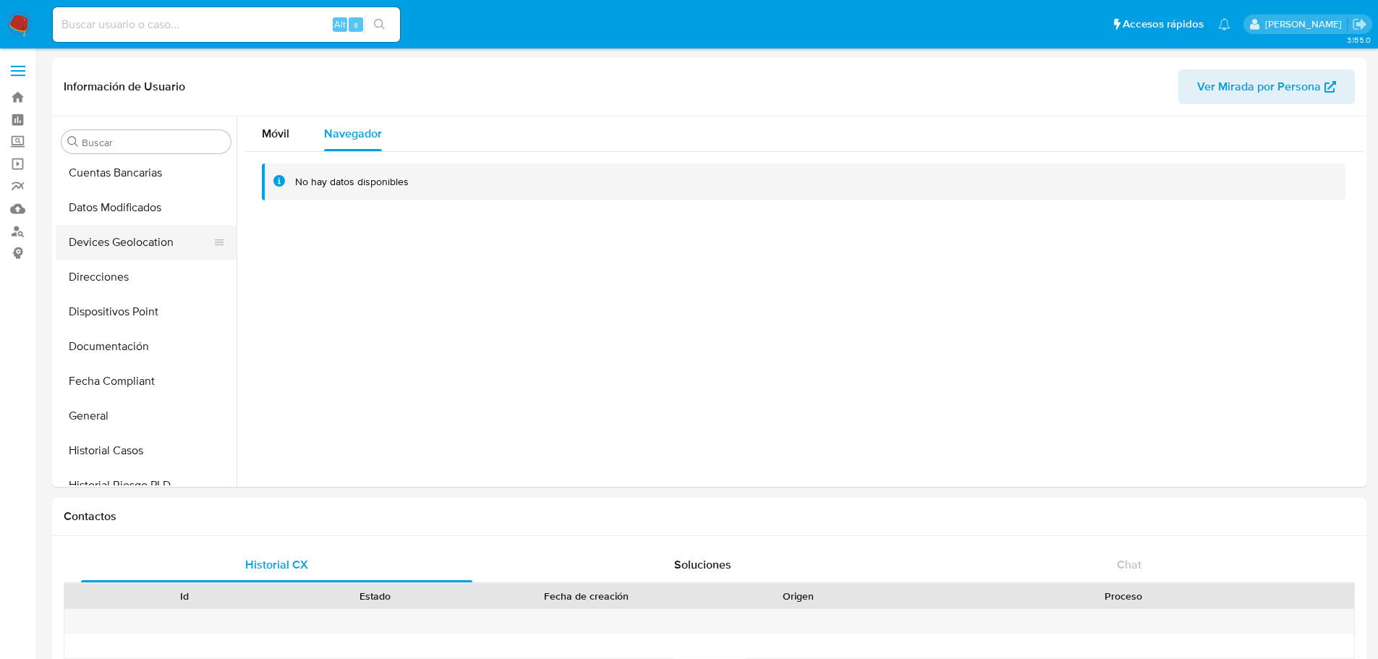
click at [143, 244] on button "Devices Geolocation" at bounding box center [140, 242] width 169 height 35
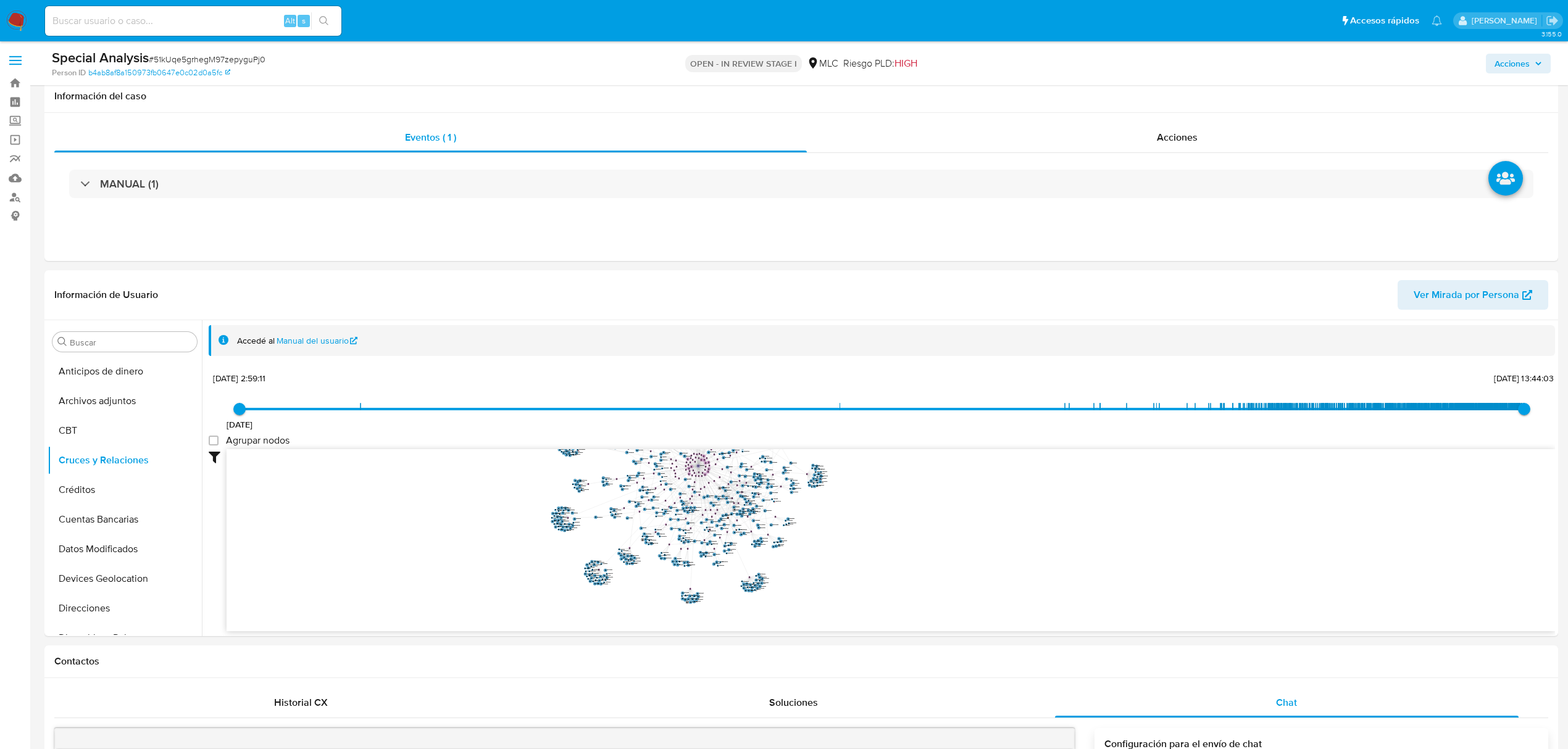
select select "10"
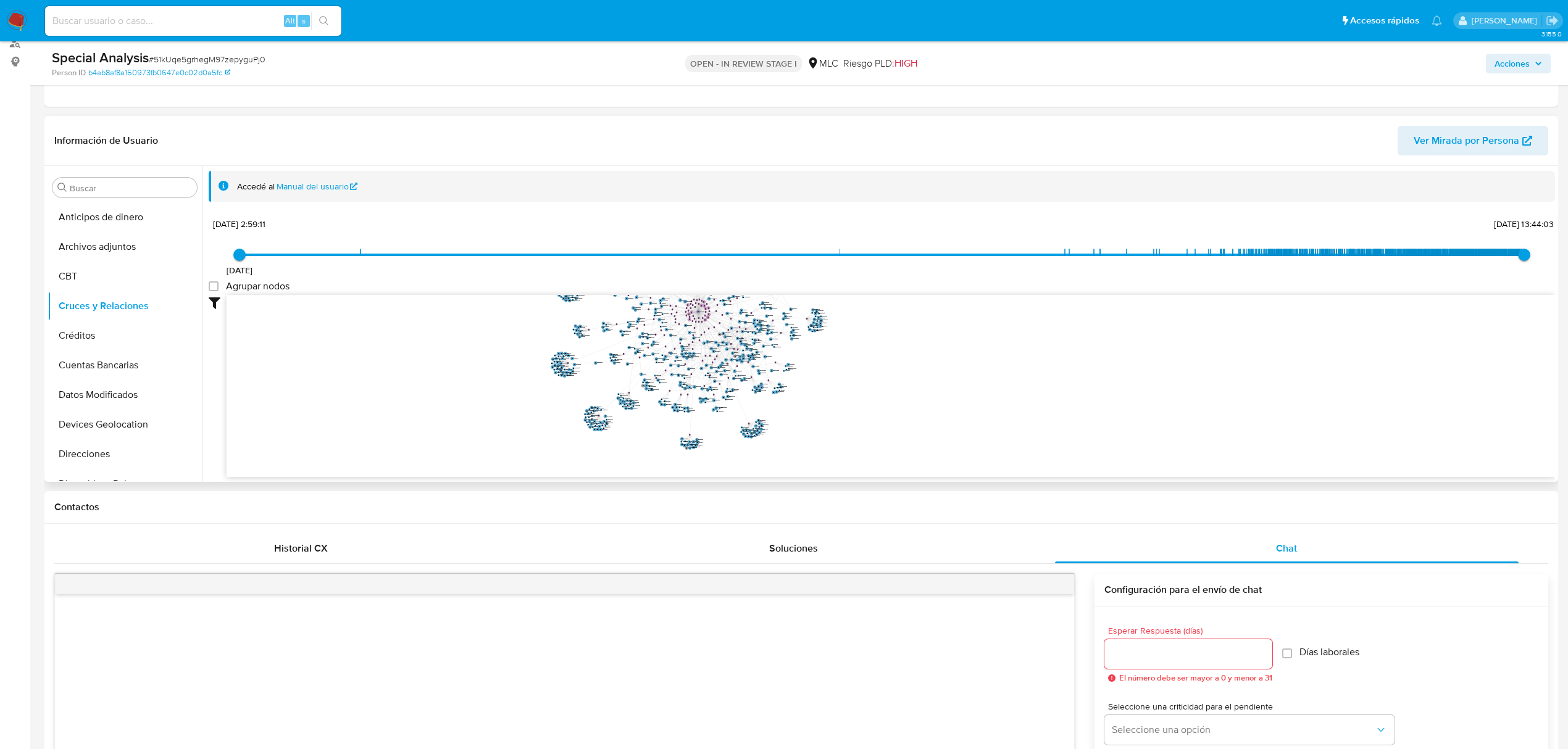
scroll to position [154, 0]
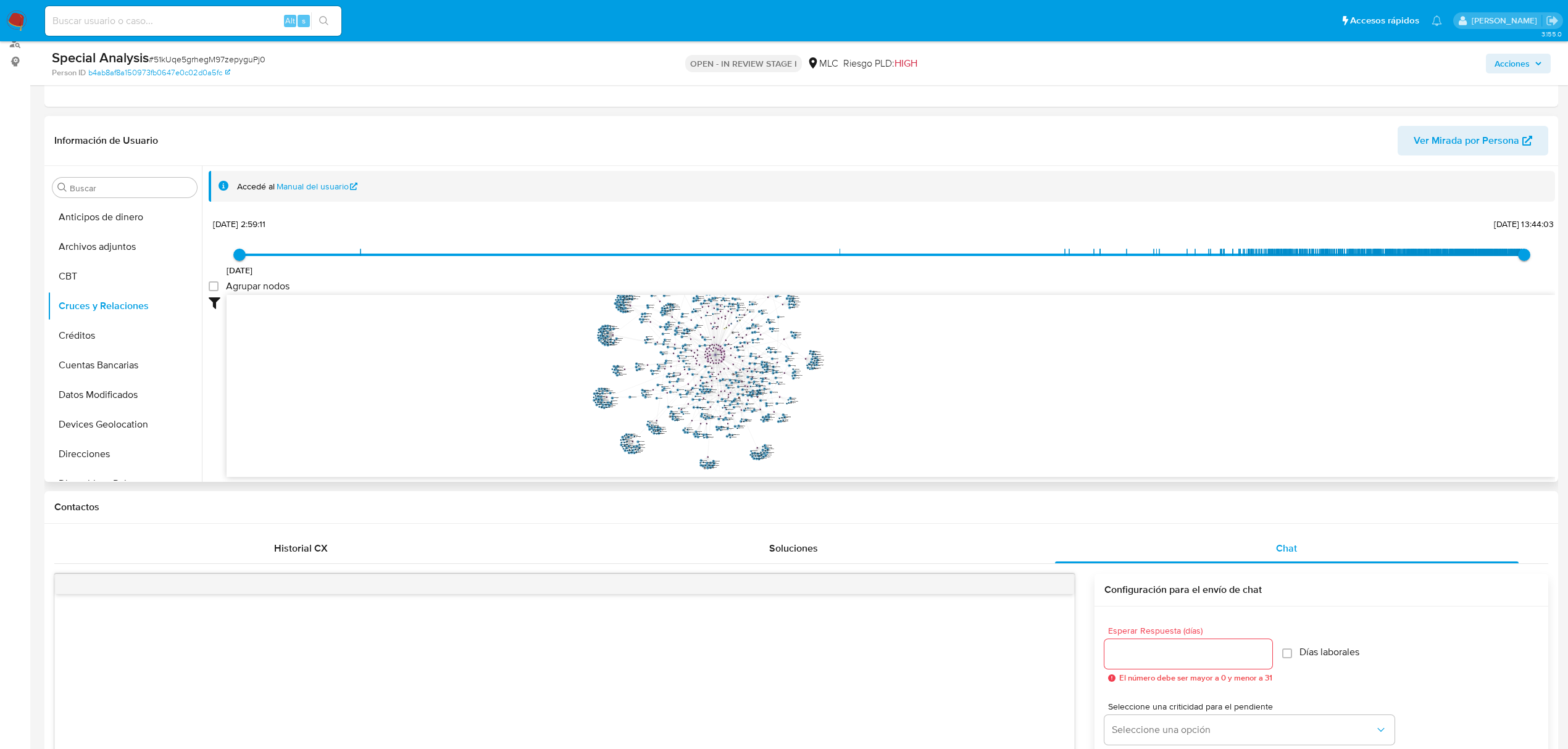
drag, startPoint x: 875, startPoint y: 359, endPoint x: 871, endPoint y: 387, distance: 28.3
click at [871, 387] on icon "user-2481909148  2481909148 phone-96f9ff664fbbdf9aadb0d906b0ac1d38  person-1f…" at bounding box center [890, 385] width 1328 height 179
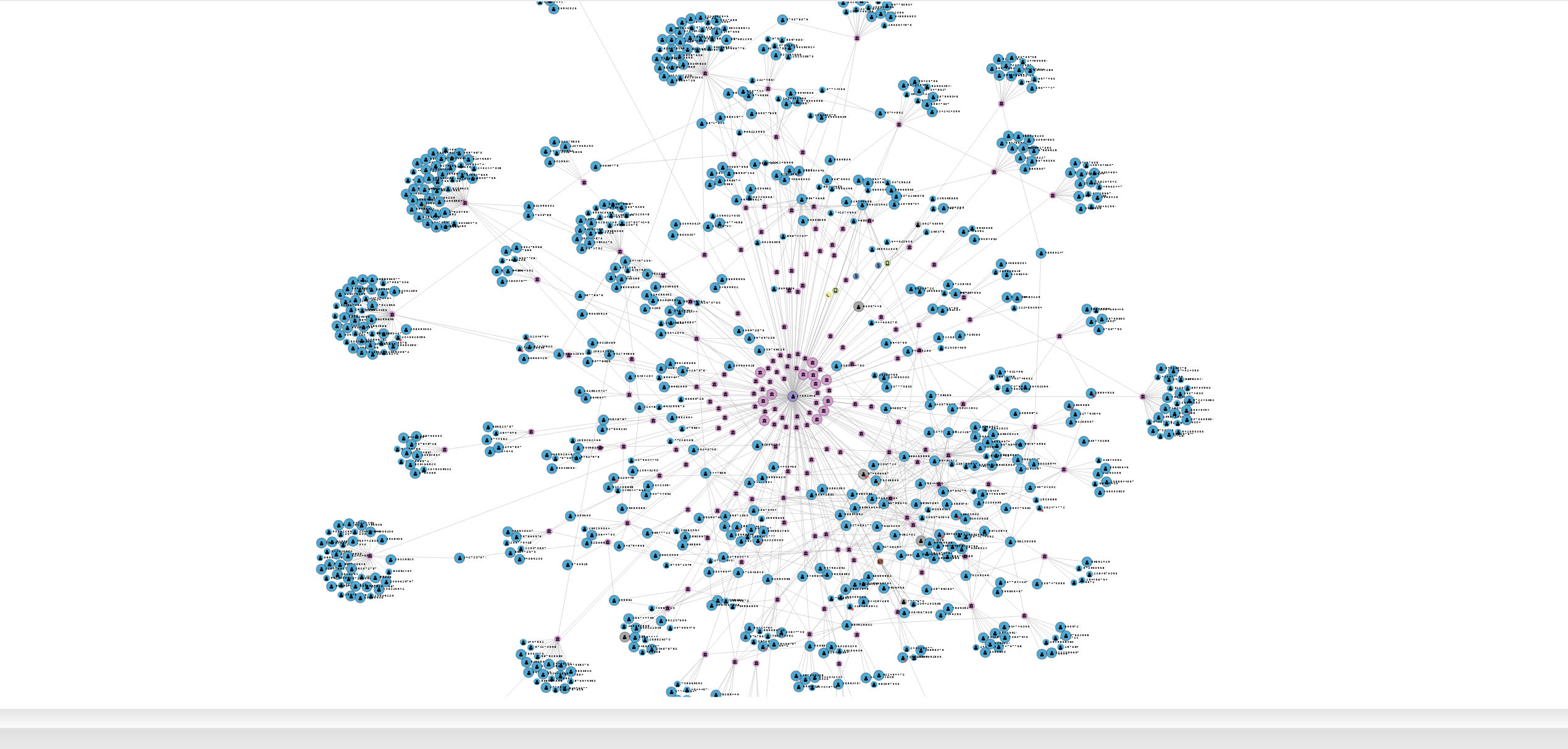
drag, startPoint x: 885, startPoint y: 353, endPoint x: 982, endPoint y: 386, distance: 102.5
click at [995, 393] on icon "user-2481909148  2481909148 phone-96f9ff664fbbdf9aadb0d906b0ac1d38  person-1f…" at bounding box center [890, 385] width 1328 height 179
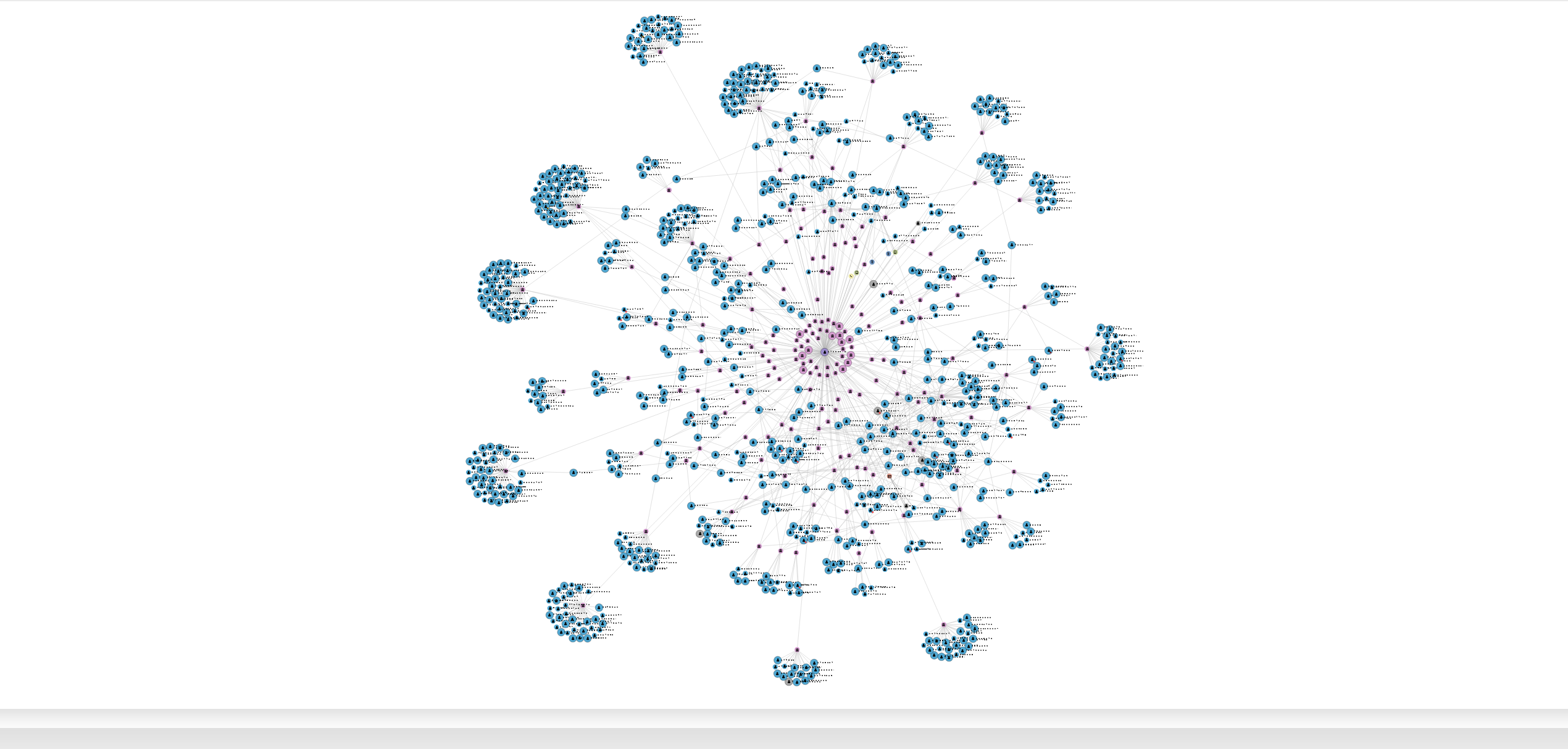
drag, startPoint x: 955, startPoint y: 379, endPoint x: 936, endPoint y: 375, distance: 19.4
click at [936, 375] on icon "user-2481909148  2481909148 phone-96f9ff664fbbdf9aadb0d906b0ac1d38  person-1f…" at bounding box center [890, 385] width 1328 height 179
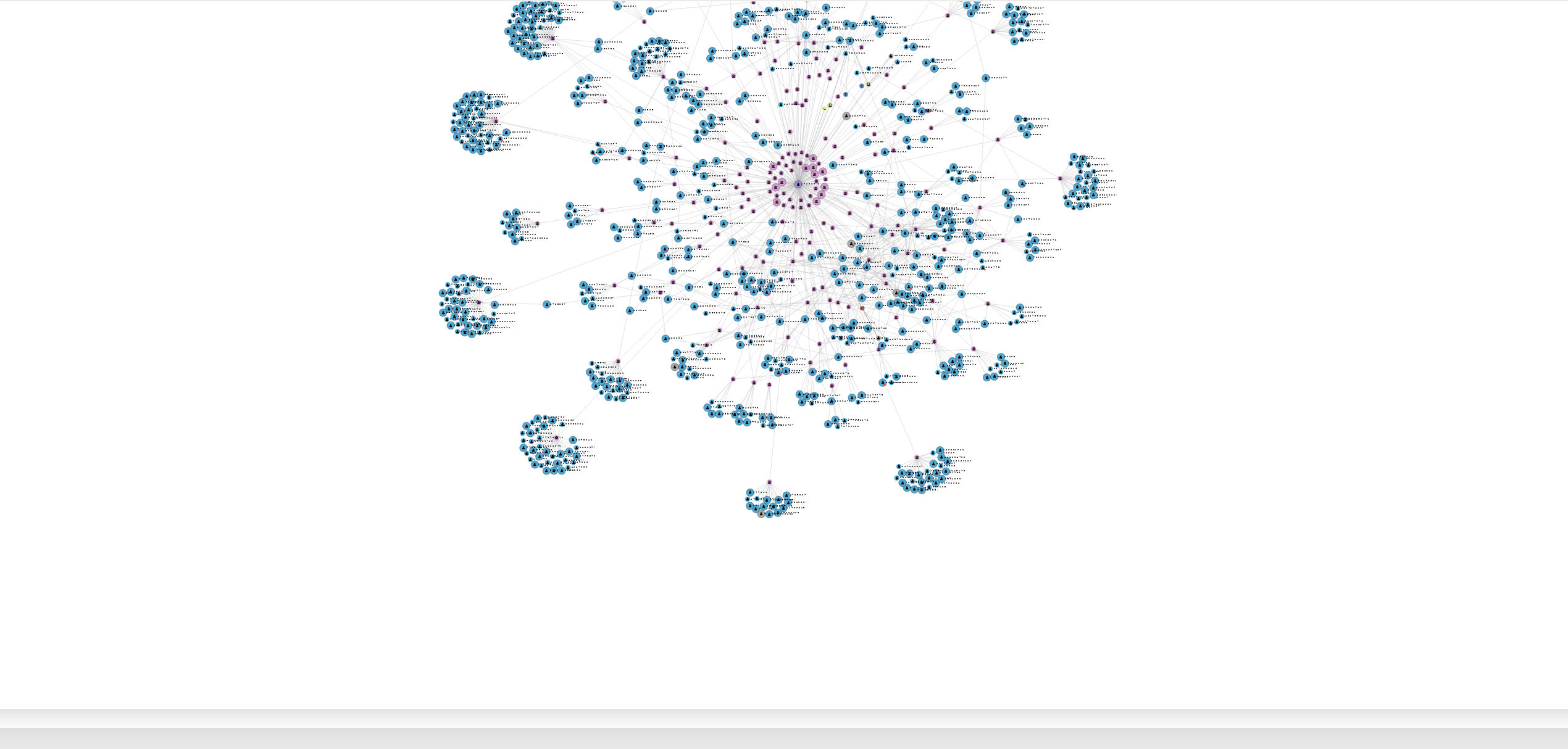
drag, startPoint x: 913, startPoint y: 409, endPoint x: 908, endPoint y: 405, distance: 6.4
click at [908, 405] on icon "user-2481909148  2481909148 phone-96f9ff664fbbdf9aadb0d906b0ac1d38  person-1f…" at bounding box center [890, 385] width 1328 height 179
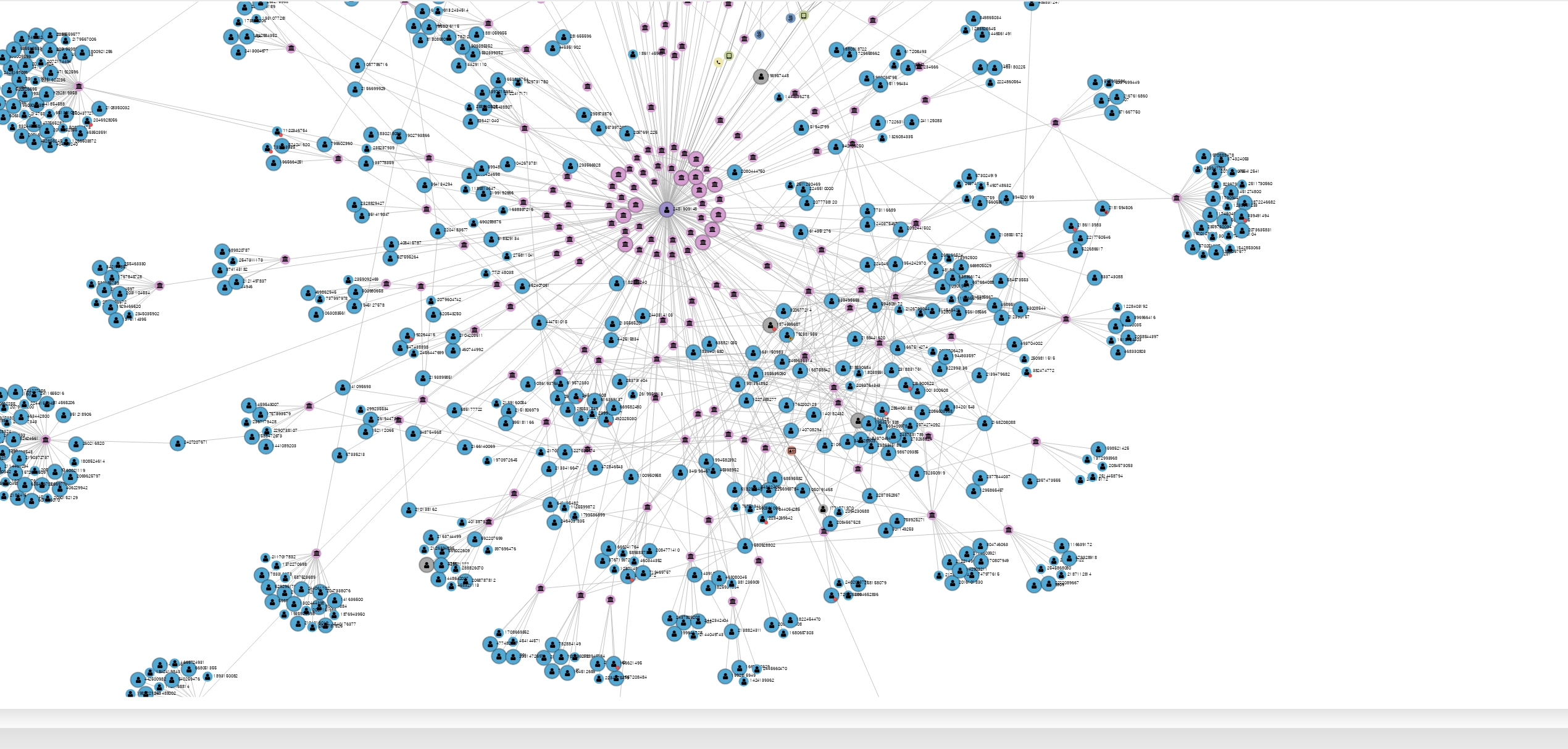
drag, startPoint x: 910, startPoint y: 436, endPoint x: 942, endPoint y: 449, distance: 34.5
click at [942, 450] on icon "user-2481909148  2481909148 phone-96f9ff664fbbdf9aadb0d906b0ac1d38  person-1f…" at bounding box center [890, 385] width 1328 height 179
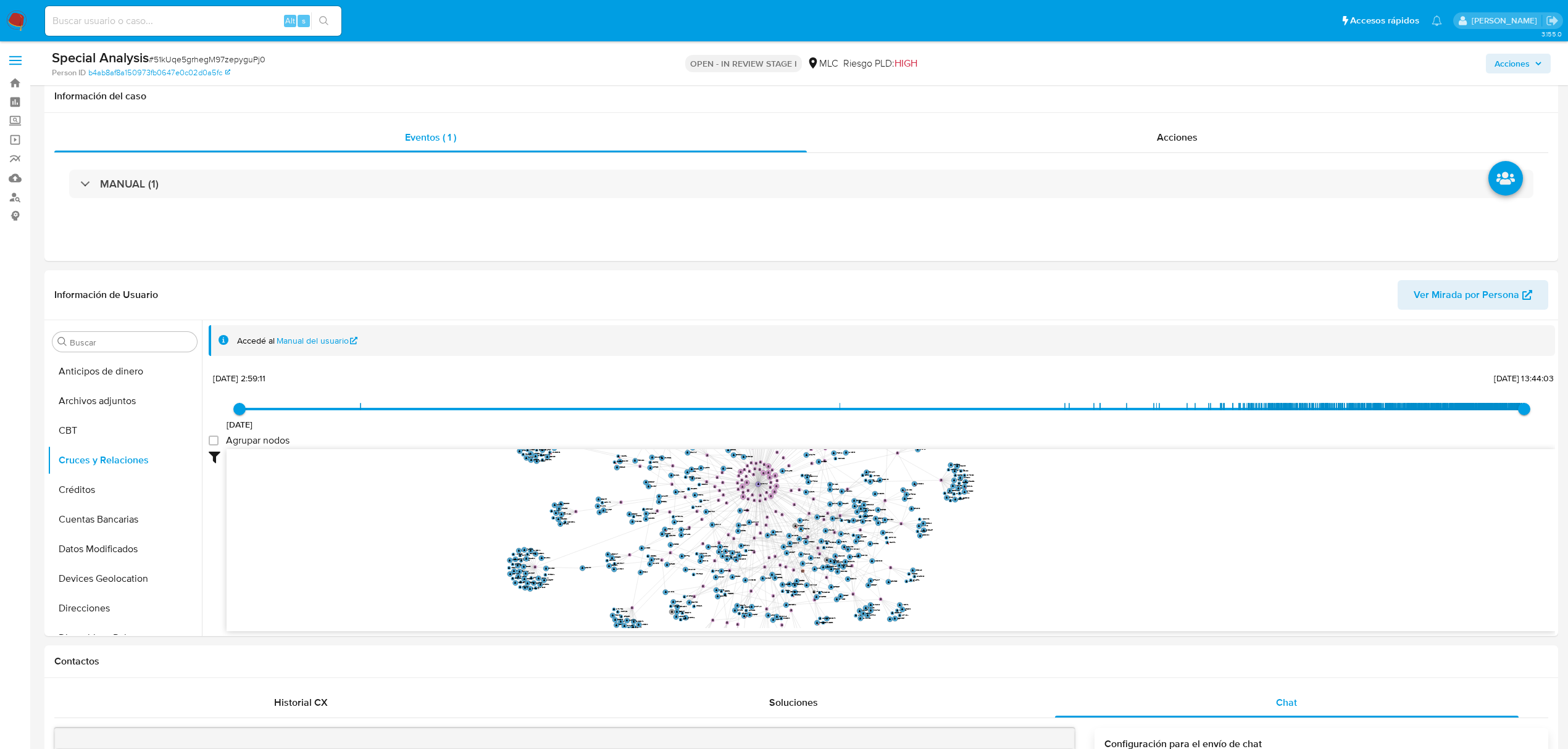
select select "10"
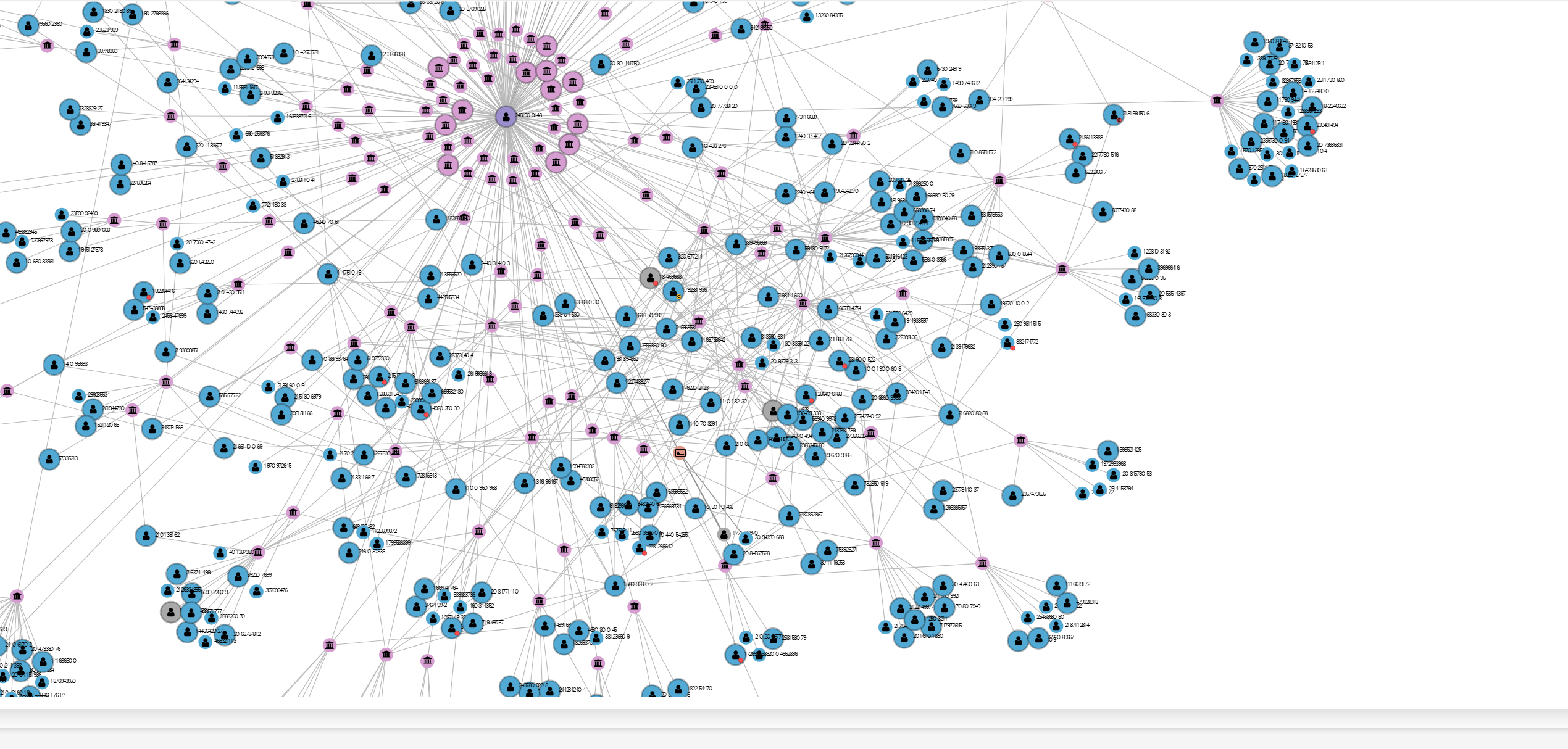
click at [947, 422] on icon "user-2481909148  2481909148 phone-96f9ff664fbbdf9aadb0d906b0ac1d38  person-1f…" at bounding box center [890, 385] width 1328 height 179
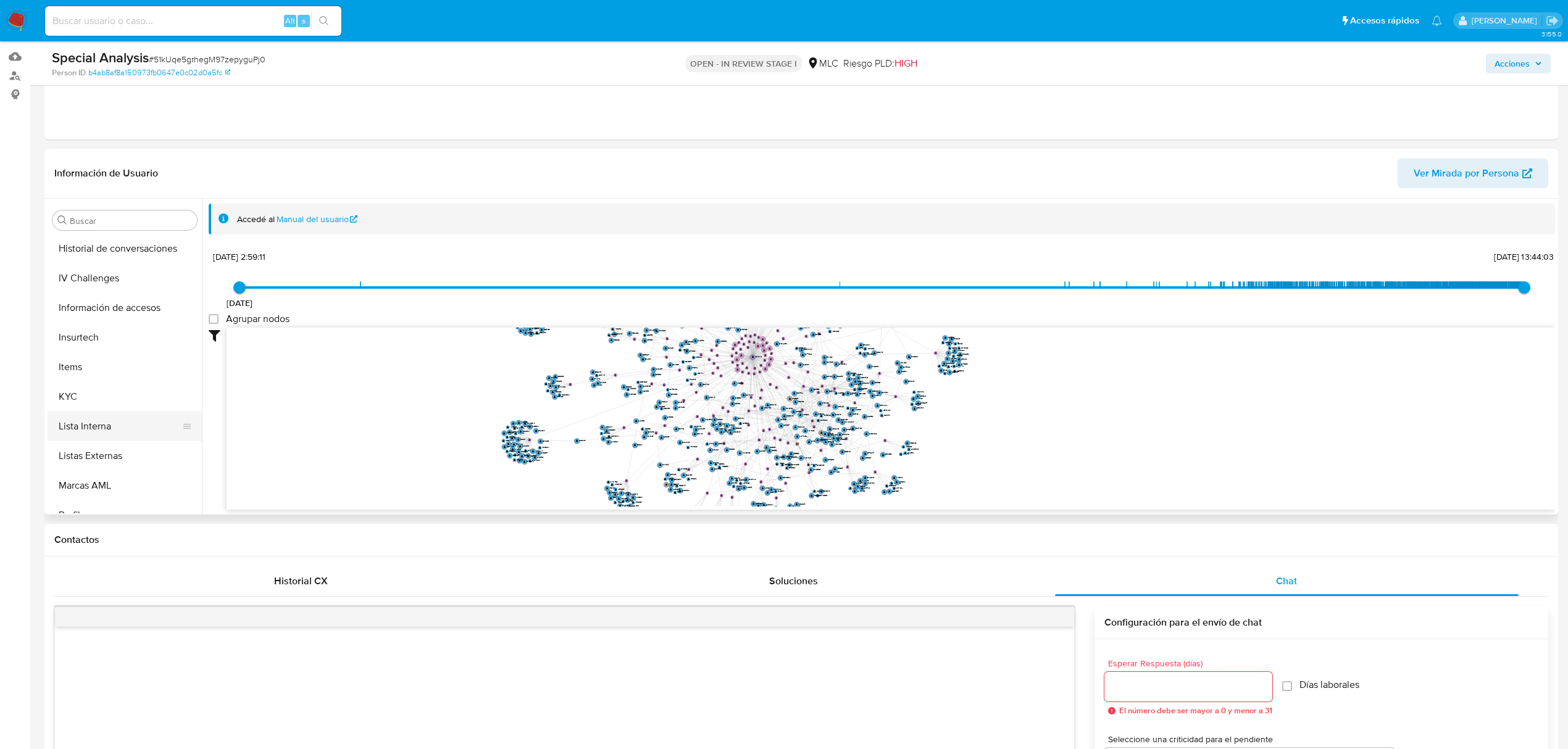
scroll to position [521, 0]
click at [83, 324] on button "KYC" at bounding box center [119, 321] width 144 height 30
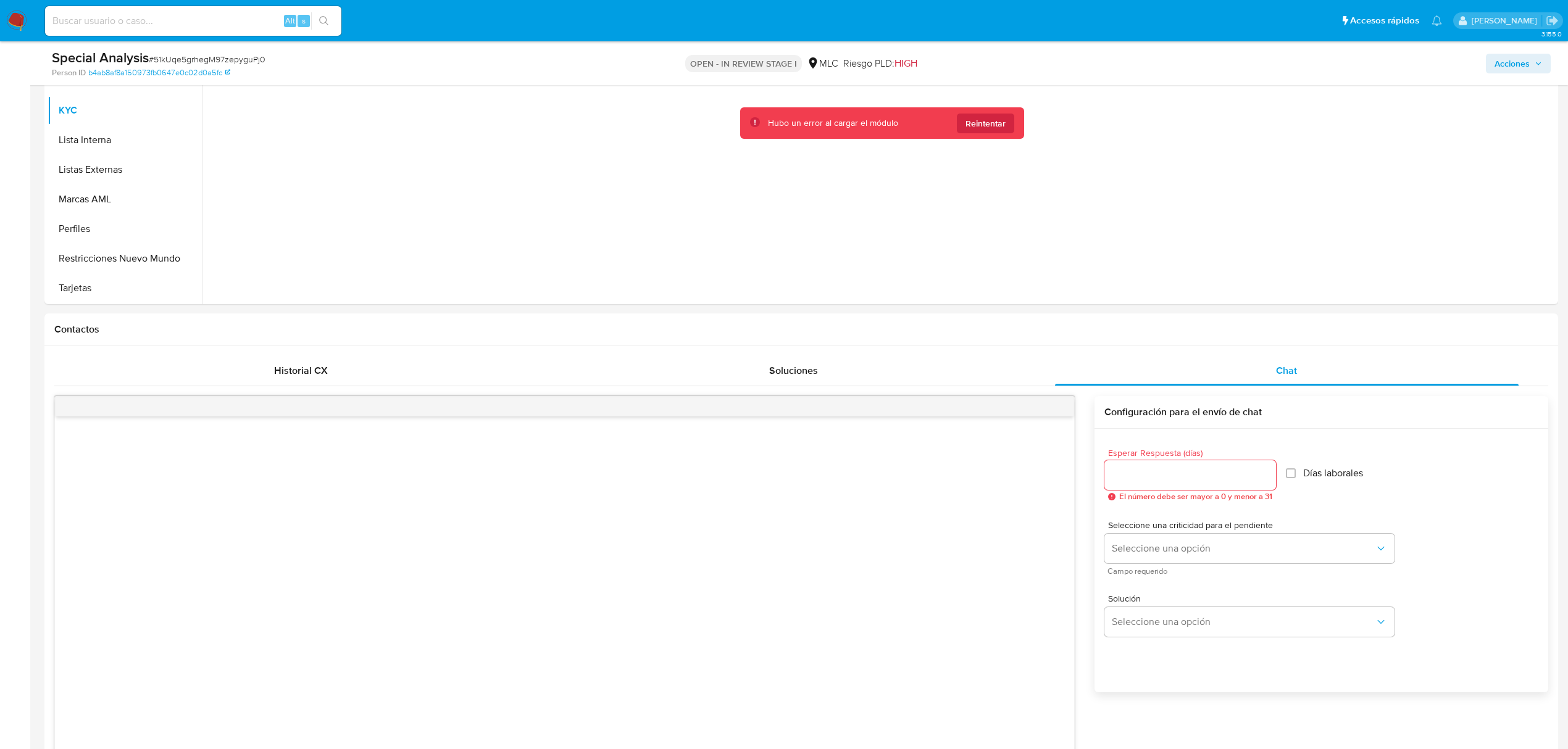
scroll to position [165, 0]
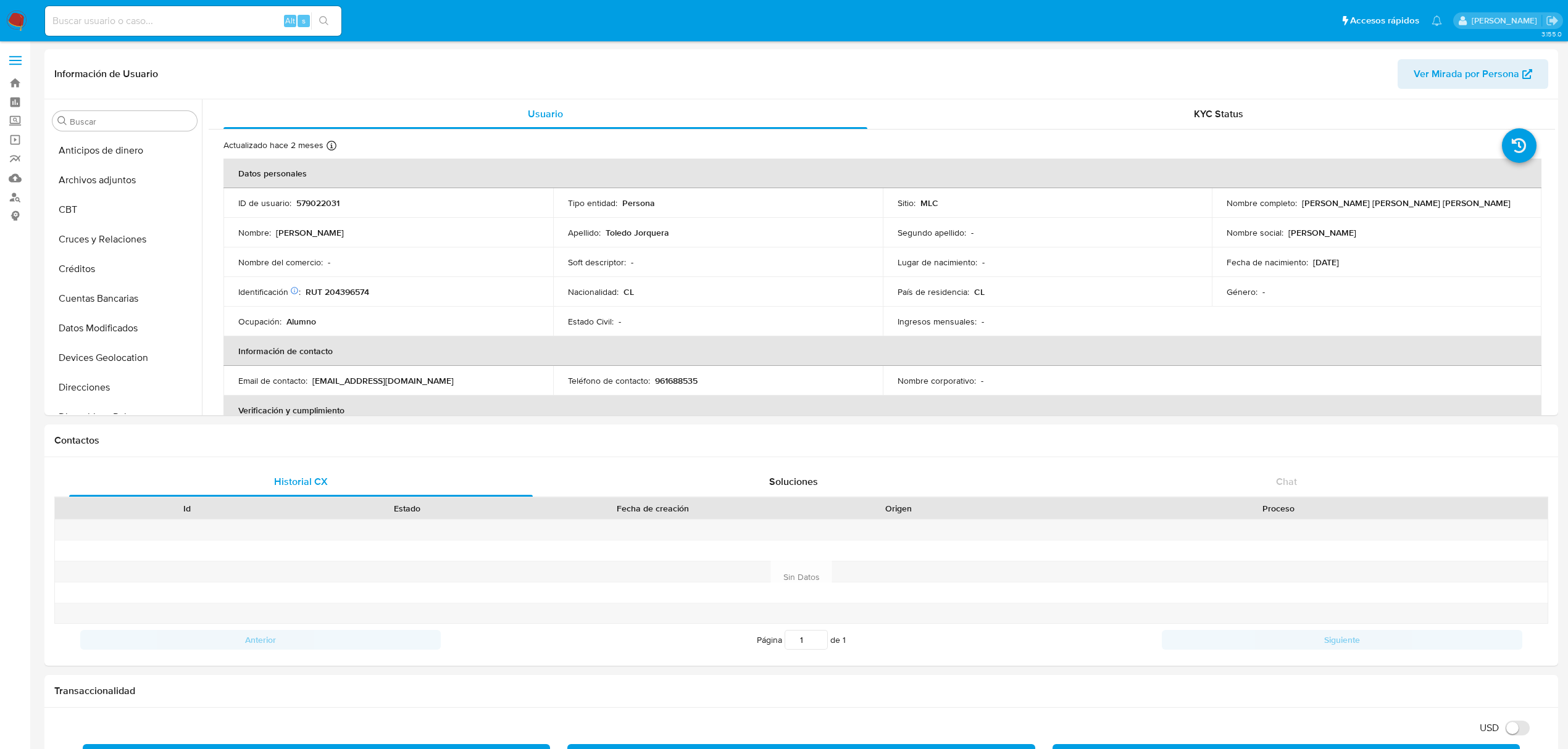
select select "10"
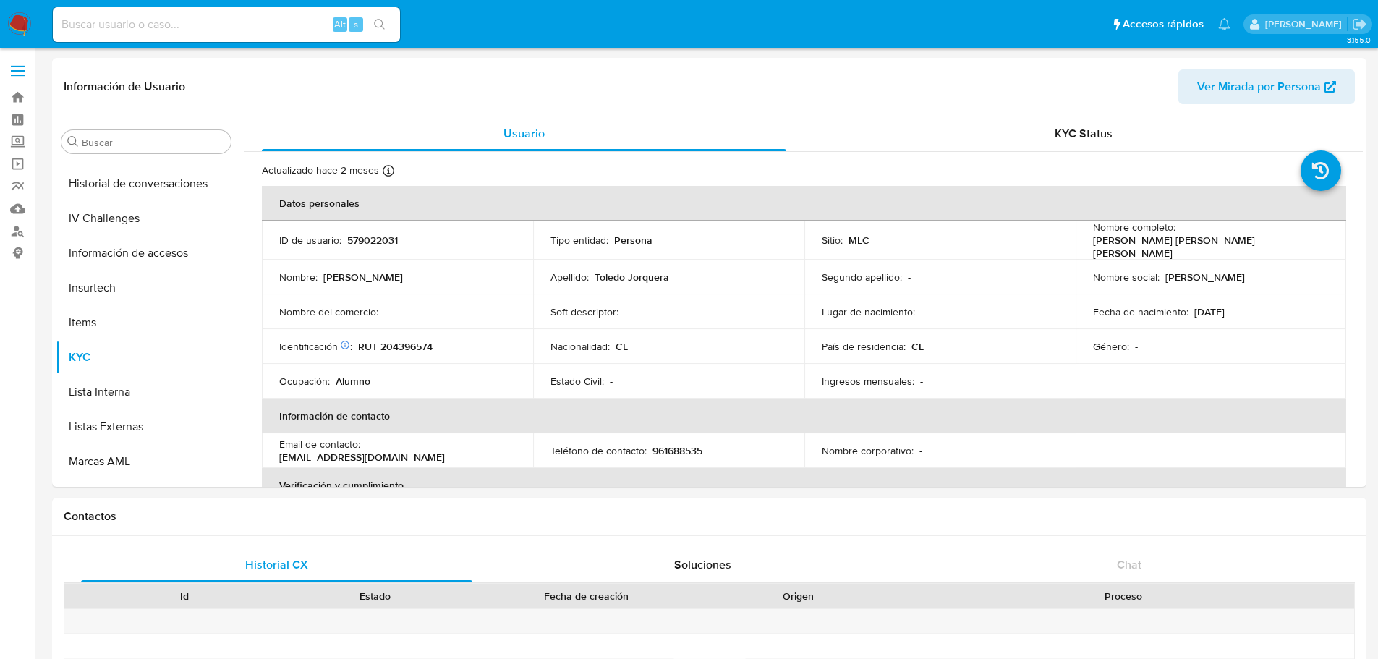
scroll to position [514, 0]
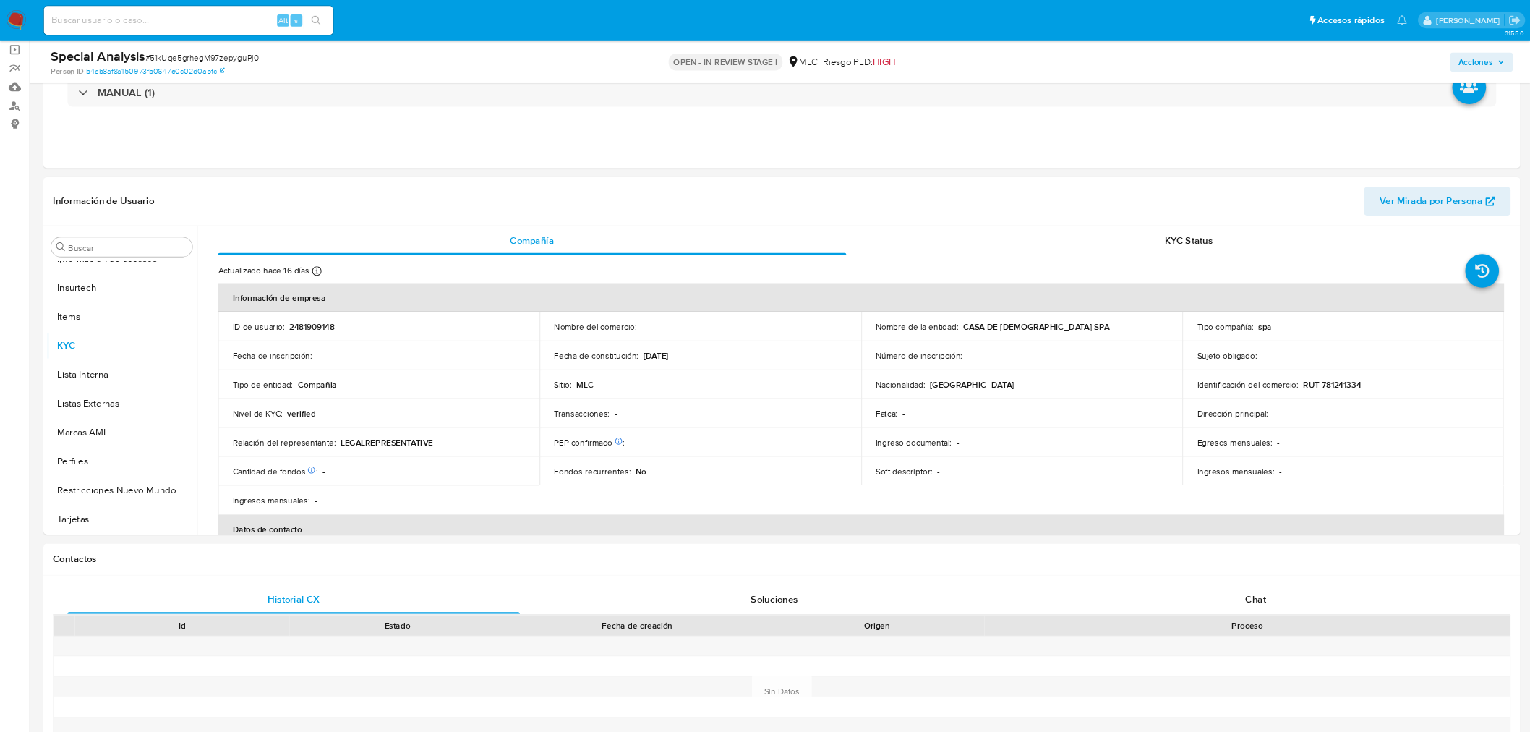
scroll to position [116, 0]
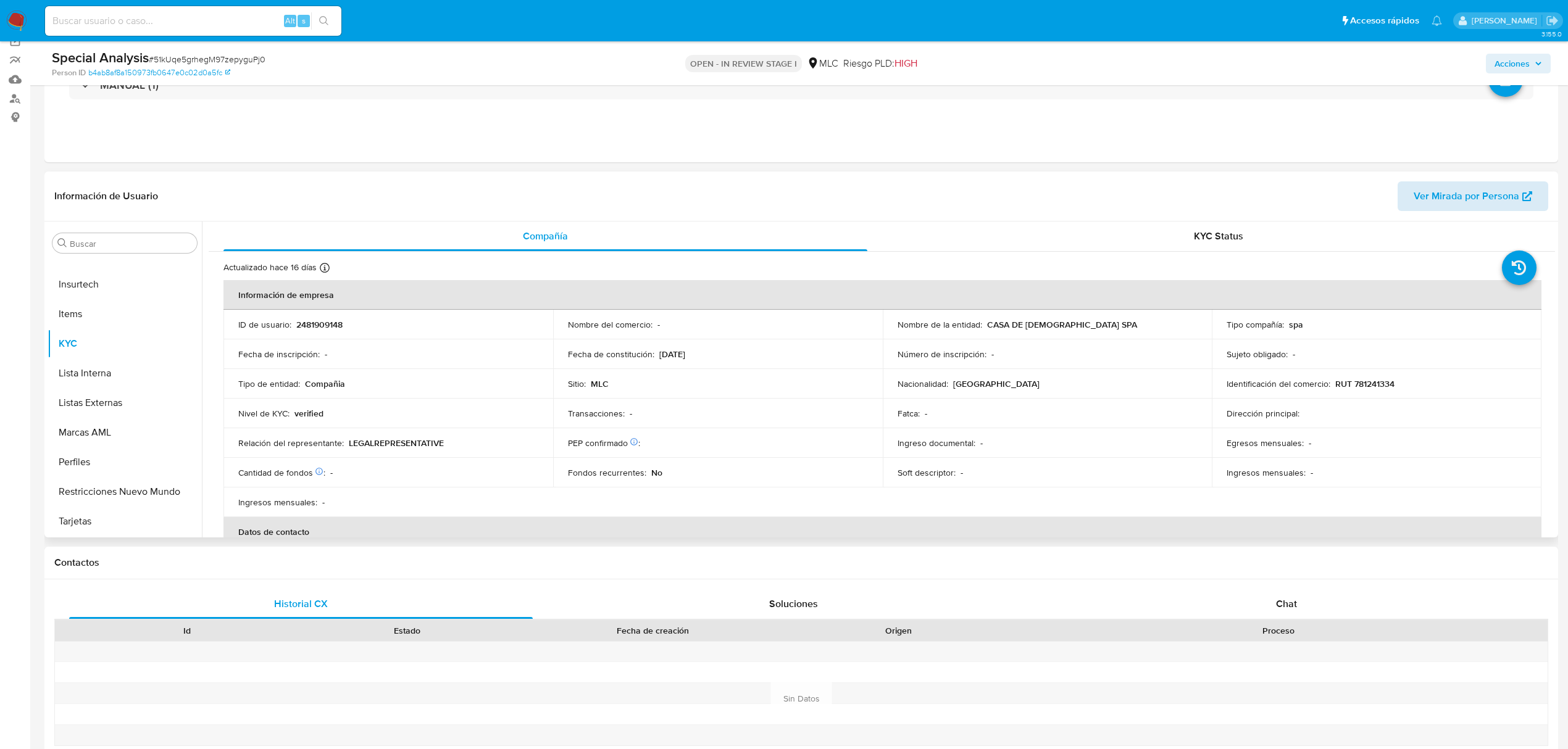
select select "10"
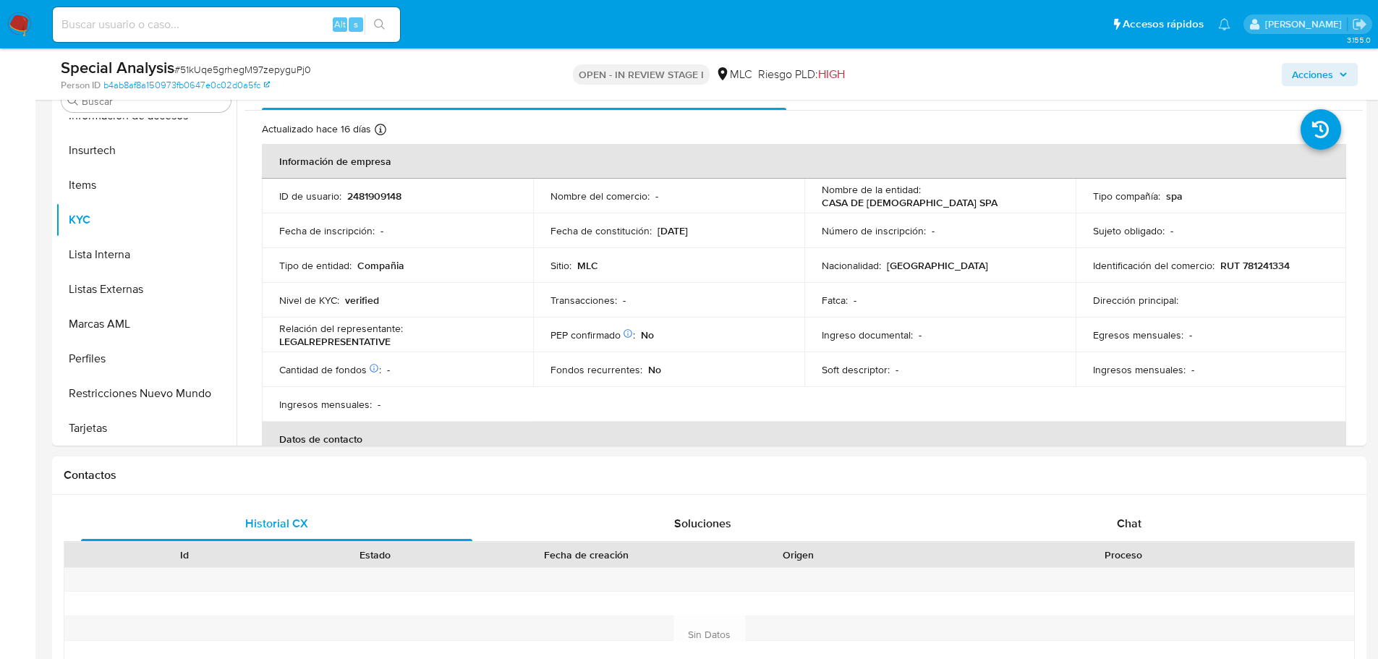
scroll to position [307, 0]
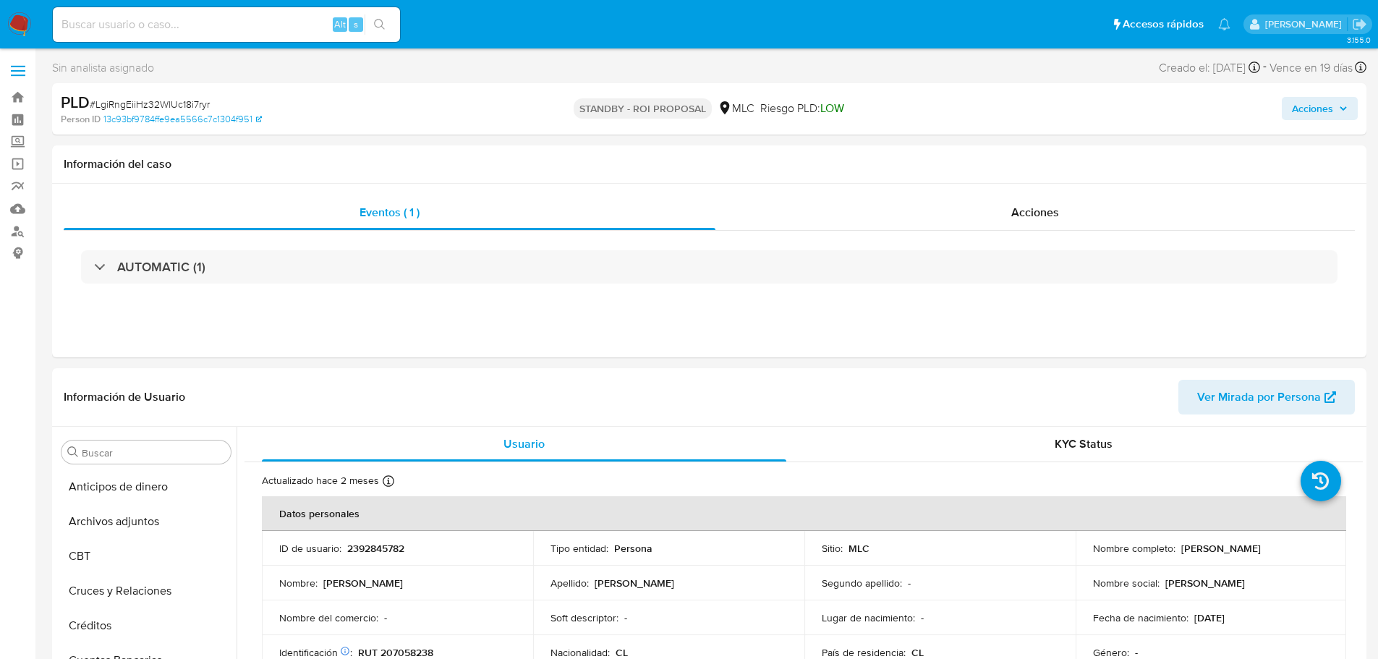
select select "10"
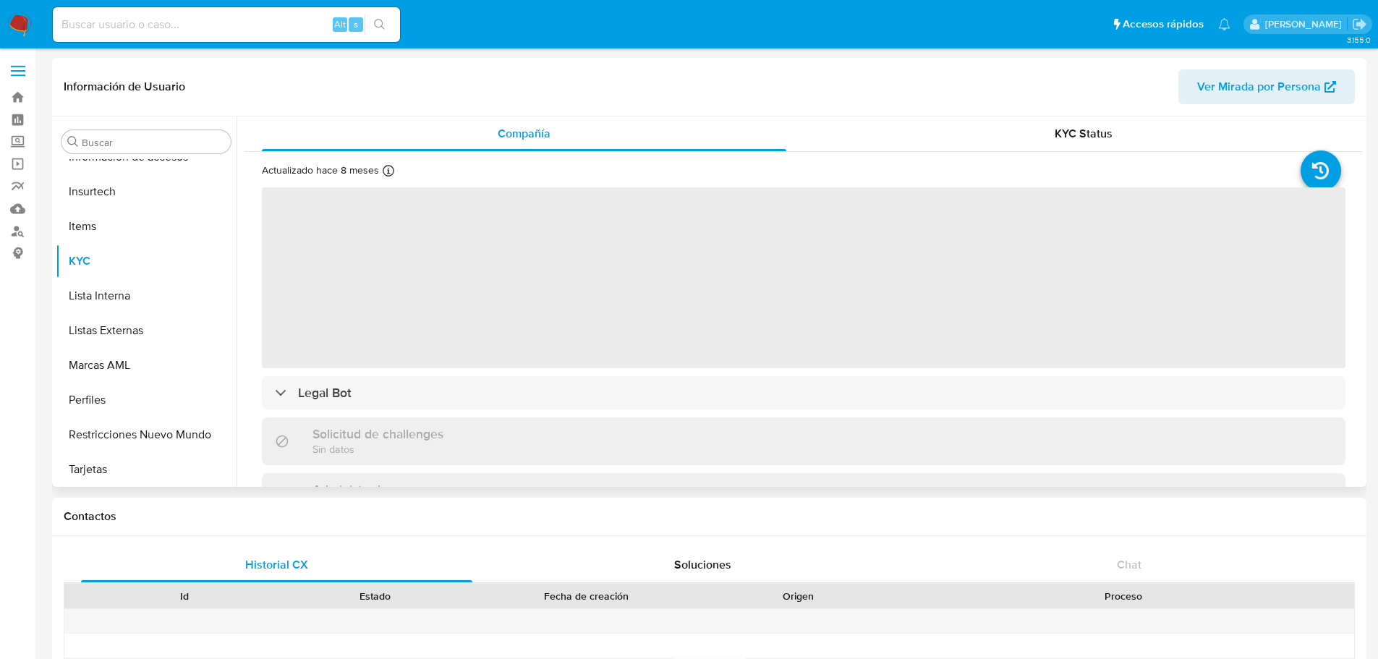
scroll to position [611, 0]
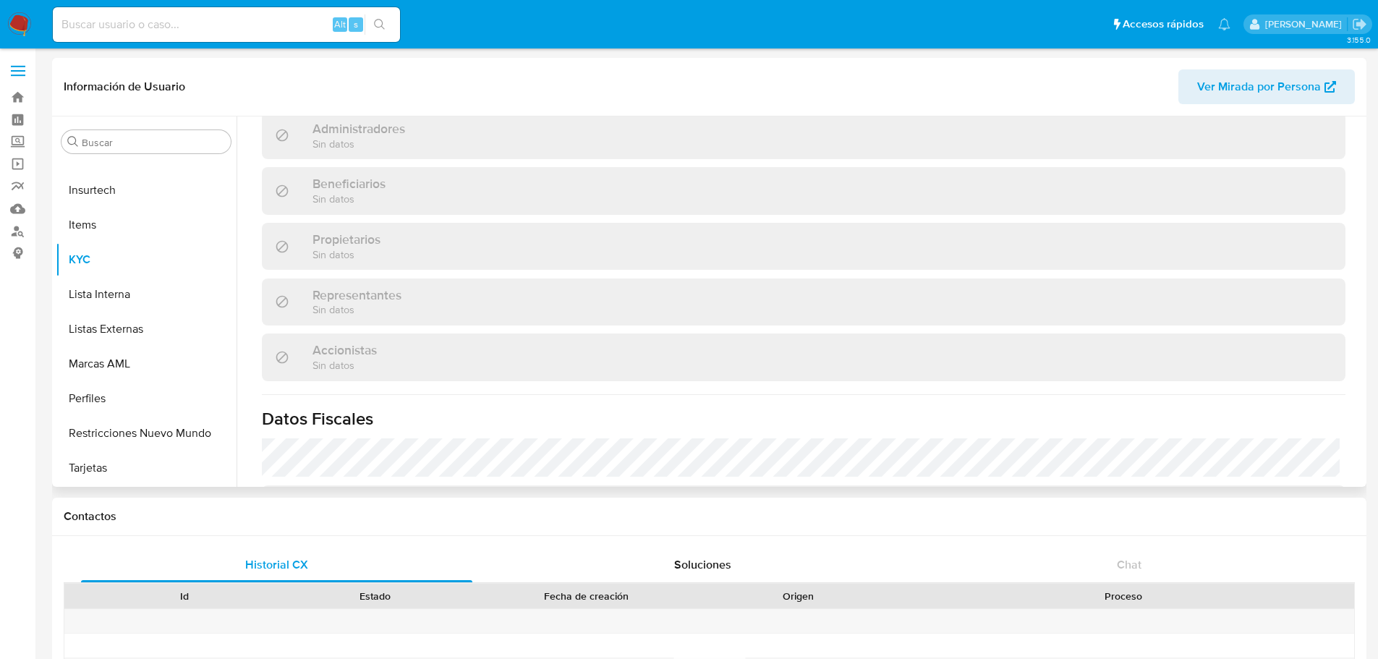
select select "10"
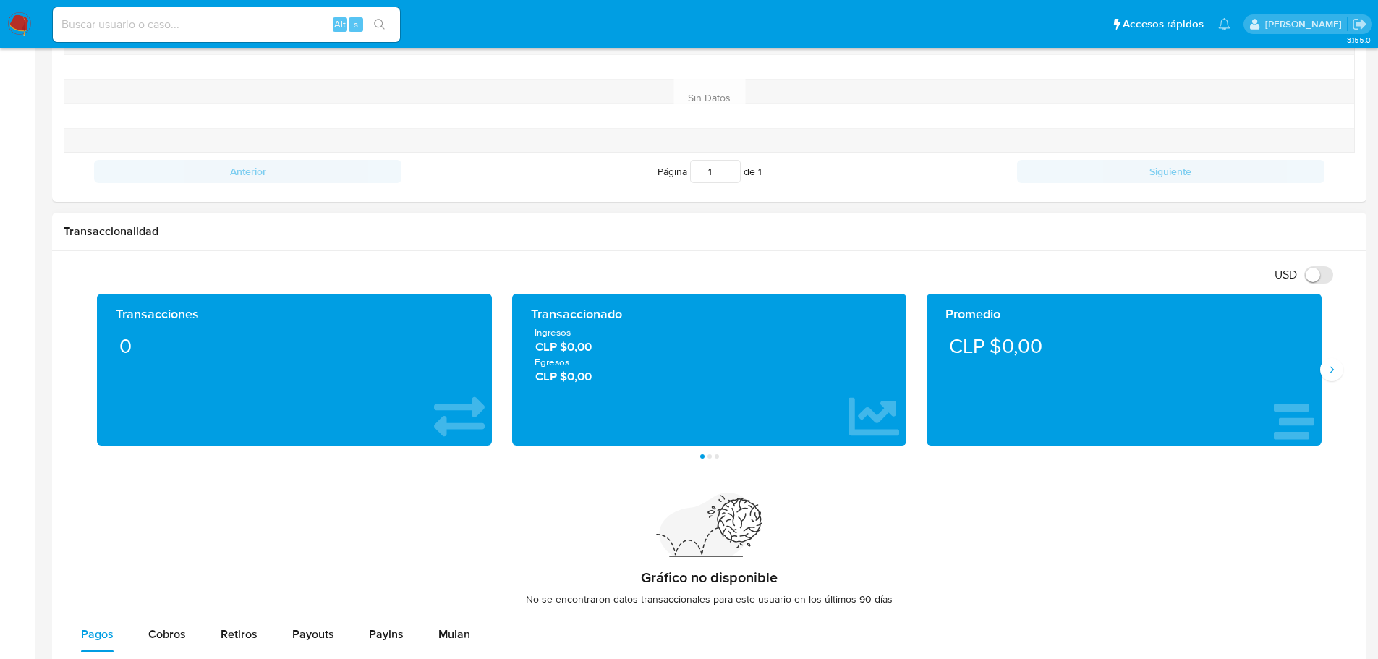
scroll to position [651, 0]
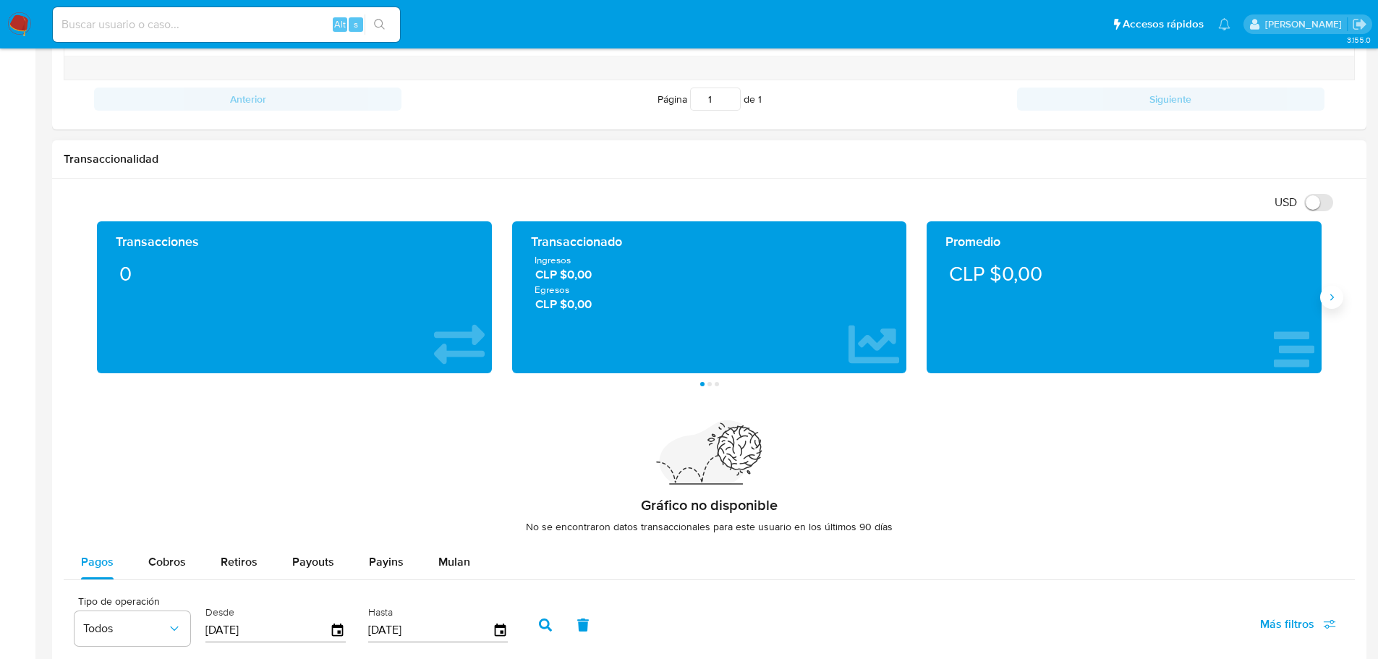
click at [1331, 302] on icon "Siguiente" at bounding box center [1332, 297] width 12 height 12
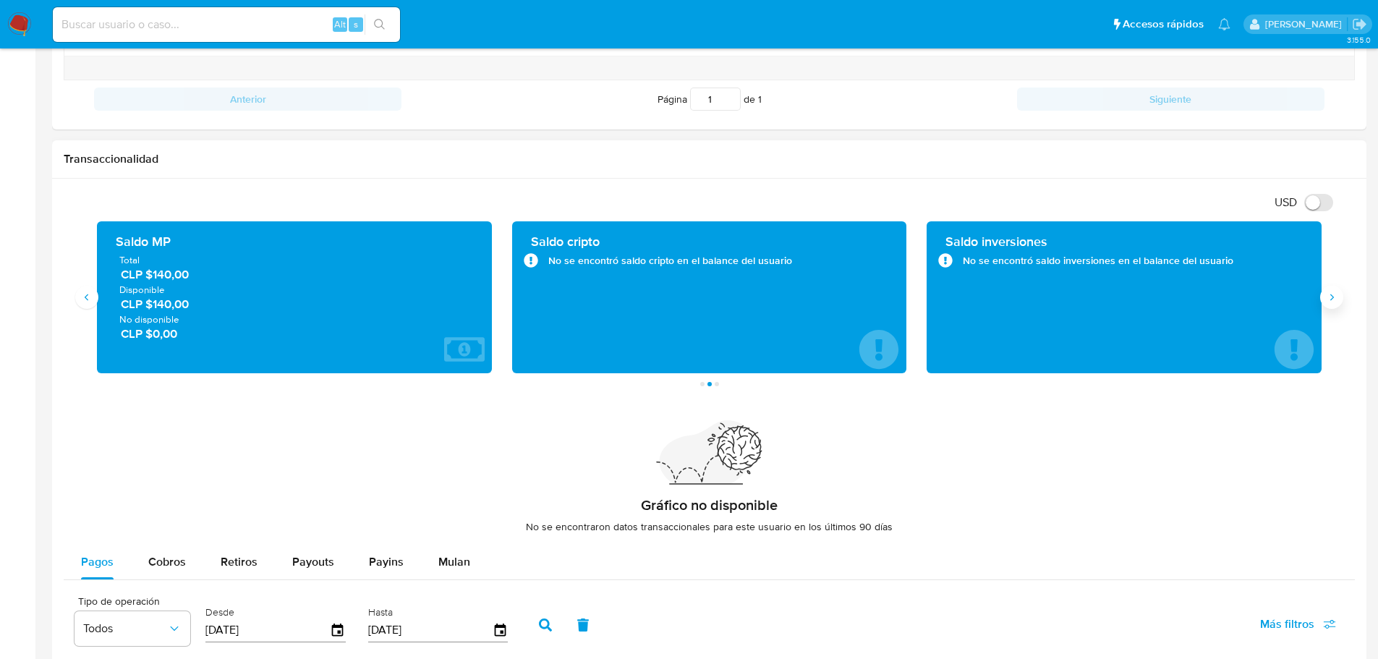
click at [1331, 302] on icon "Siguiente" at bounding box center [1332, 297] width 12 height 12
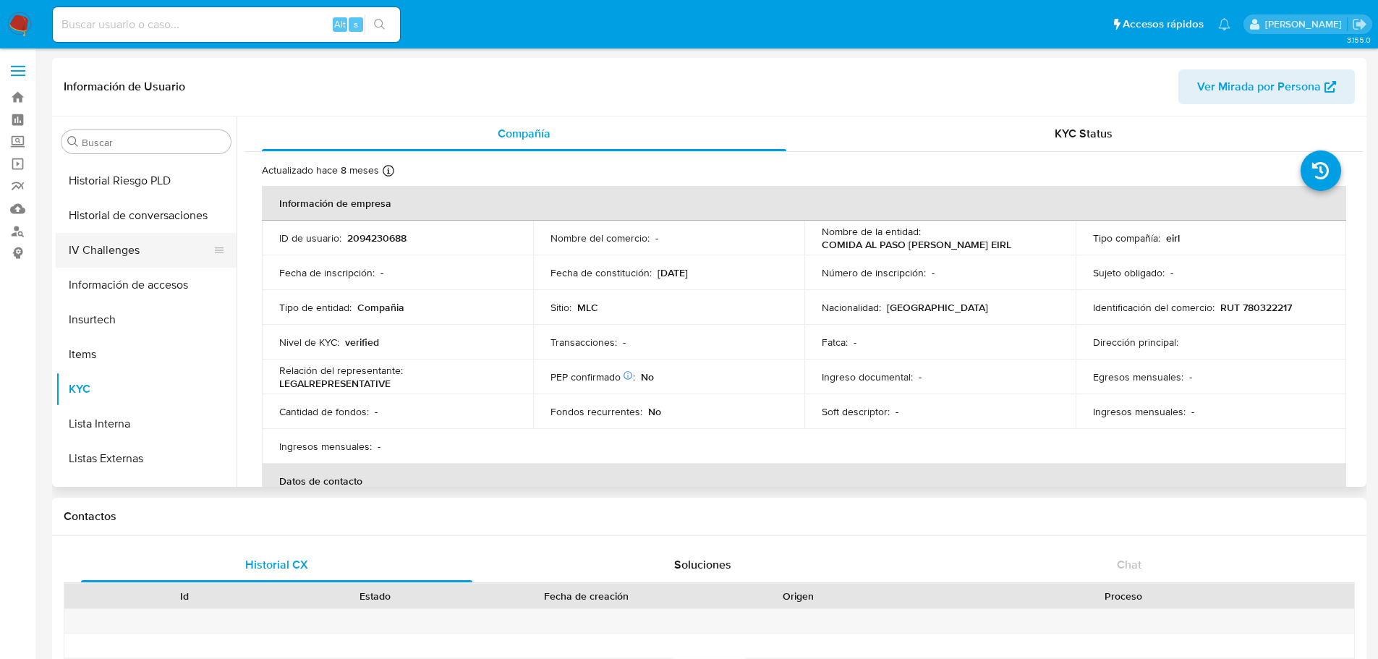
scroll to position [466, 0]
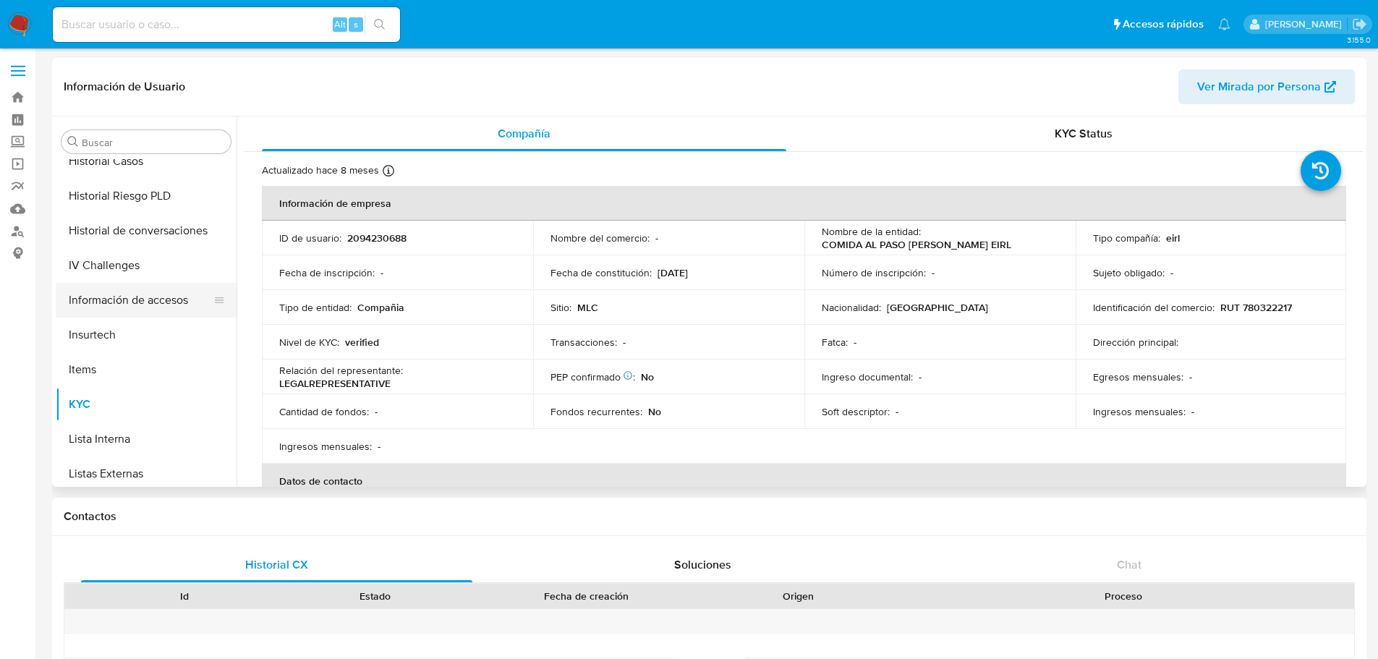
click at [144, 295] on button "Información de accesos" at bounding box center [140, 300] width 169 height 35
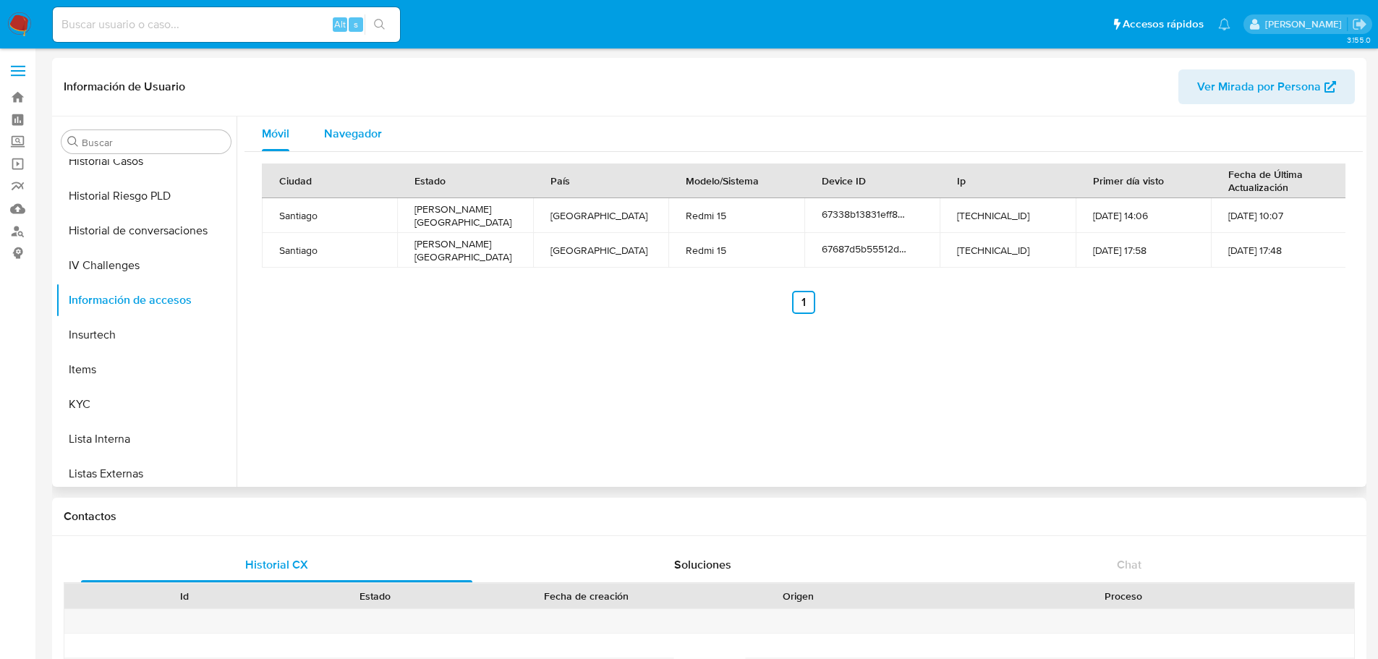
click at [351, 143] on div "Navegador" at bounding box center [353, 133] width 58 height 35
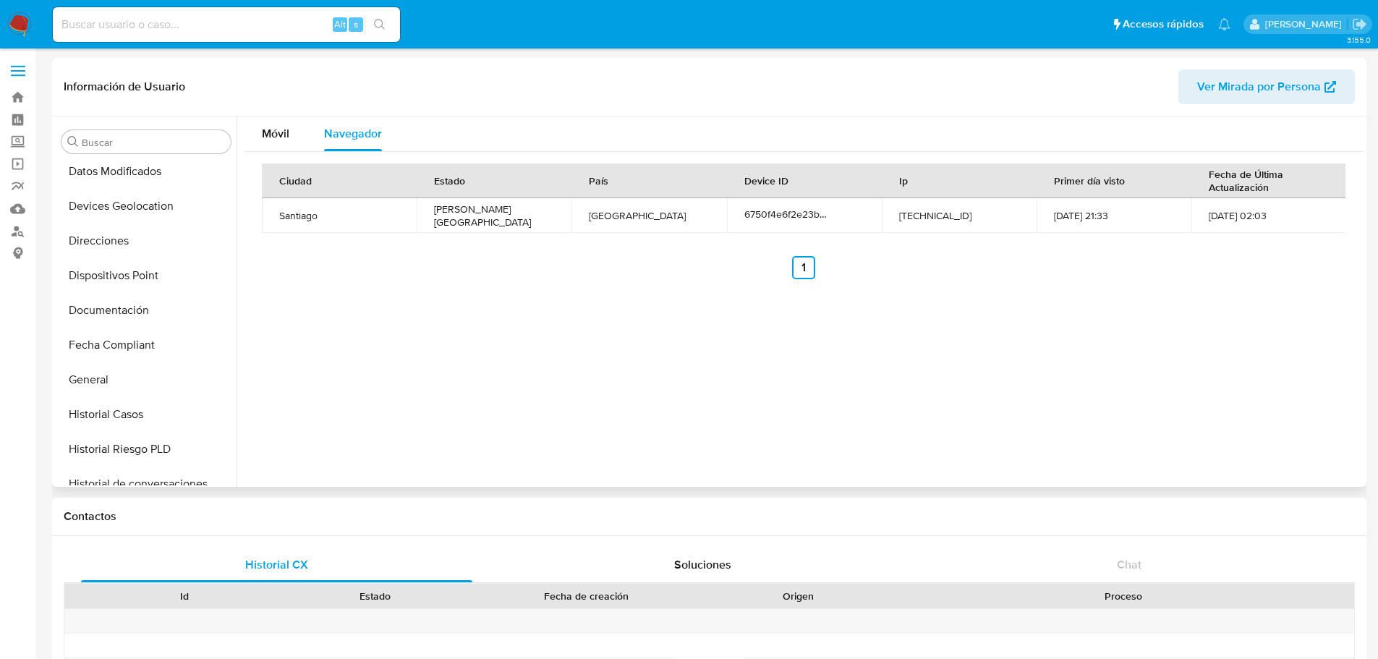
scroll to position [177, 0]
click at [109, 240] on button "Devices Geolocation" at bounding box center [140, 242] width 169 height 35
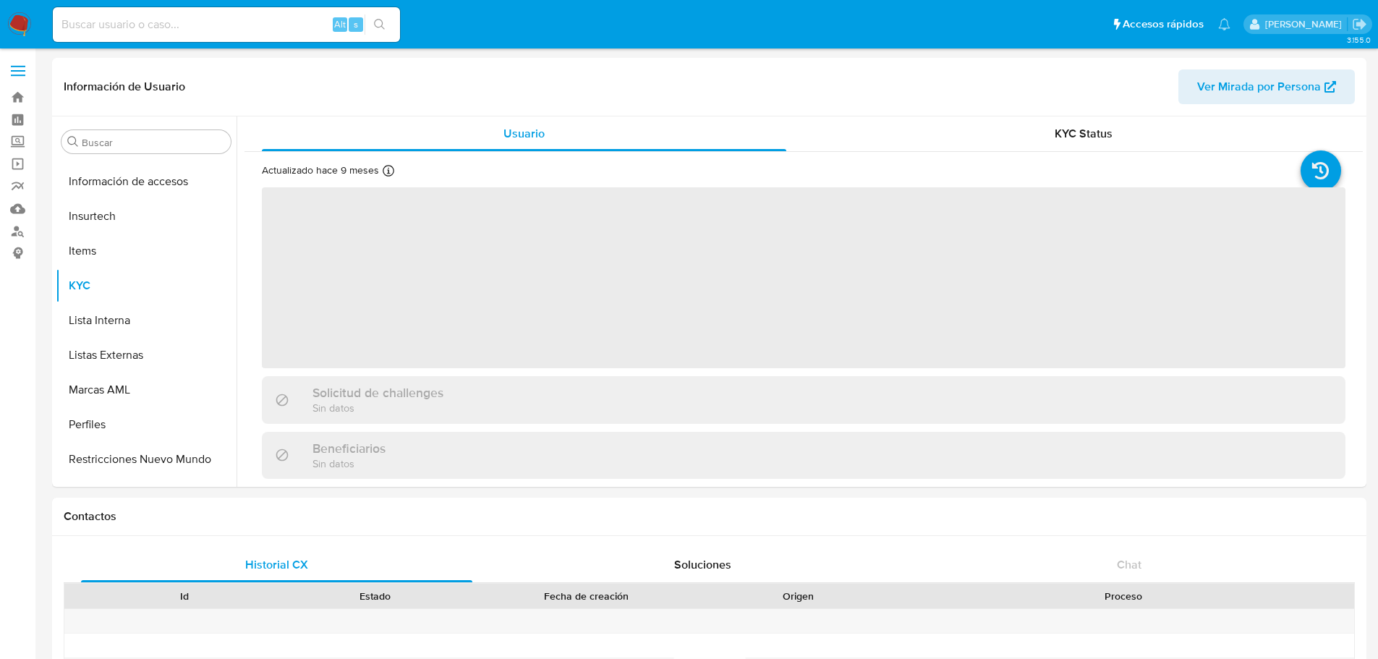
scroll to position [611, 0]
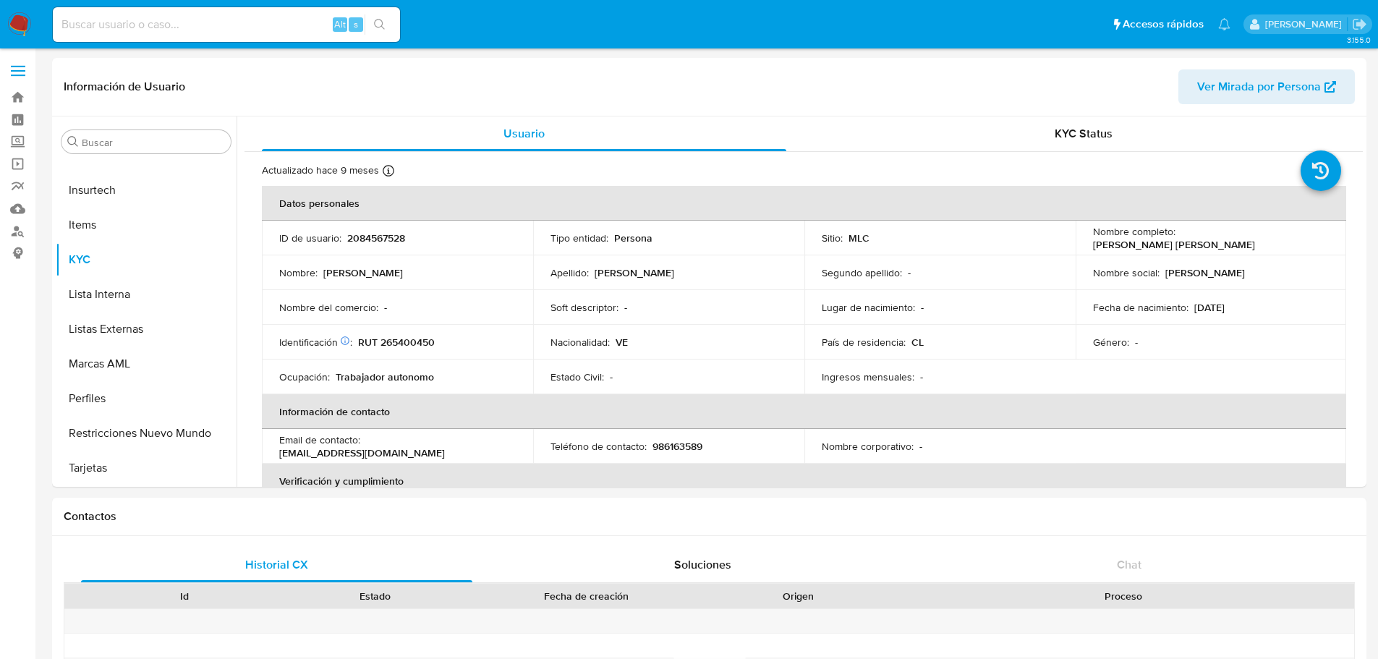
select select "10"
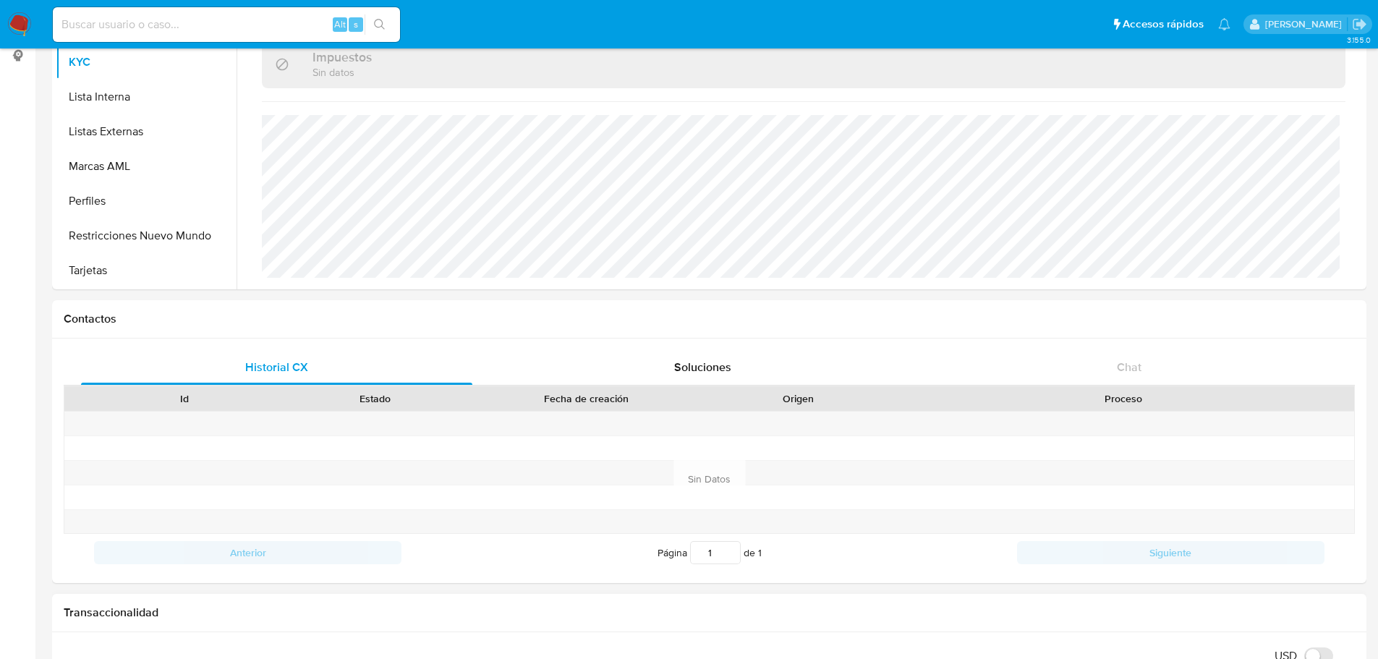
scroll to position [579, 0]
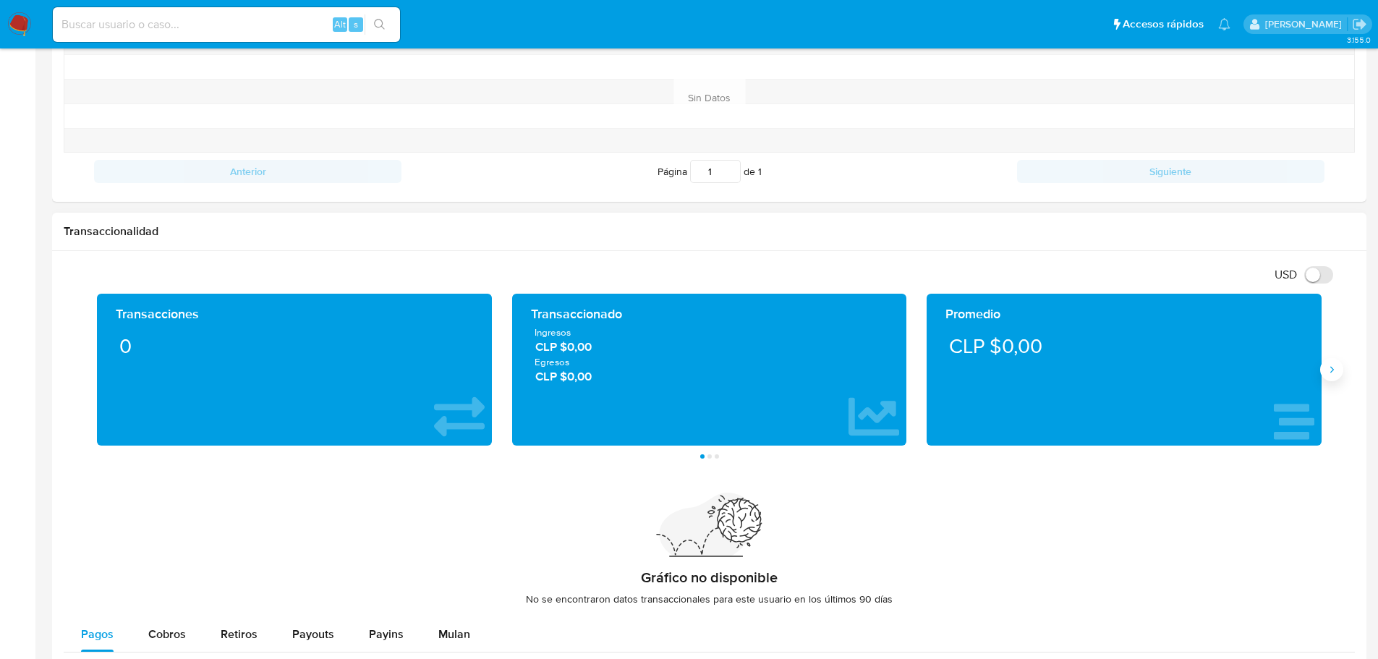
click at [1328, 371] on icon "Siguiente" at bounding box center [1332, 370] width 12 height 12
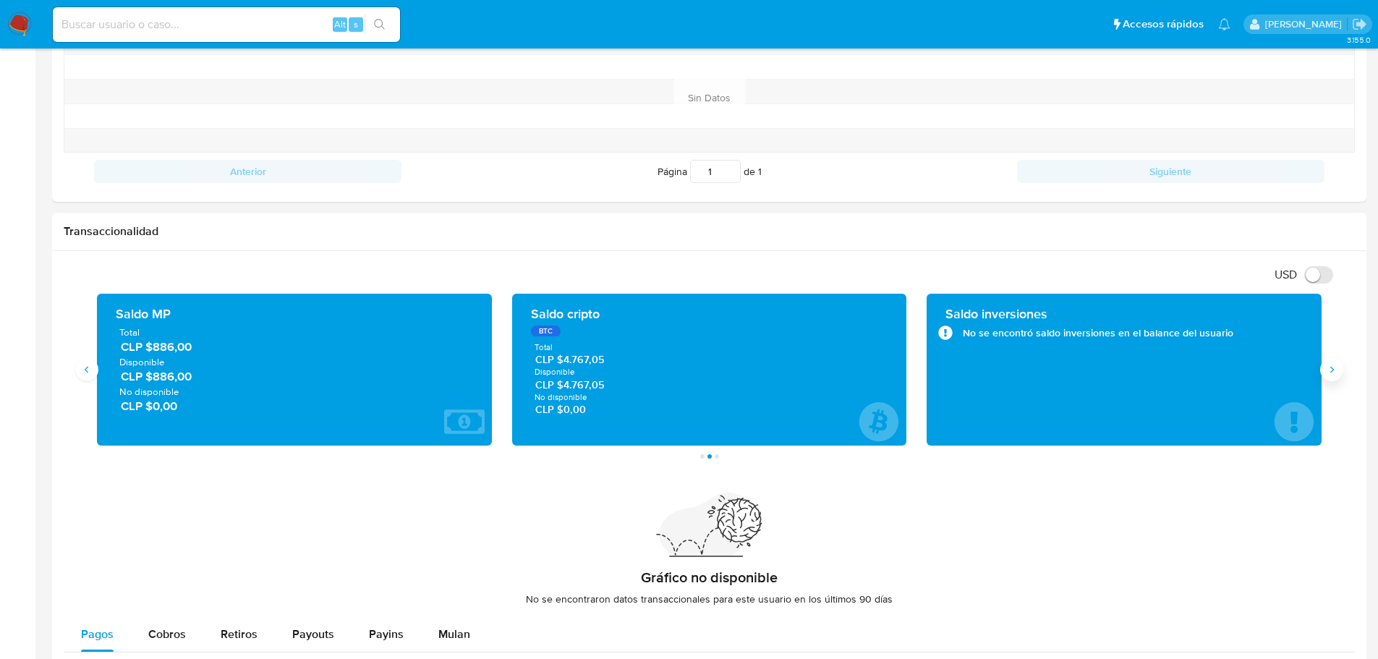
click at [1328, 371] on icon "Siguiente" at bounding box center [1332, 370] width 12 height 12
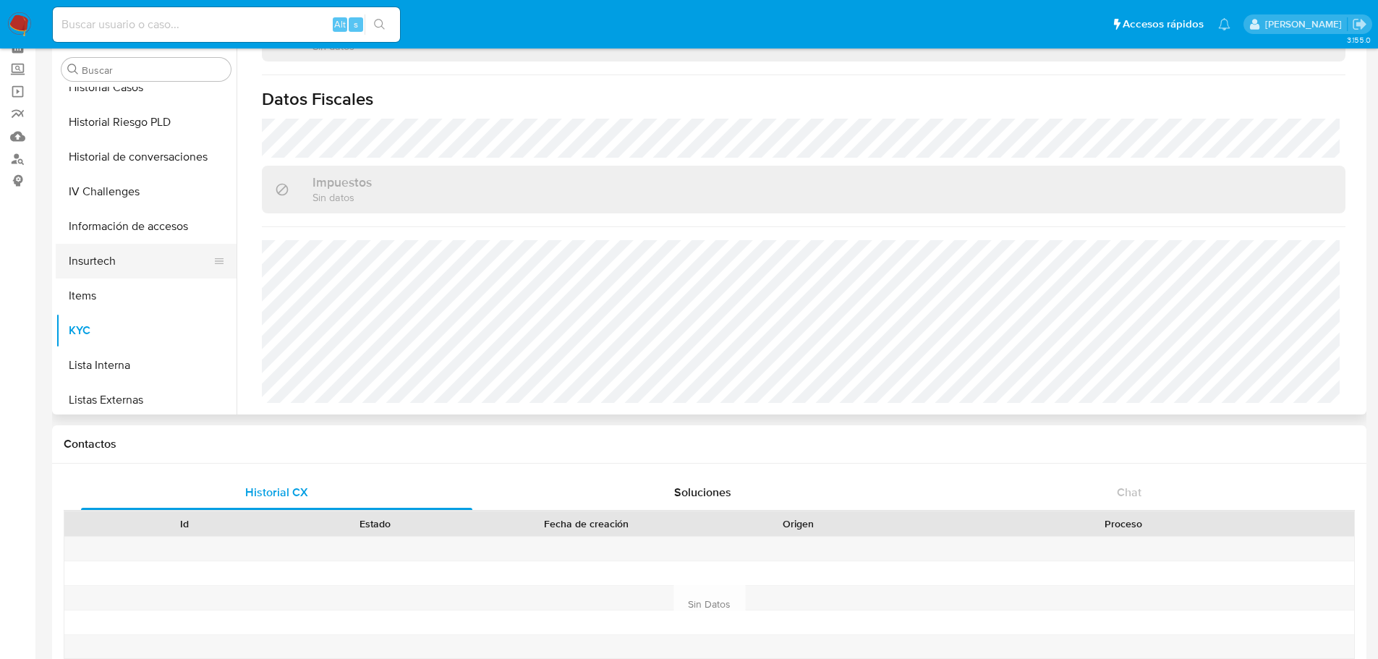
scroll to position [466, 0]
click at [122, 119] on button "Historial Riesgo PLD" at bounding box center [140, 123] width 169 height 35
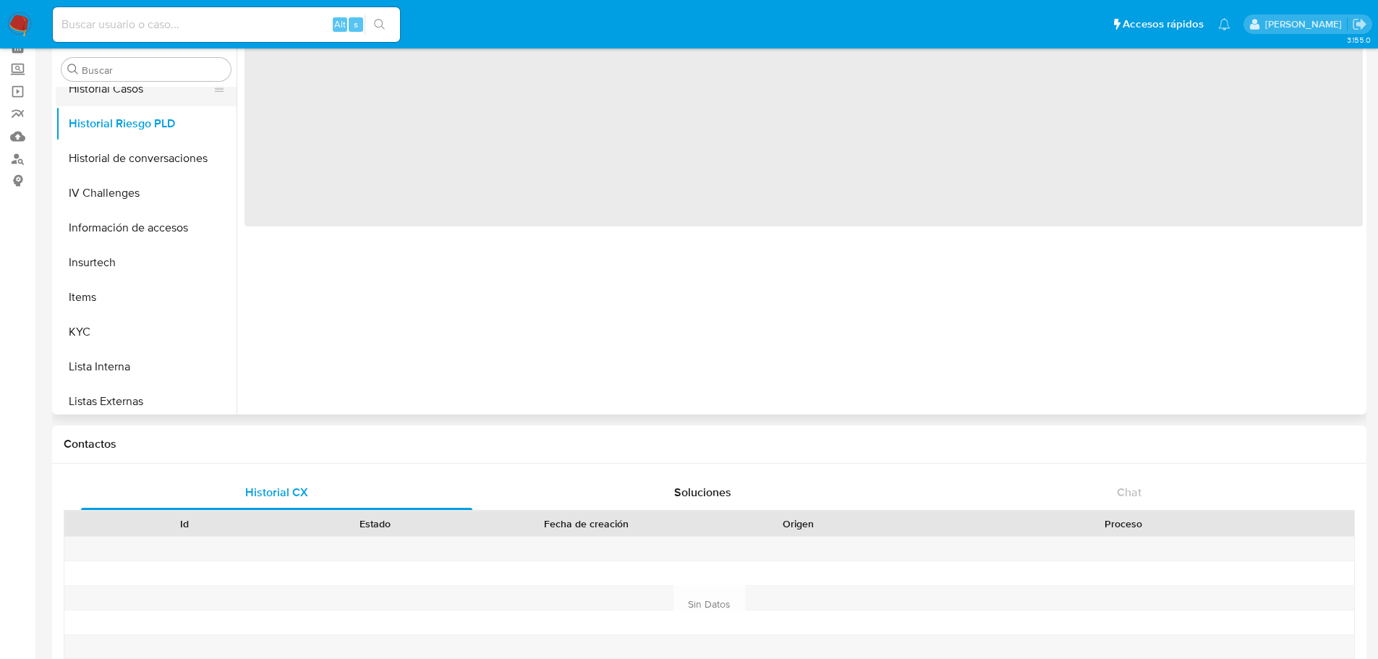
click at [129, 101] on button "Historial Casos" at bounding box center [140, 89] width 169 height 35
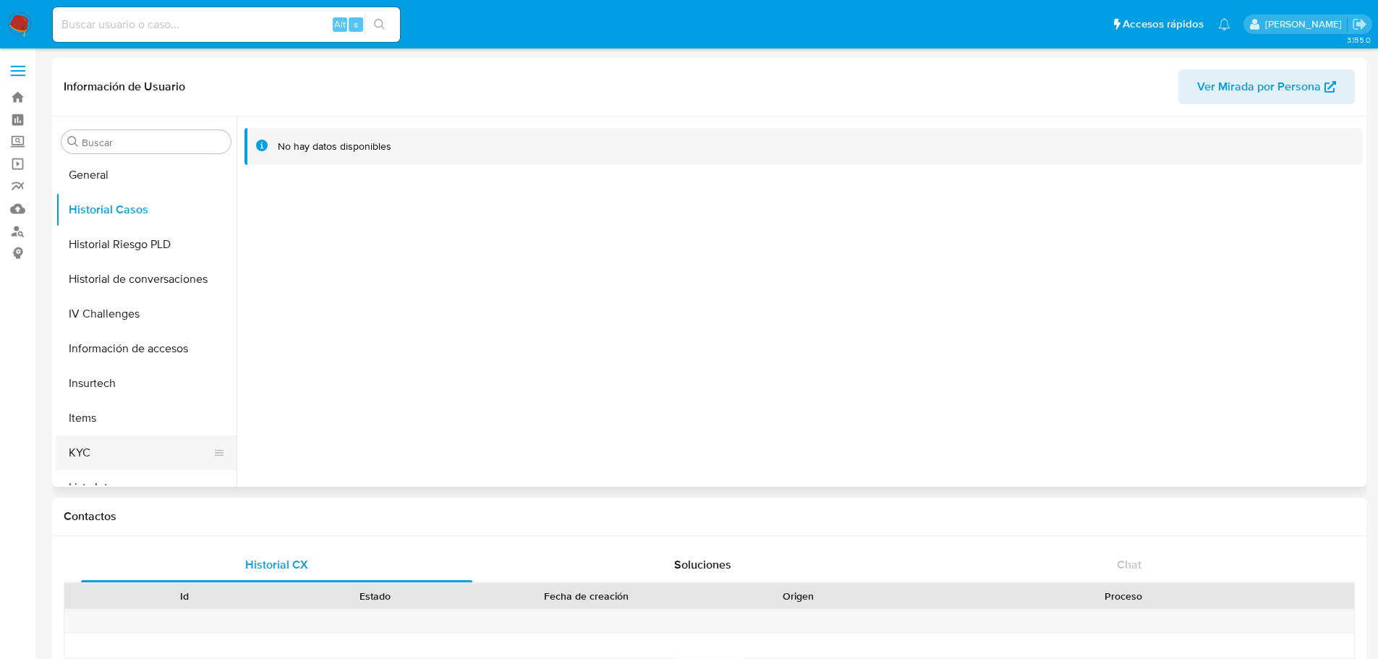
scroll to position [394, 0]
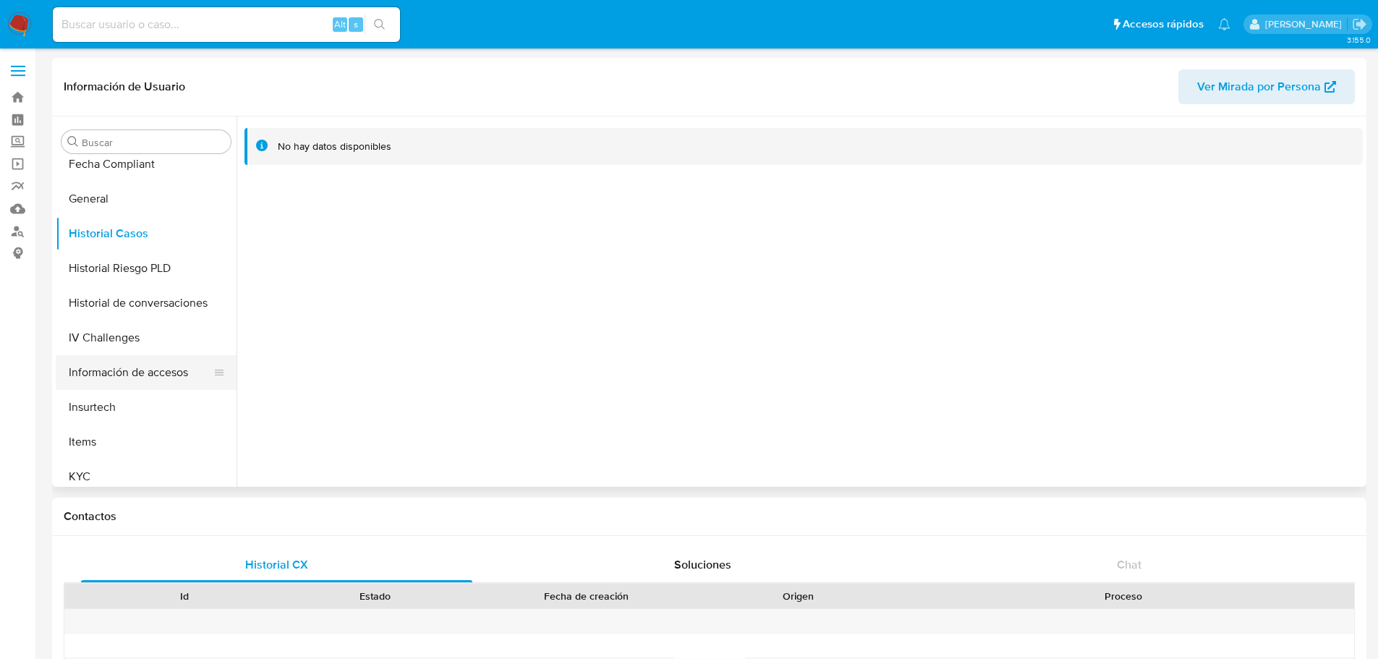
click at [141, 370] on button "Información de accesos" at bounding box center [140, 372] width 169 height 35
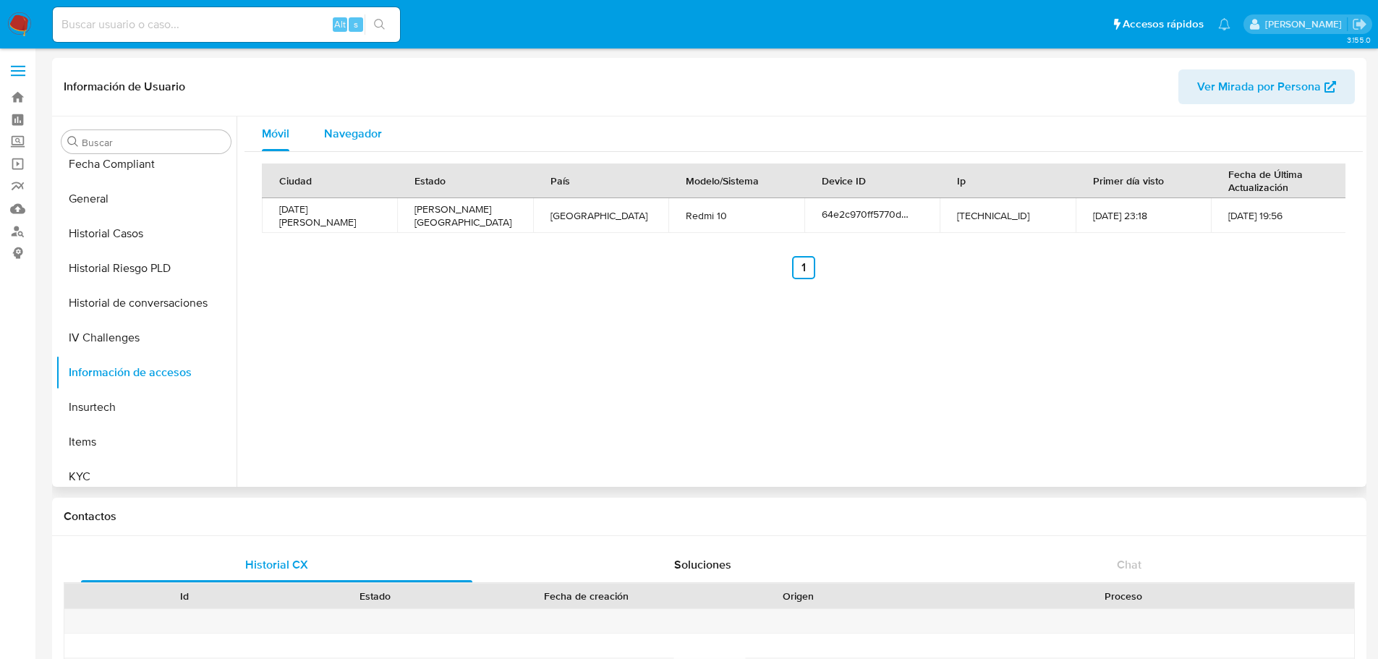
click at [381, 139] on span "Navegador" at bounding box center [353, 133] width 58 height 17
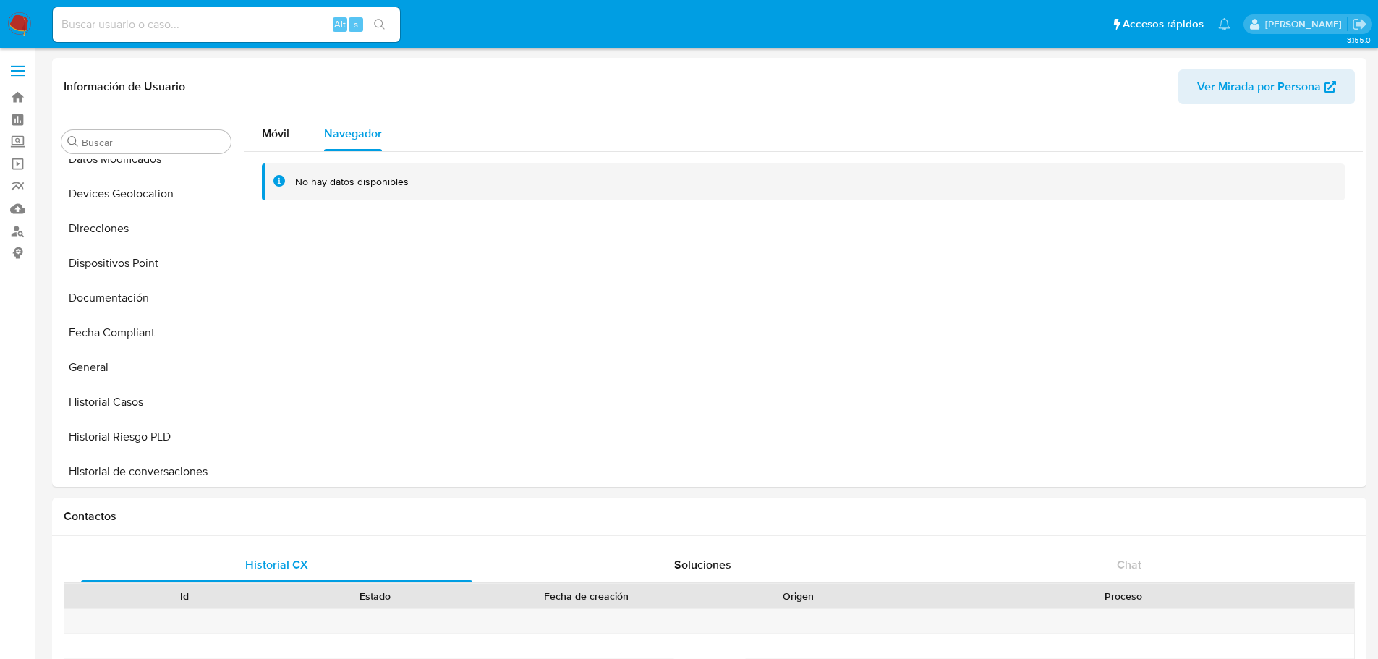
scroll to position [177, 0]
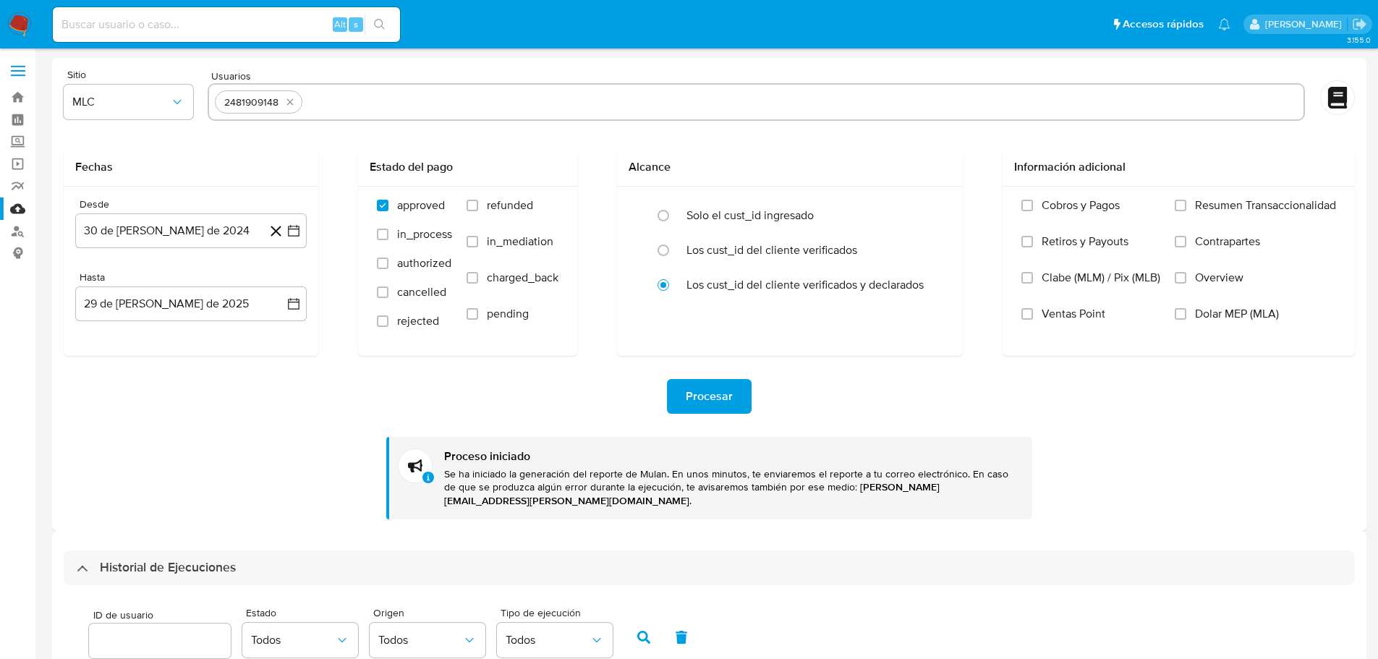
select select "100"
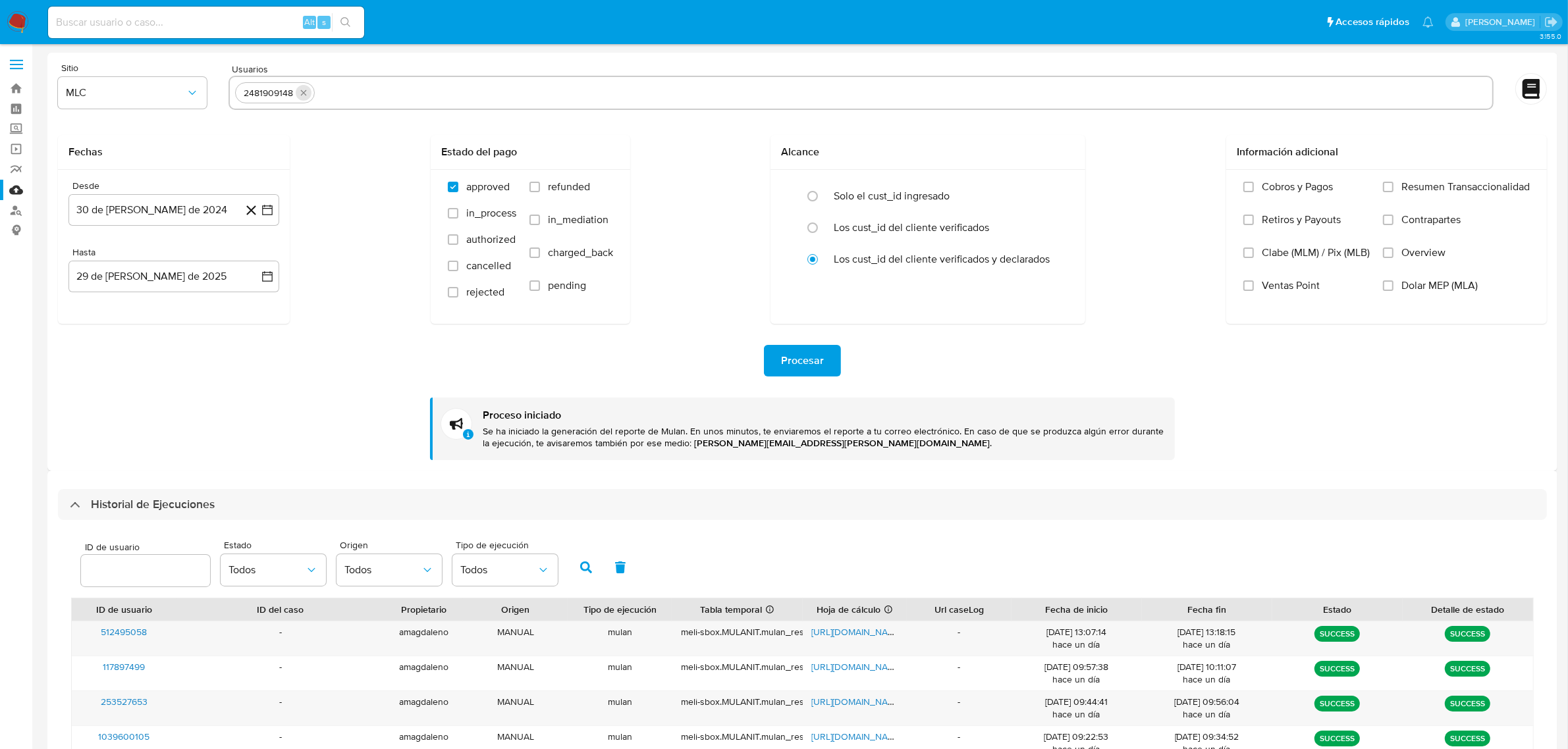
click at [306, 91] on icon "quitar 2481909148" at bounding box center [304, 93] width 11 height 11
click at [321, 96] on input "text" at bounding box center [860, 92] width 1252 height 21
paste input "648877810"
type input "648877810"
click at [820, 369] on span "Procesar" at bounding box center [802, 360] width 43 height 29
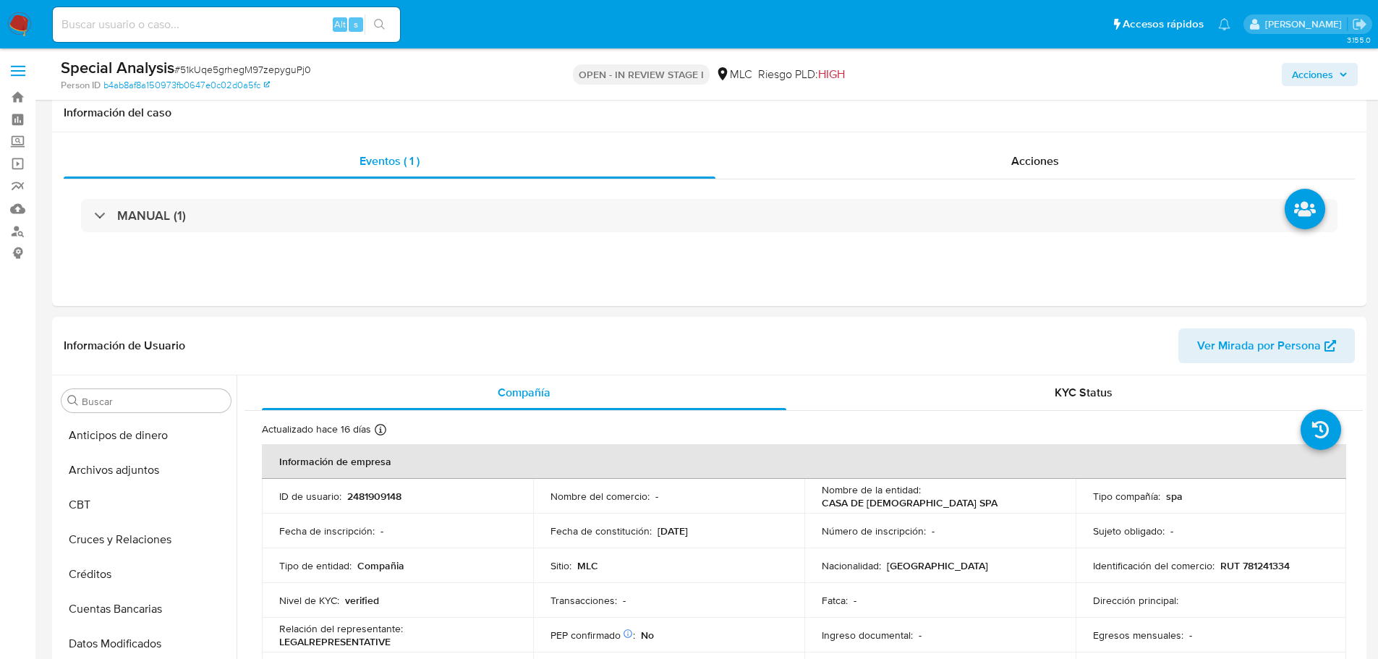
select select "10"
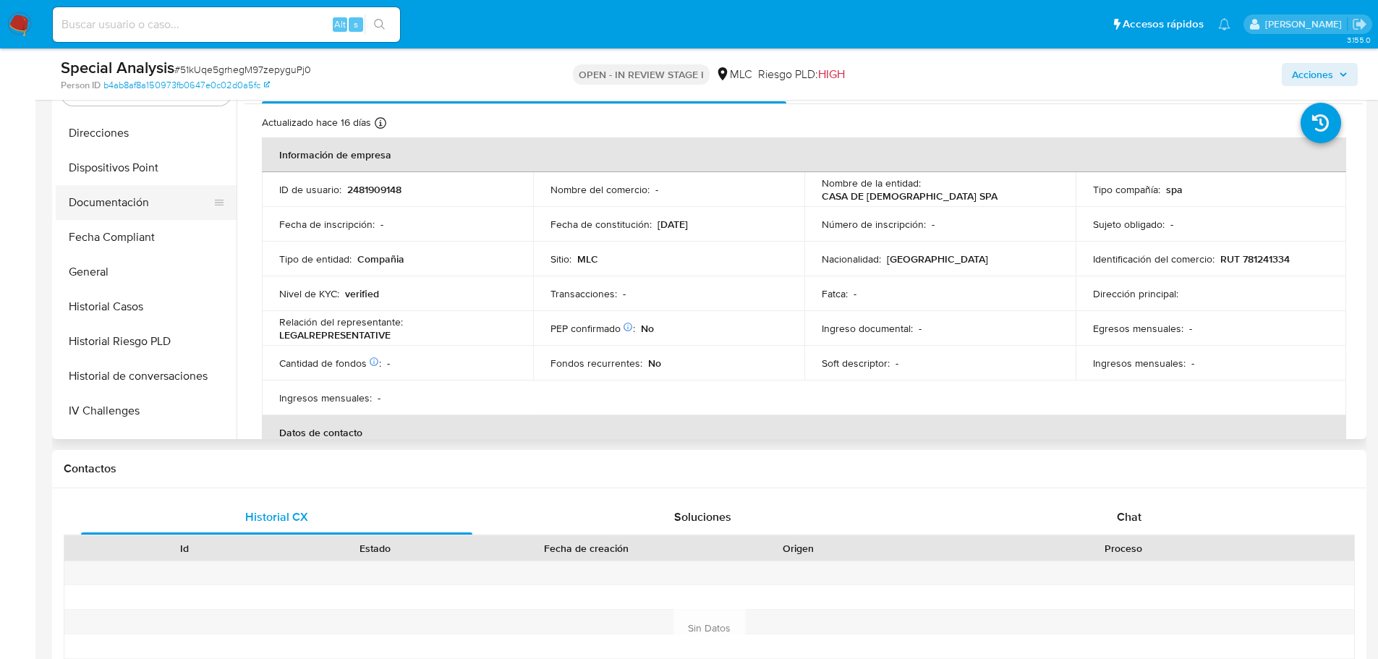
scroll to position [248, 0]
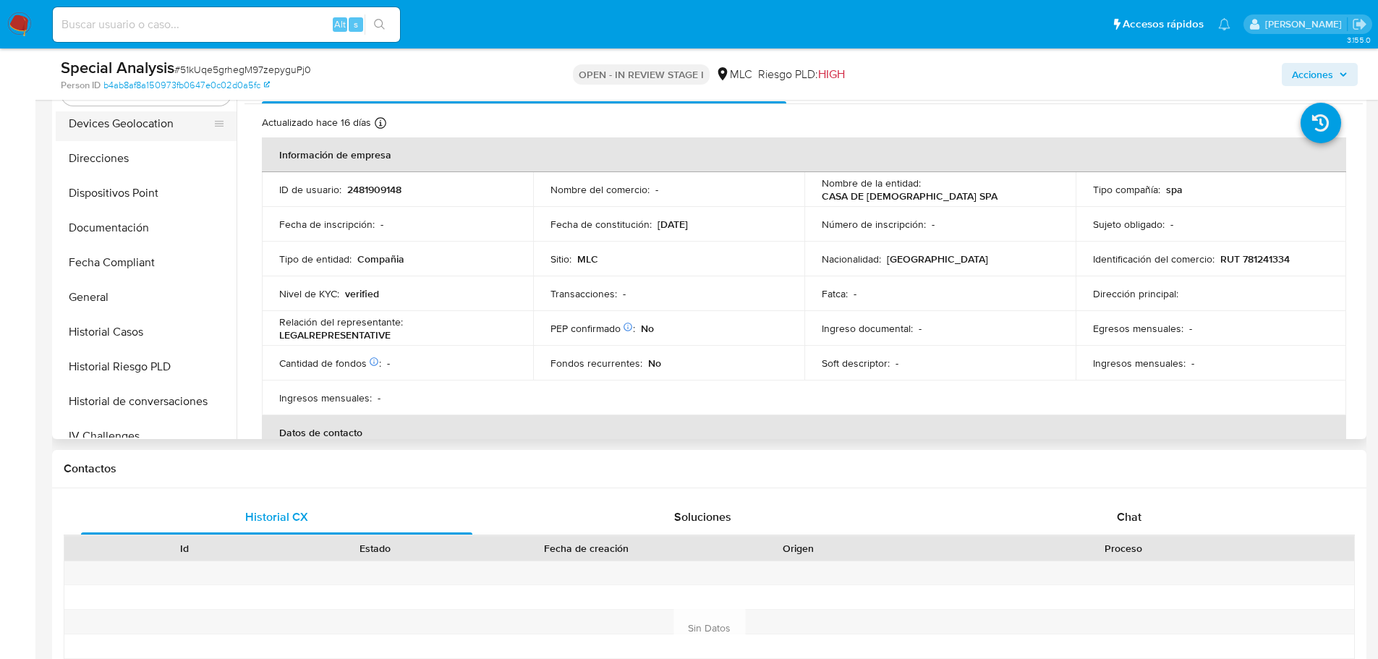
click at [148, 129] on button "Devices Geolocation" at bounding box center [140, 123] width 169 height 35
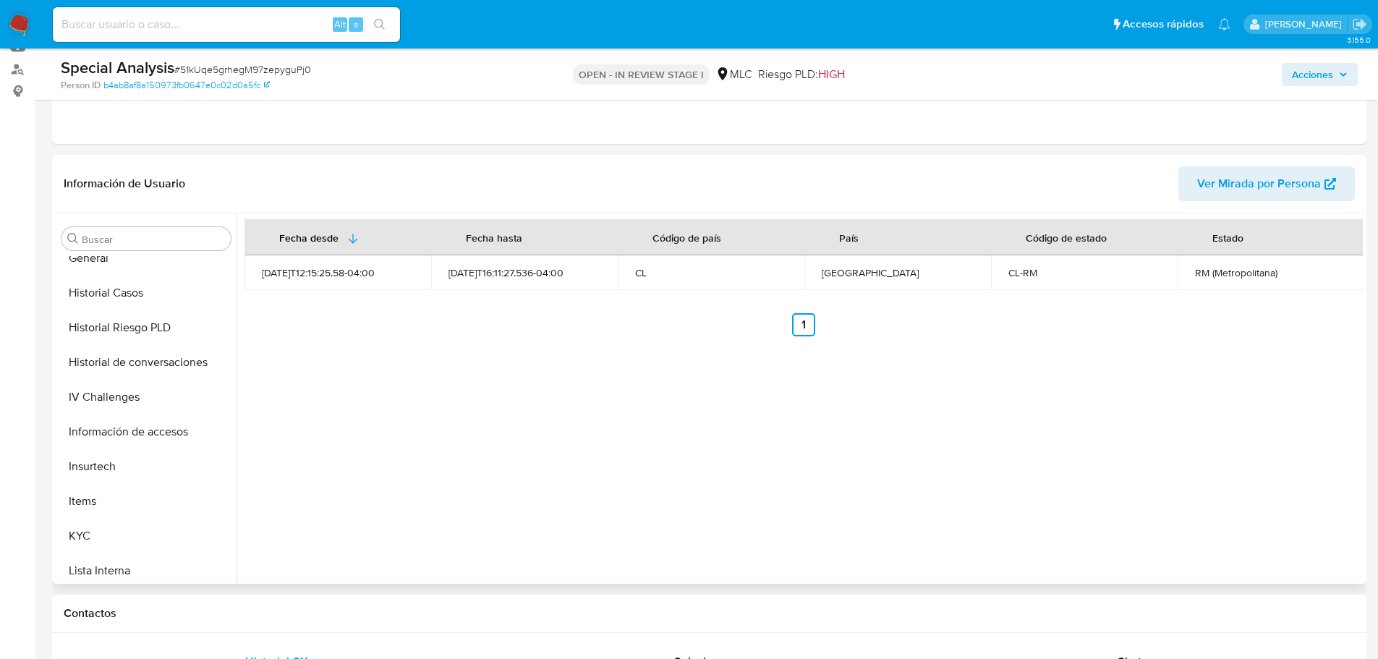
scroll to position [434, 0]
click at [152, 421] on button "Información de accesos" at bounding box center [140, 429] width 169 height 35
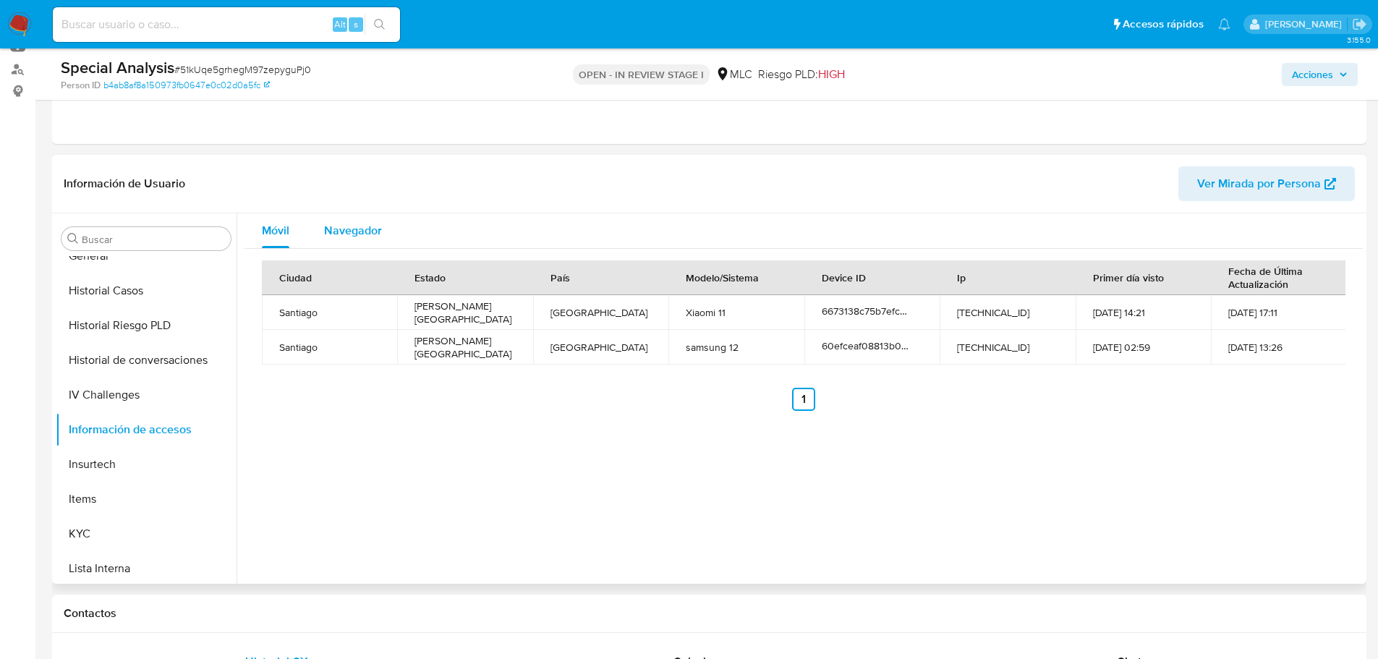
click at [344, 230] on span "Navegador" at bounding box center [353, 230] width 58 height 17
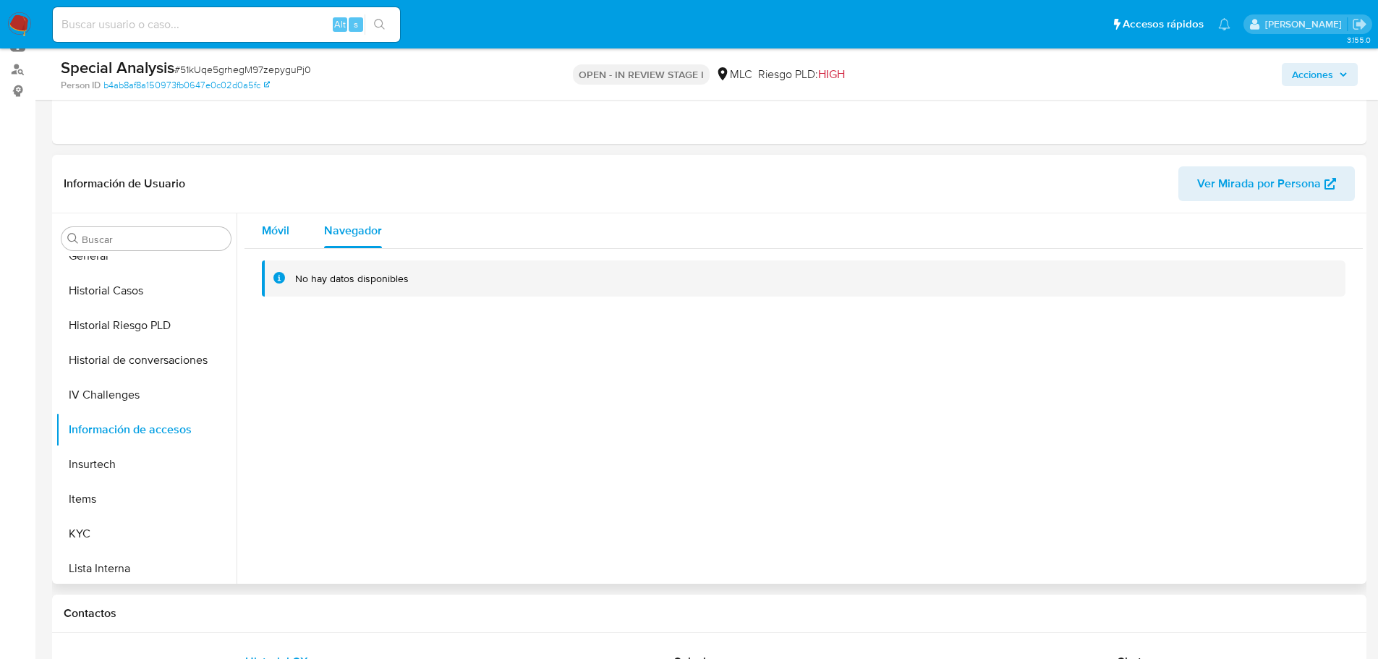
click at [283, 231] on span "Móvil" at bounding box center [275, 230] width 27 height 17
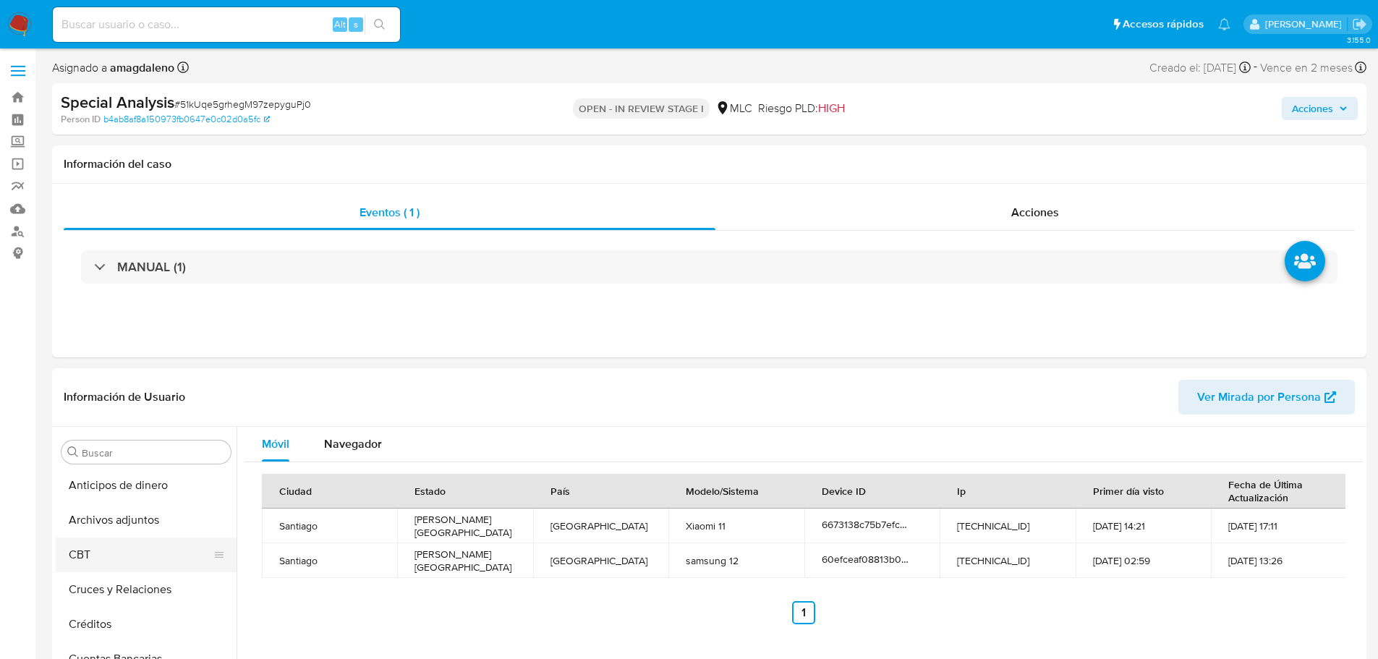
scroll to position [0, 0]
click at [146, 521] on button "Archivos adjuntos" at bounding box center [140, 521] width 169 height 35
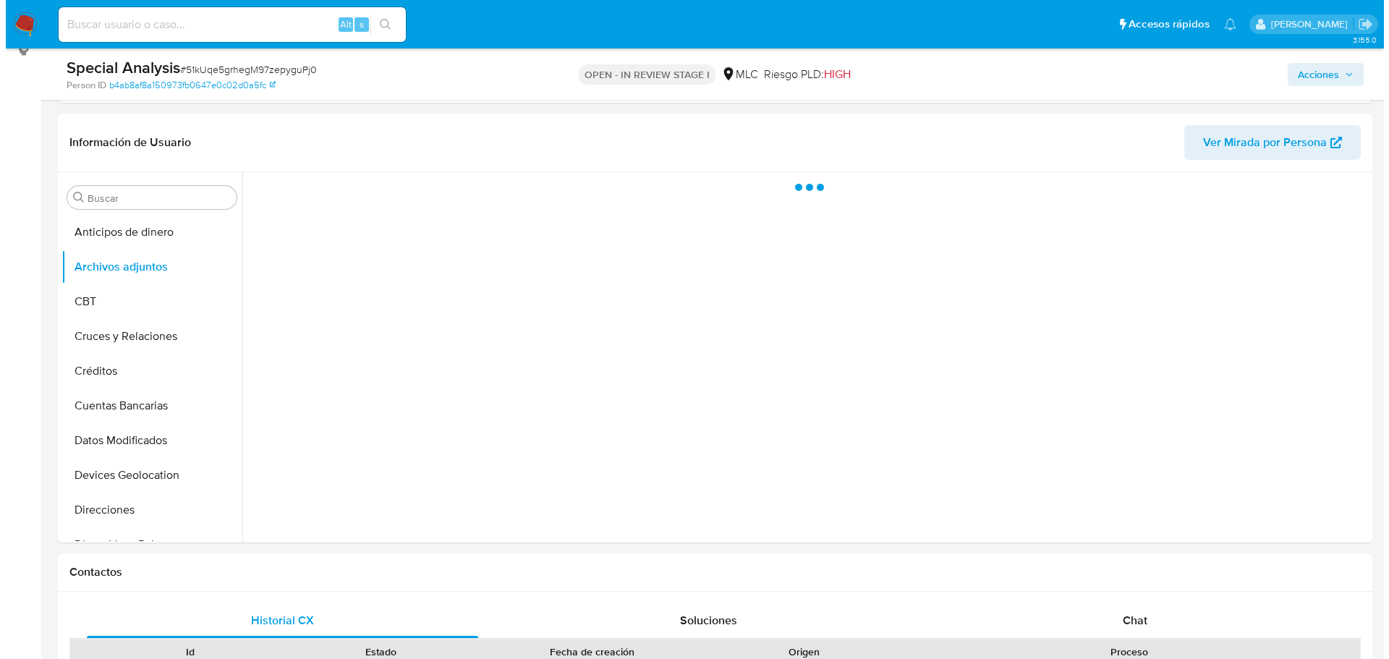
scroll to position [127, 0]
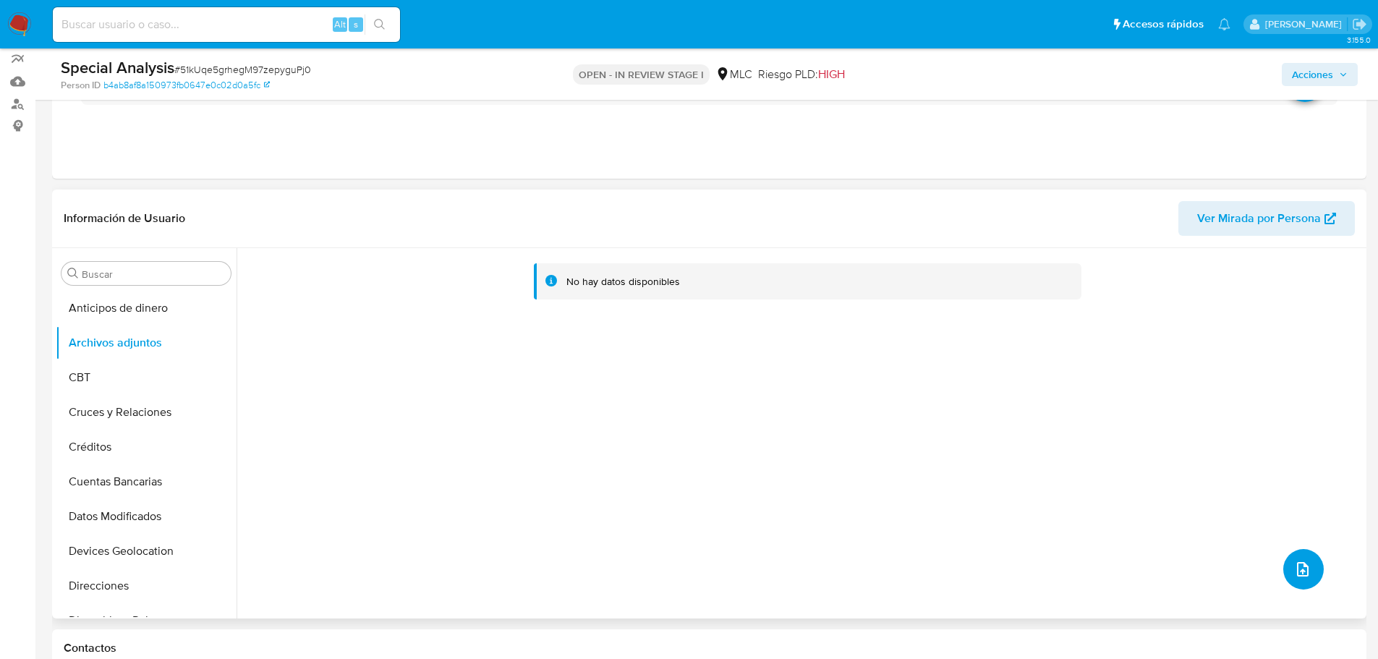
click at [1294, 571] on icon "upload-file" at bounding box center [1302, 568] width 17 height 17
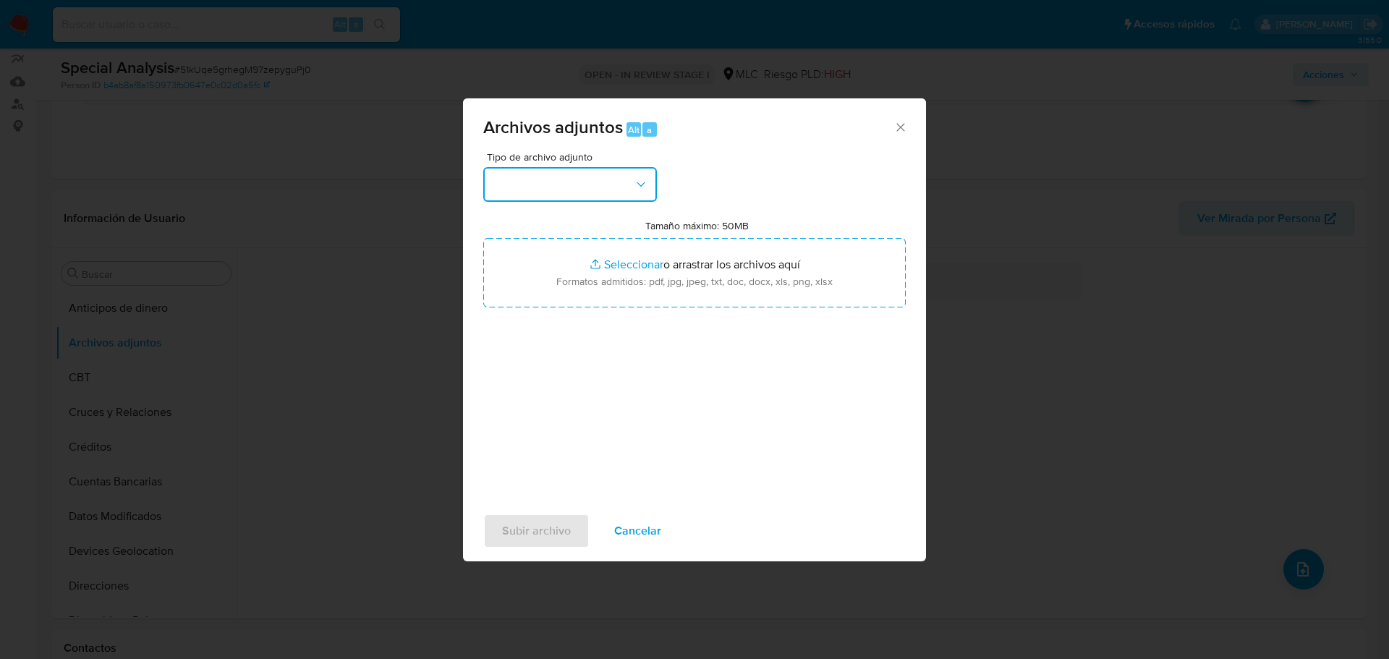
click at [559, 194] on button "button" at bounding box center [570, 184] width 174 height 35
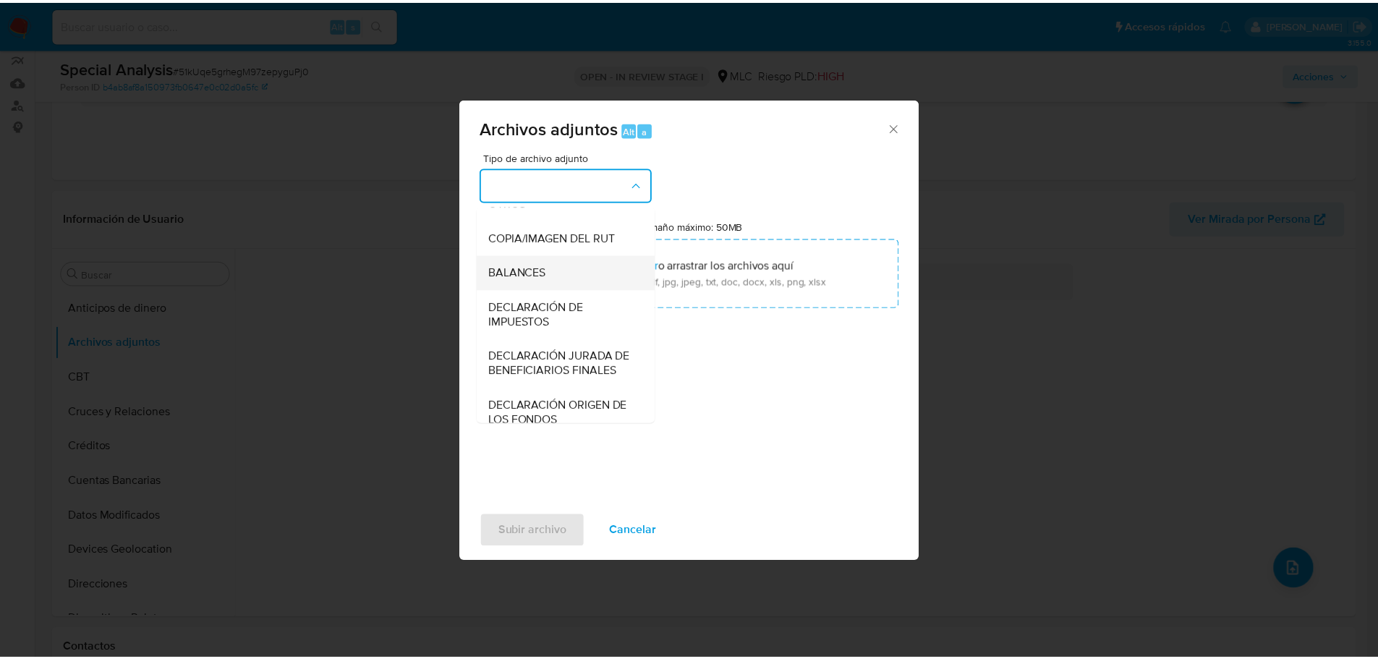
scroll to position [217, 0]
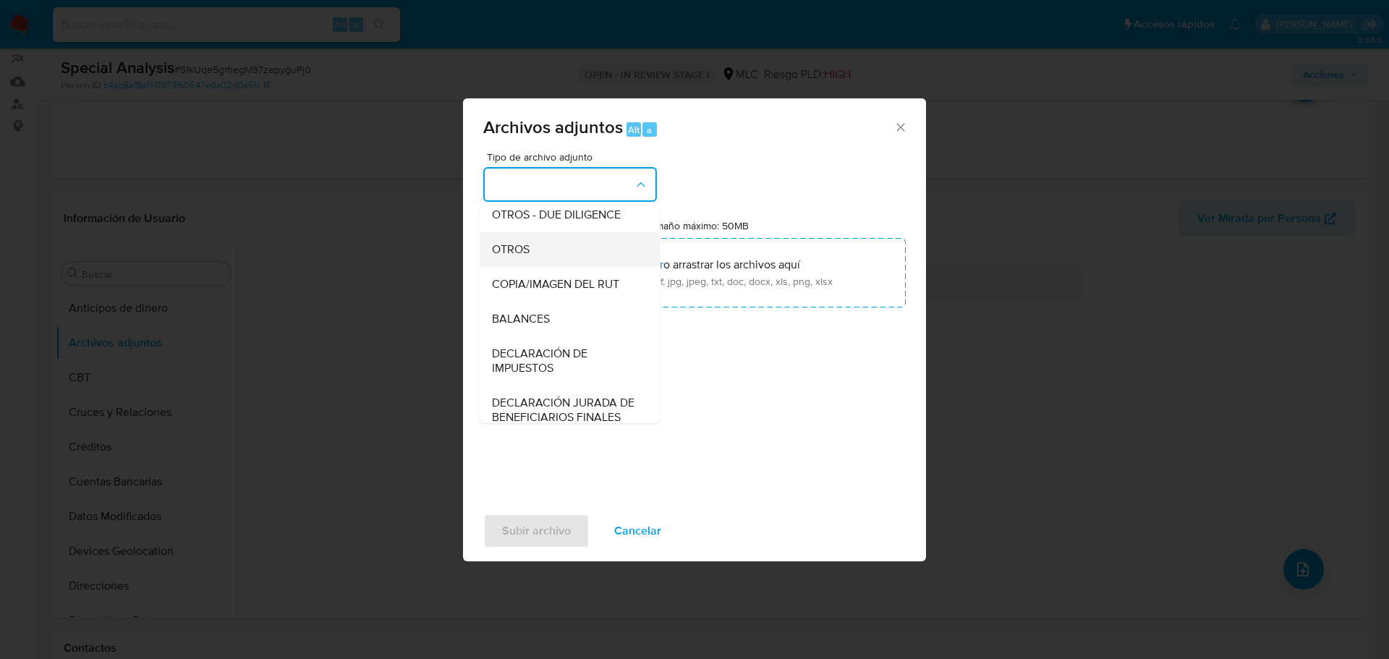
click at [529, 267] on div "OTROS" at bounding box center [566, 249] width 148 height 35
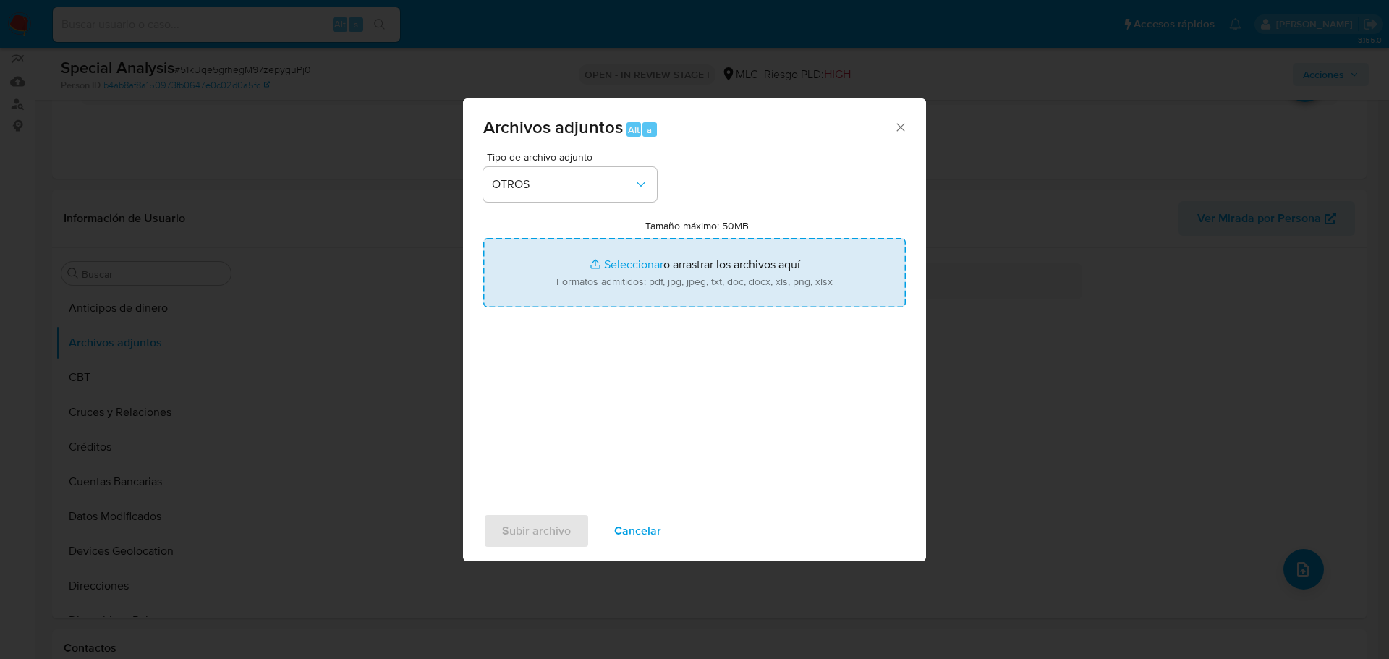
click at [637, 263] on input "Tamaño máximo: 50MB Seleccionar archivos" at bounding box center [694, 272] width 422 height 69
type input "C:\fakepath\2481909148 - 22_08_2025 CASA DE DIOS SPA.xlsx"
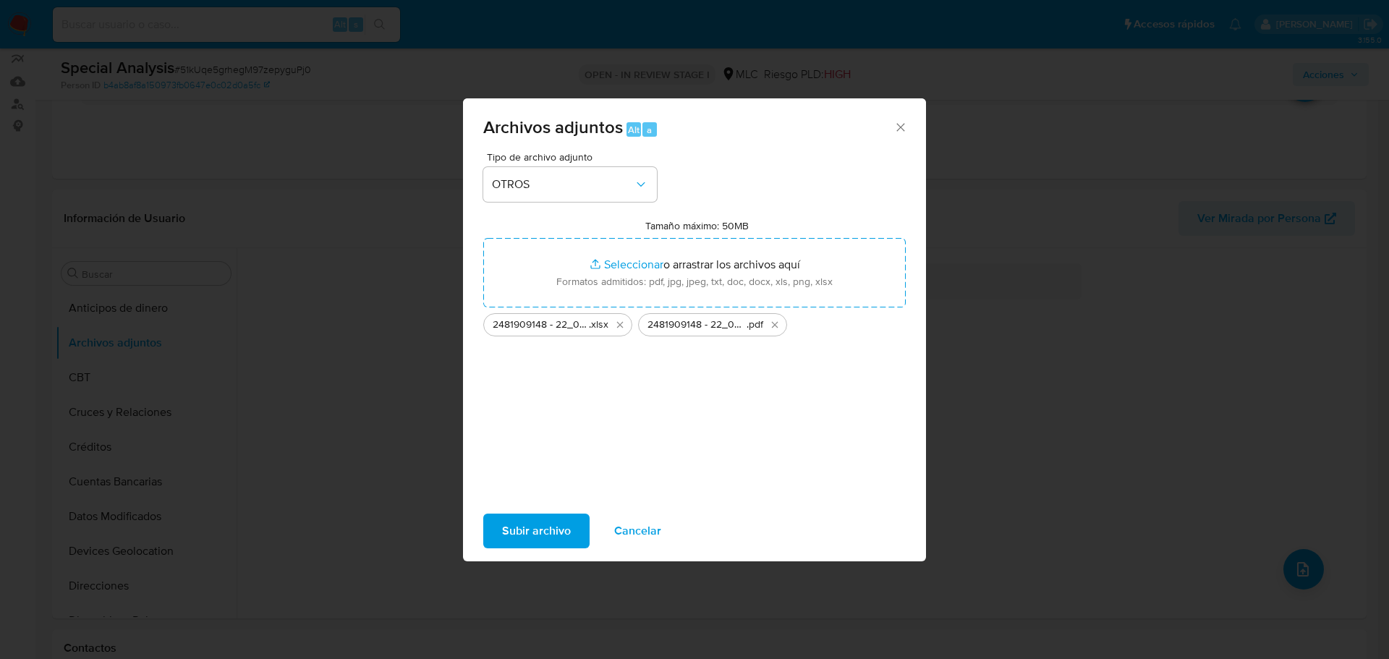
click at [545, 529] on span "Subir archivo" at bounding box center [536, 531] width 69 height 32
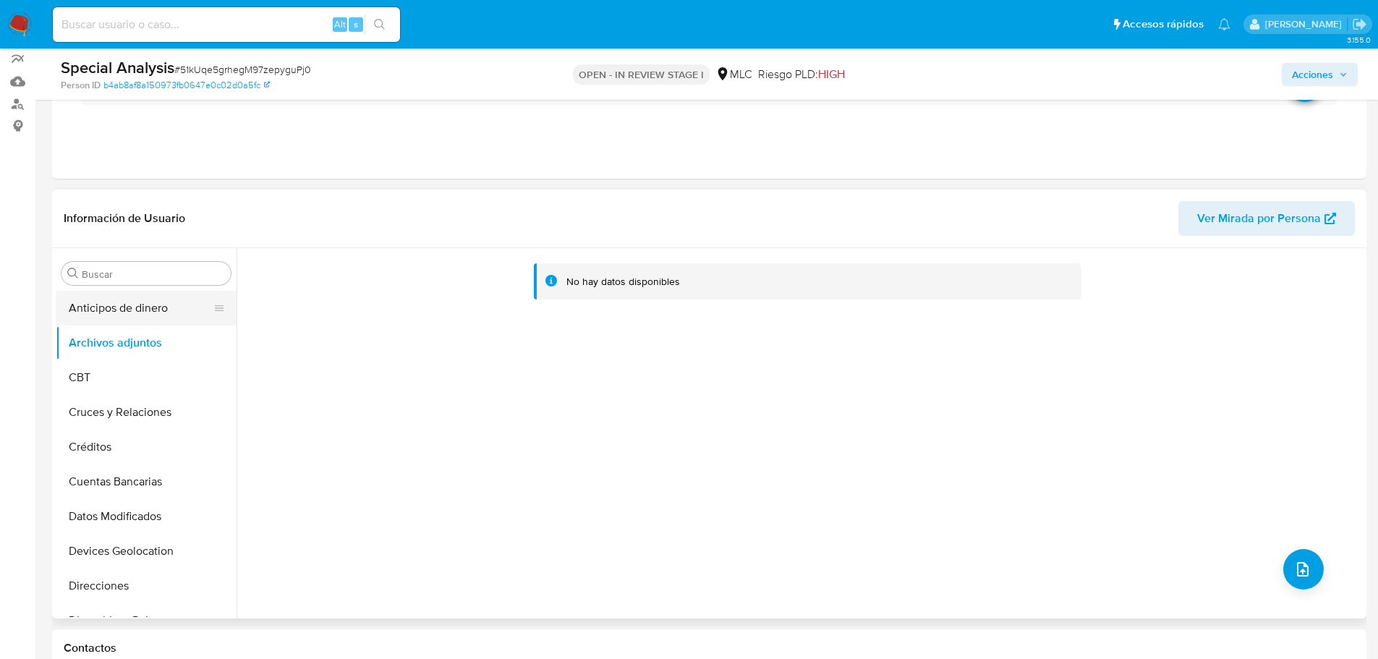
click at [145, 315] on button "Anticipos de dinero" at bounding box center [140, 308] width 169 height 35
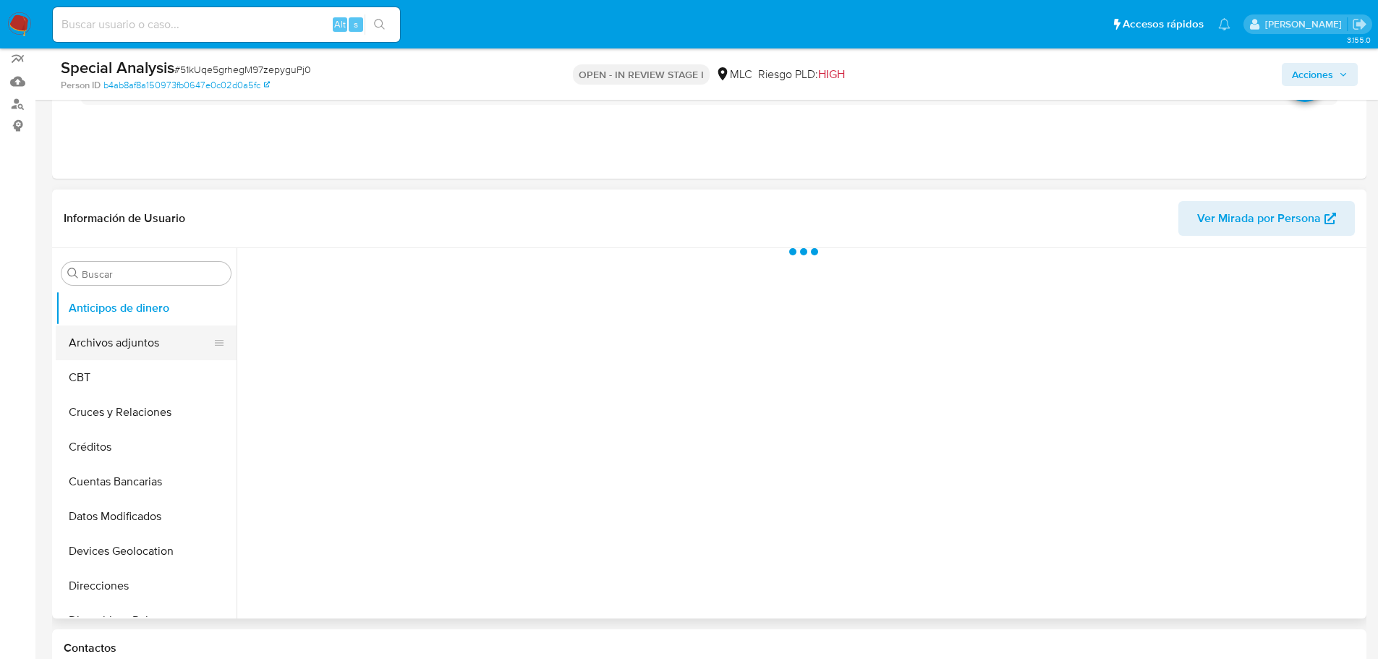
click at [142, 332] on button "Archivos adjuntos" at bounding box center [140, 342] width 169 height 35
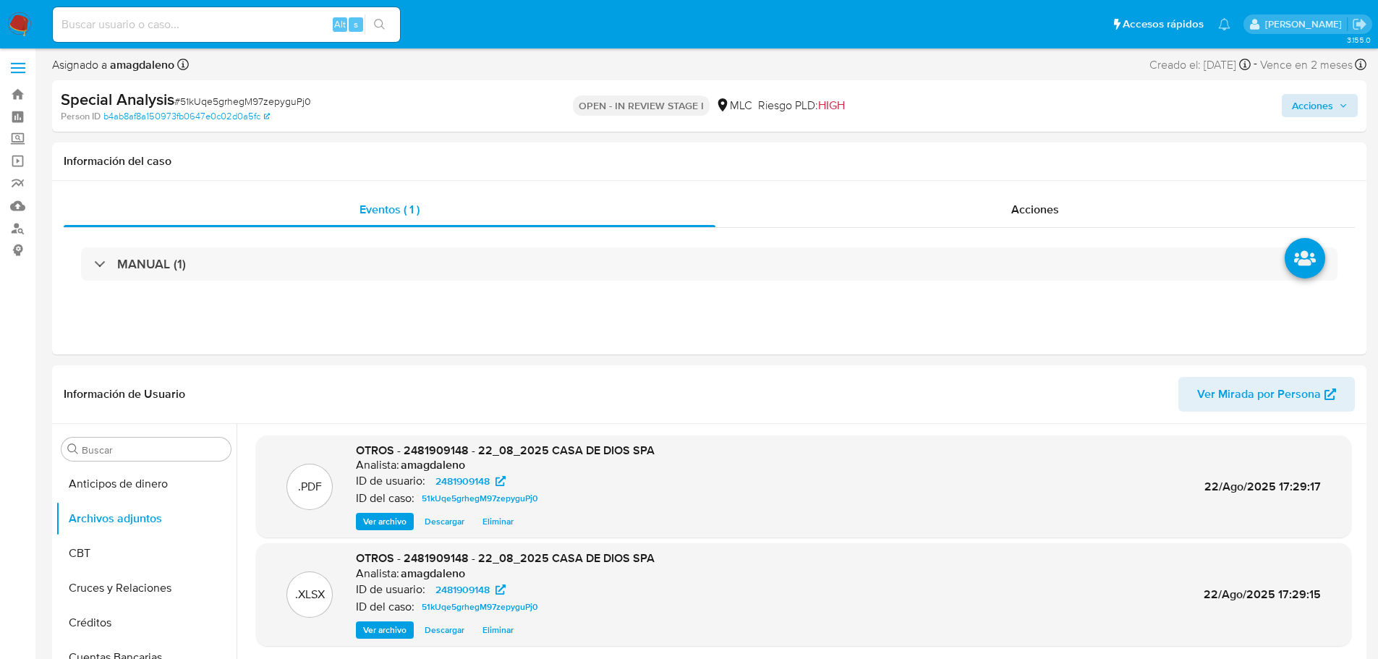
scroll to position [0, 0]
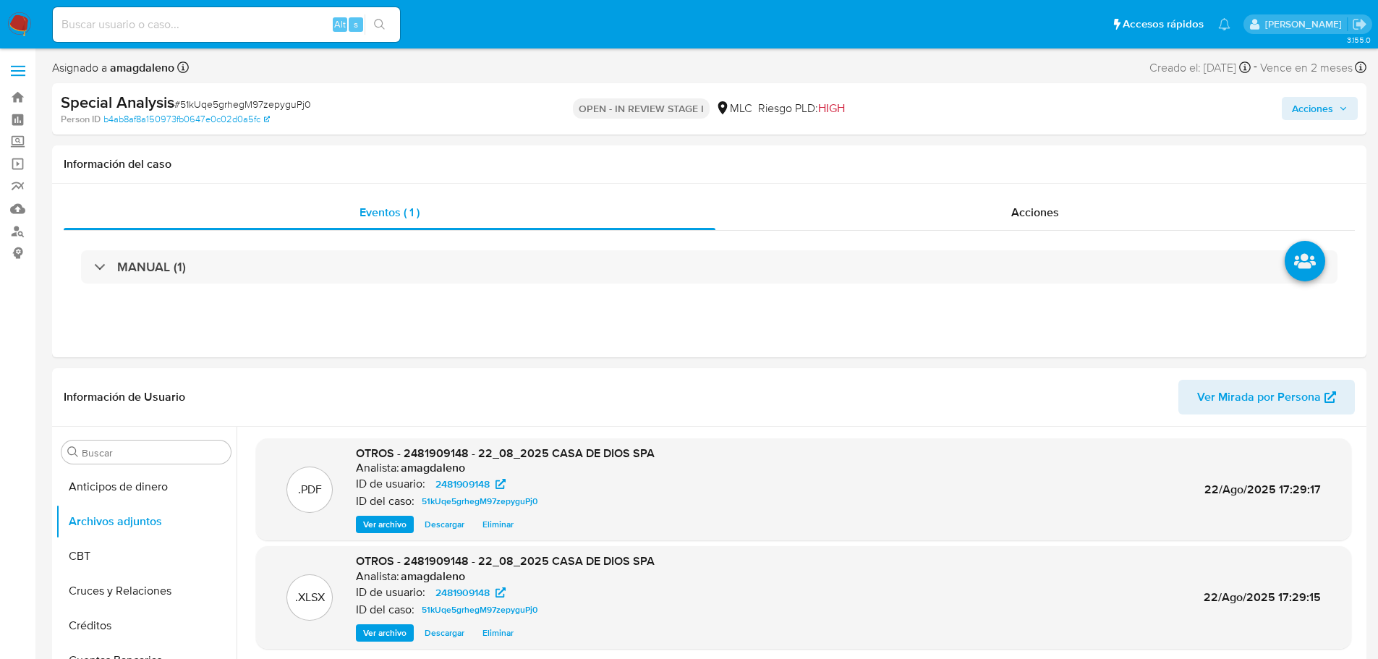
click at [1321, 108] on span "Acciones" at bounding box center [1312, 108] width 41 height 23
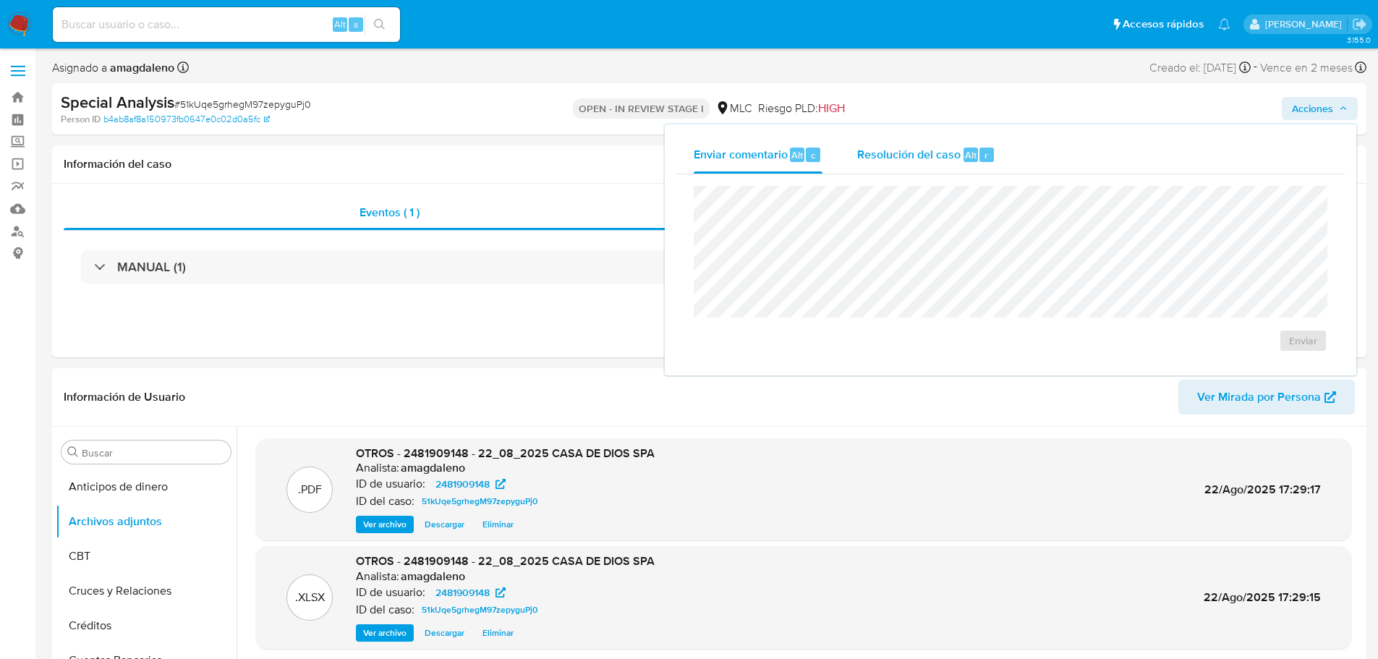
click at [943, 159] on span "Resolución del caso" at bounding box center [908, 154] width 103 height 17
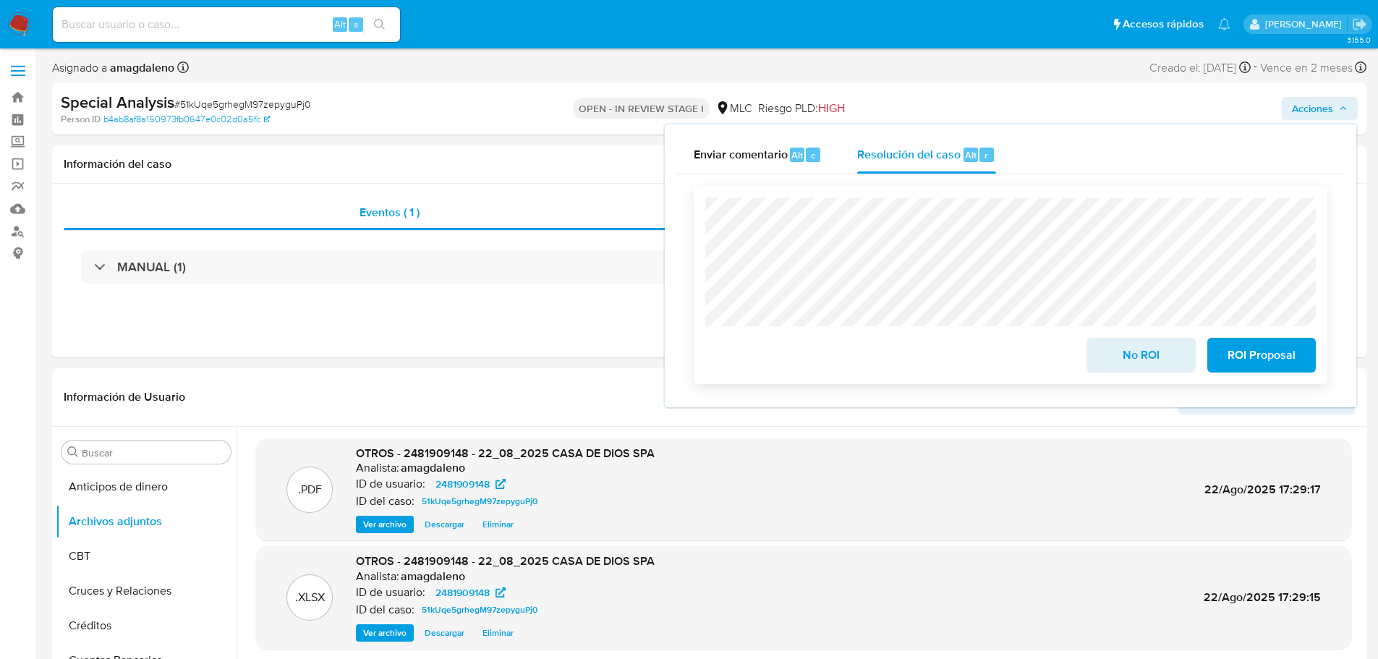
click at [1243, 363] on span "ROI Proposal" at bounding box center [1261, 355] width 71 height 32
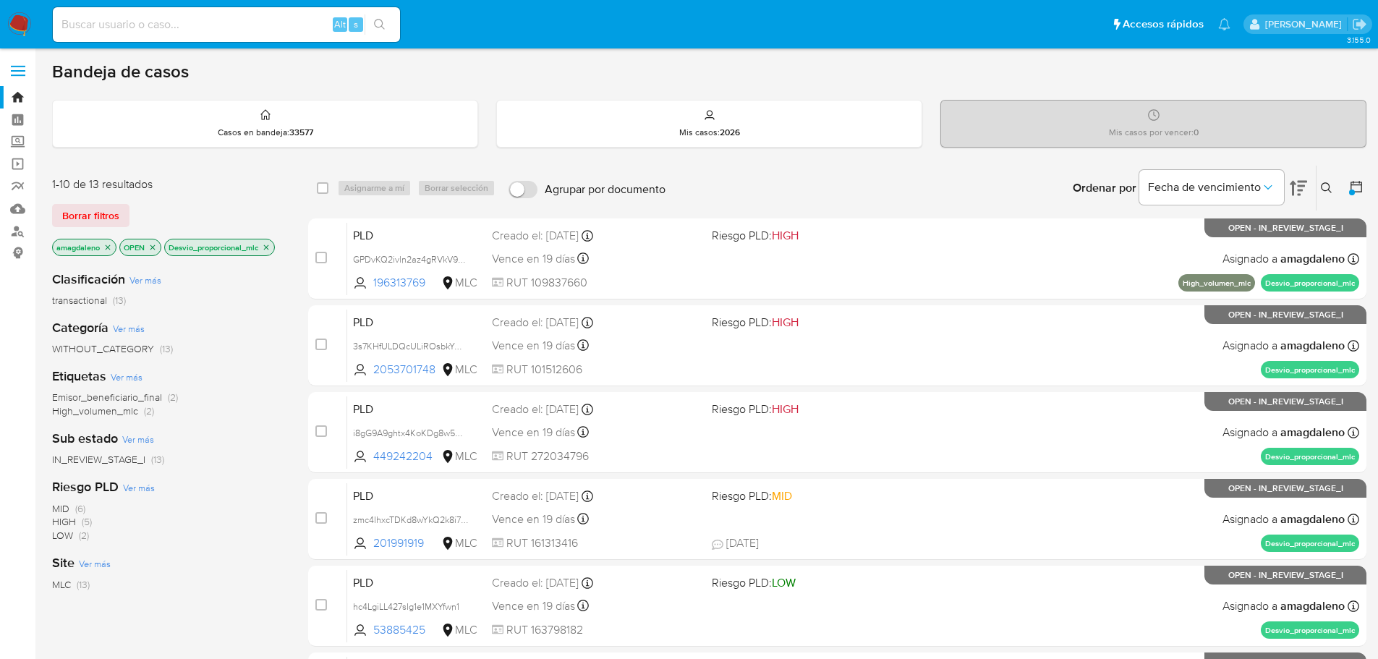
click at [269, 247] on icon "close-filter" at bounding box center [266, 246] width 5 height 5
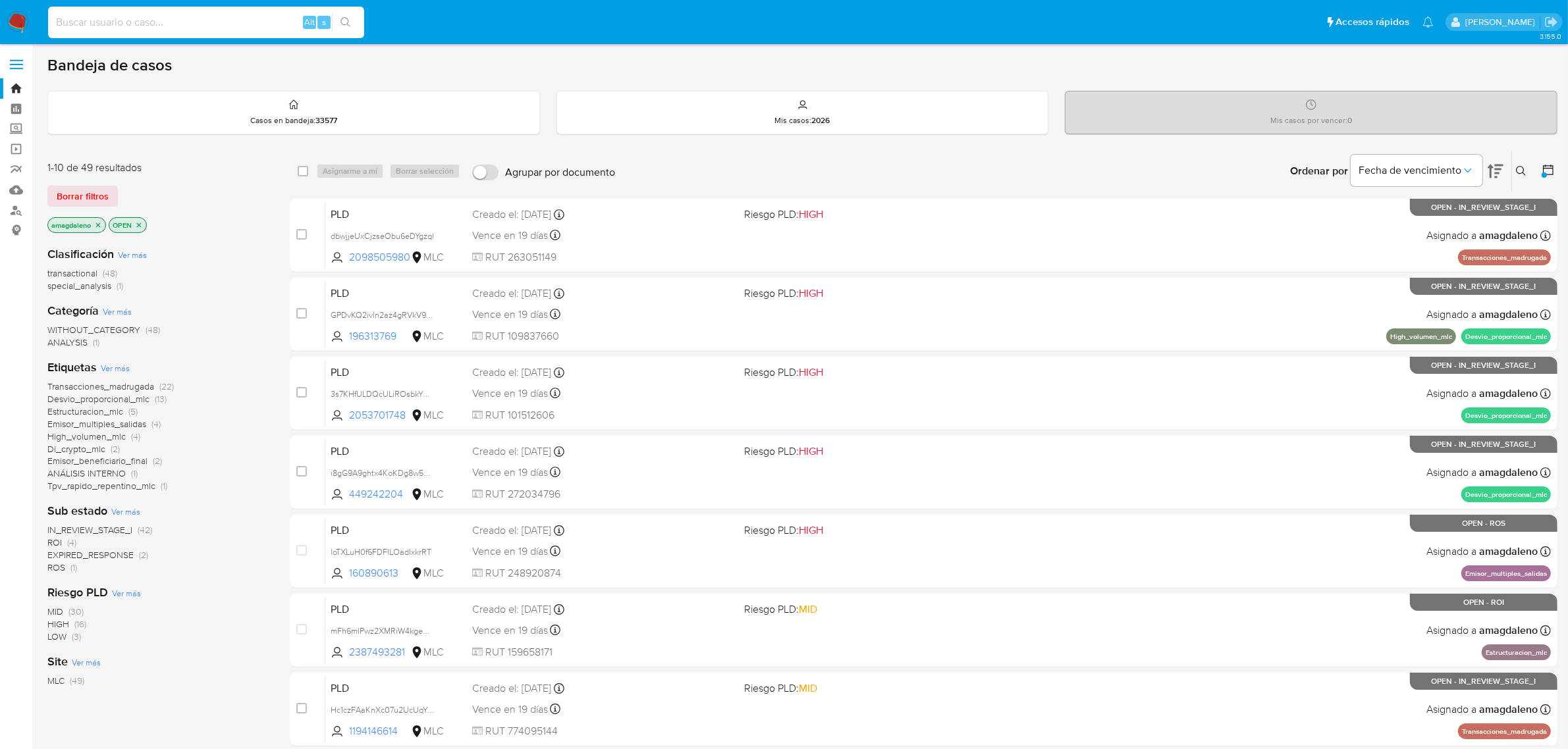
click at [221, 21] on input at bounding box center [206, 22] width 316 height 17
click at [238, 23] on input at bounding box center [206, 22] width 316 height 17
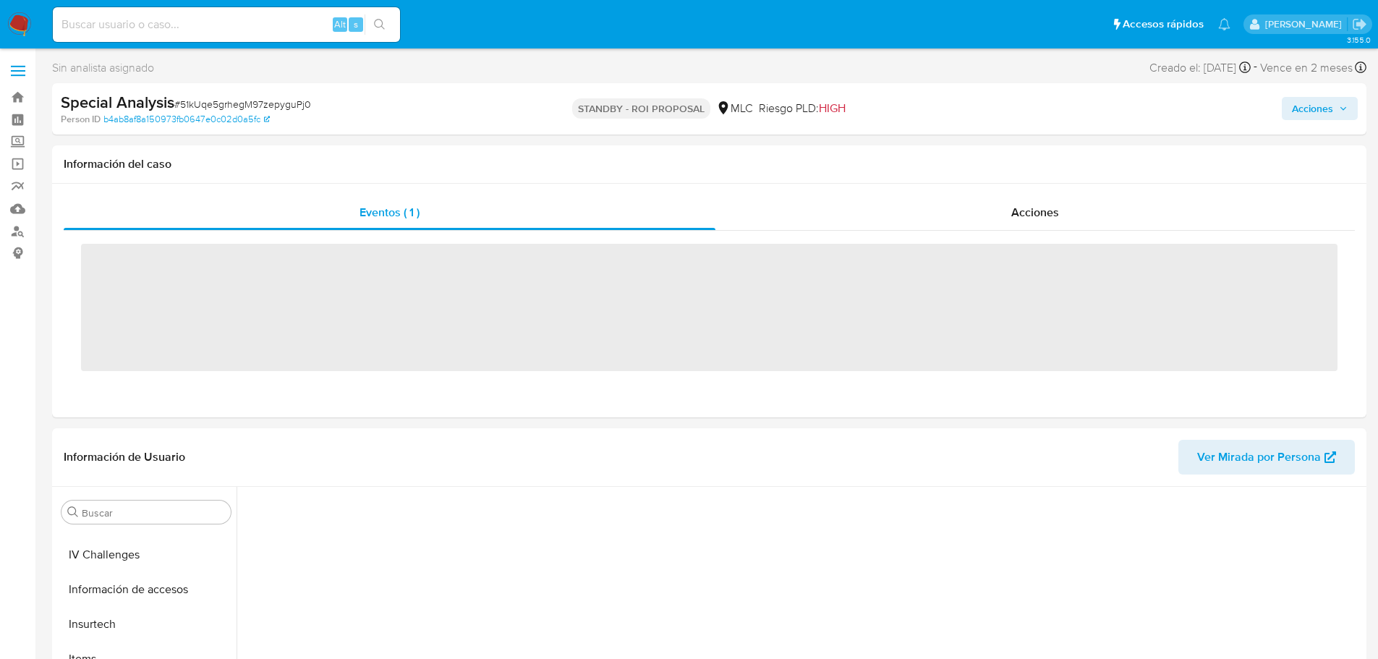
scroll to position [611, 0]
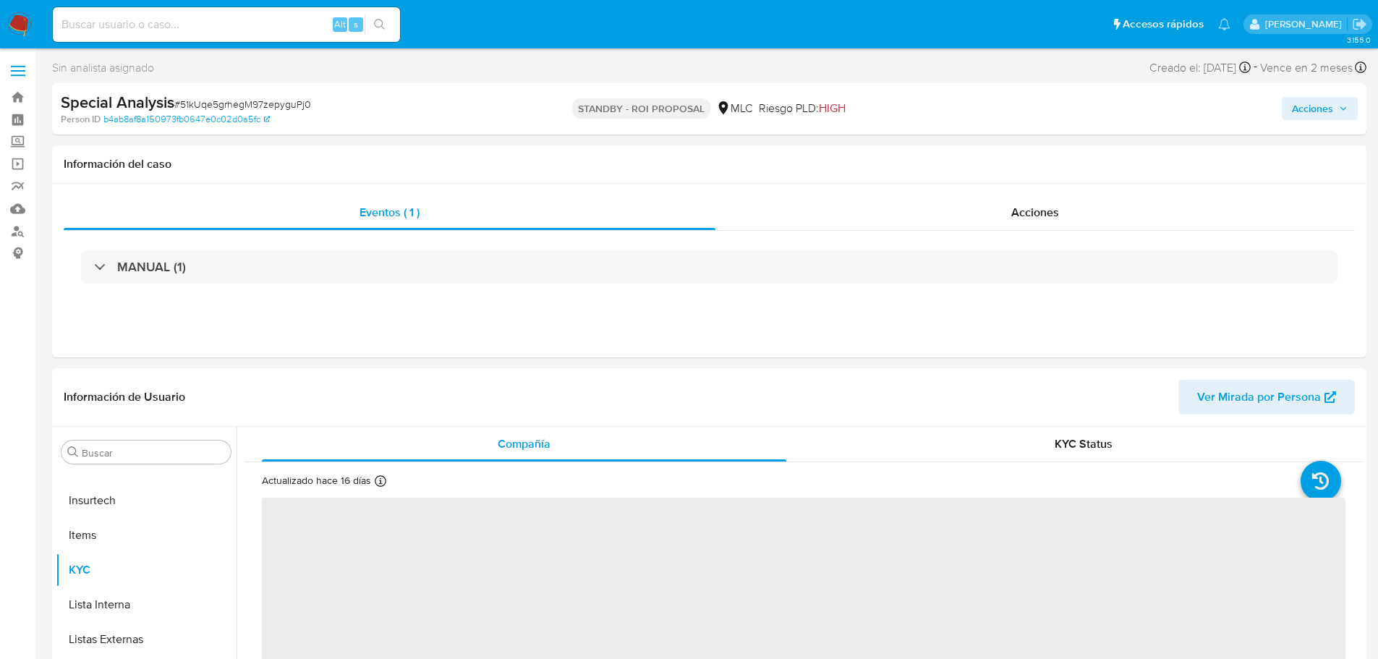
select select "10"
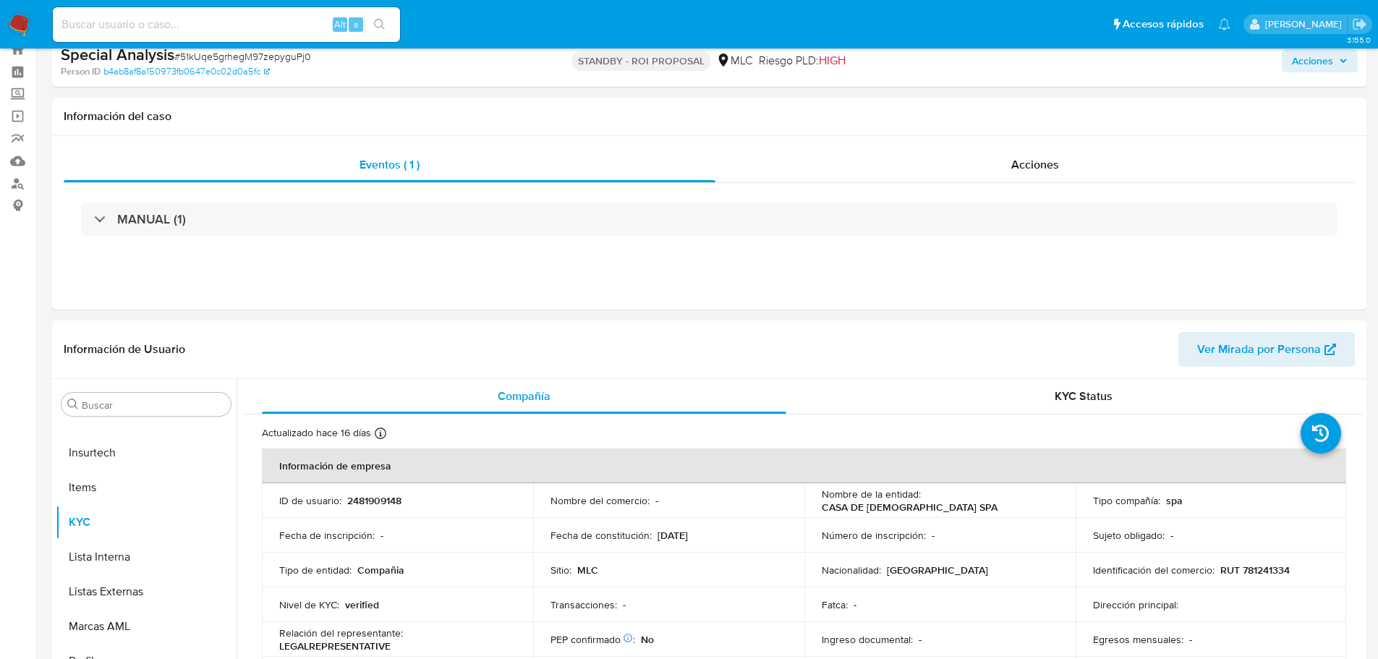
scroll to position [0, 0]
